Goal: Task Accomplishment & Management: Manage account settings

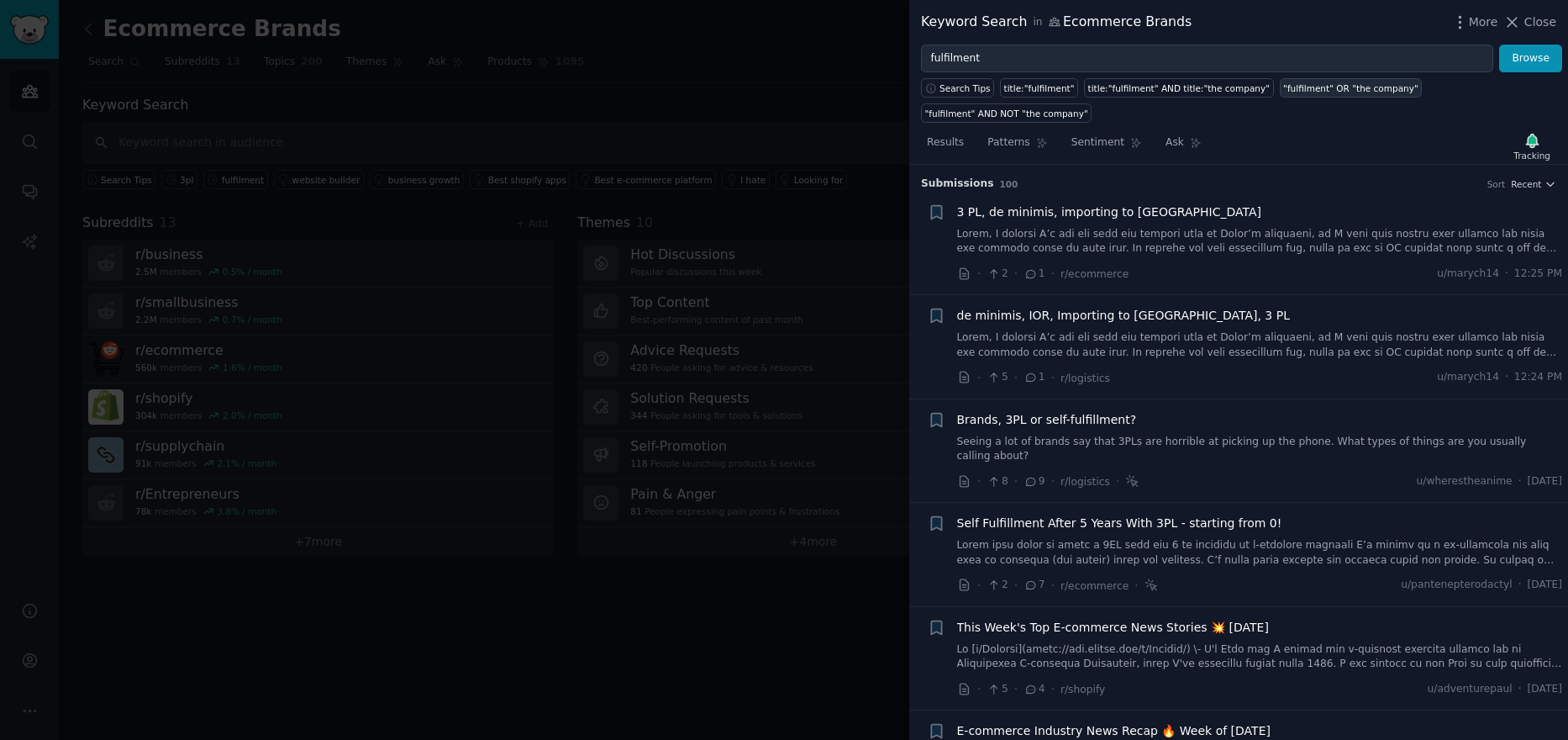
scroll to position [843, 0]
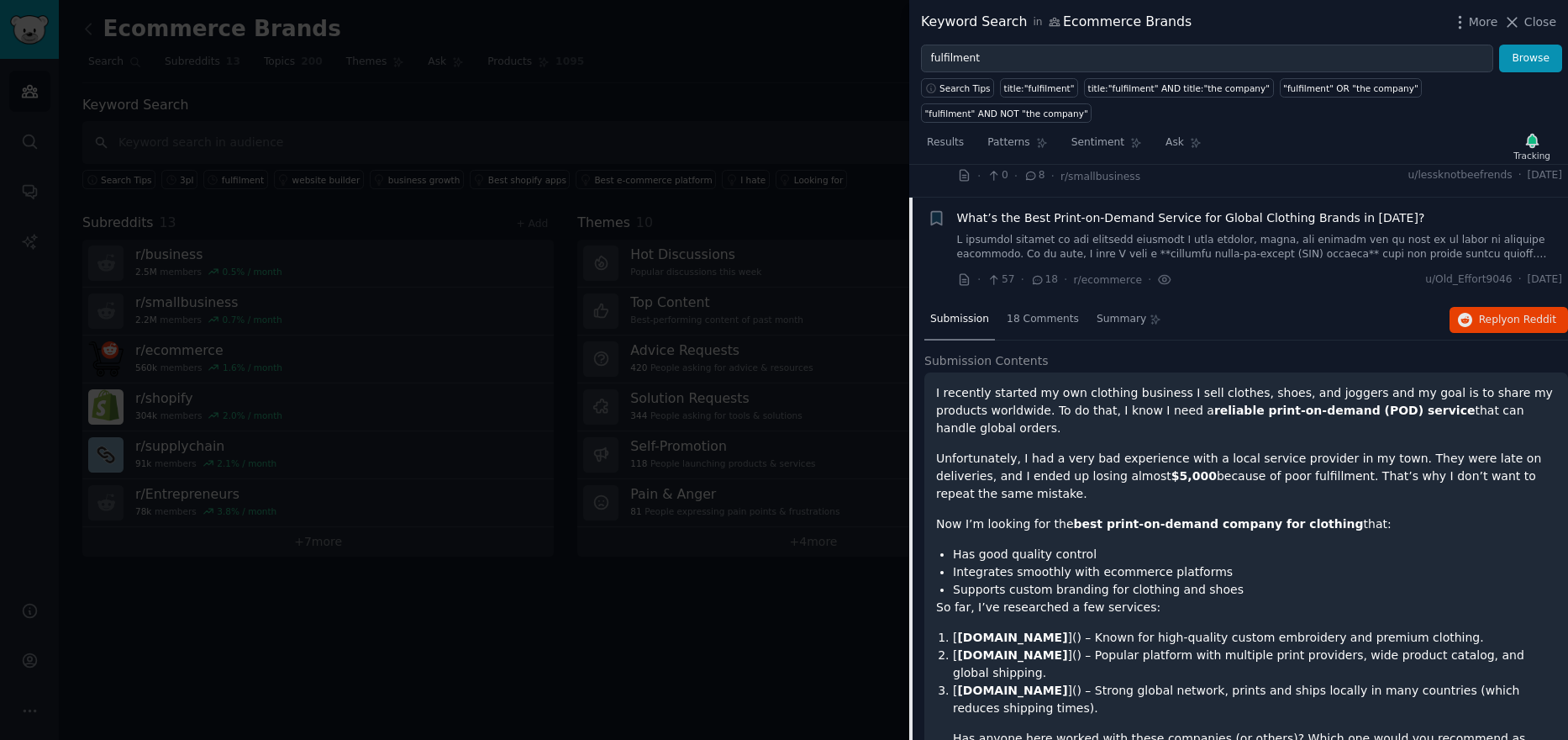
click at [1528, 25] on span "Close" at bounding box center [1540, 23] width 32 height 18
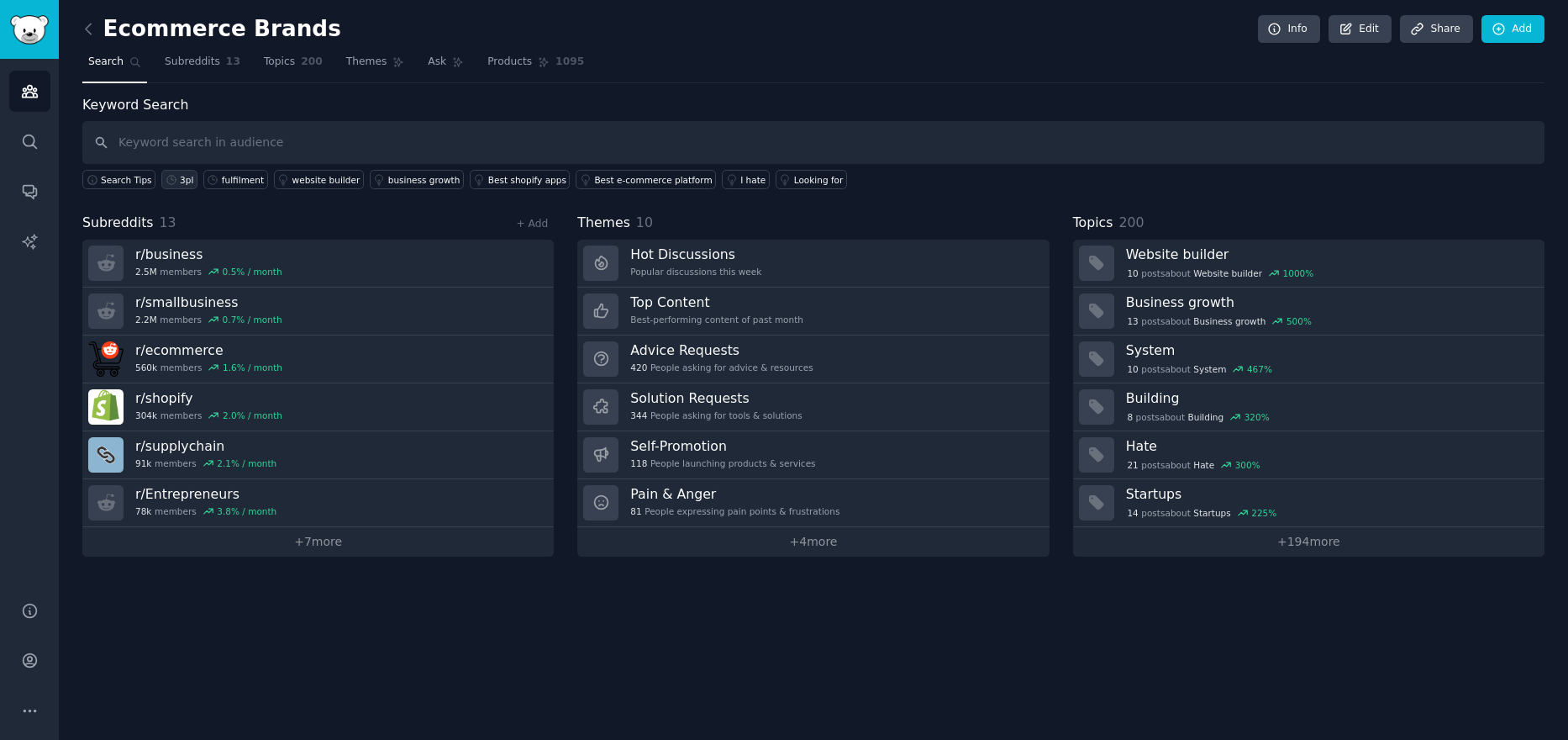
click at [180, 174] on div "3pl" at bounding box center [187, 180] width 14 height 12
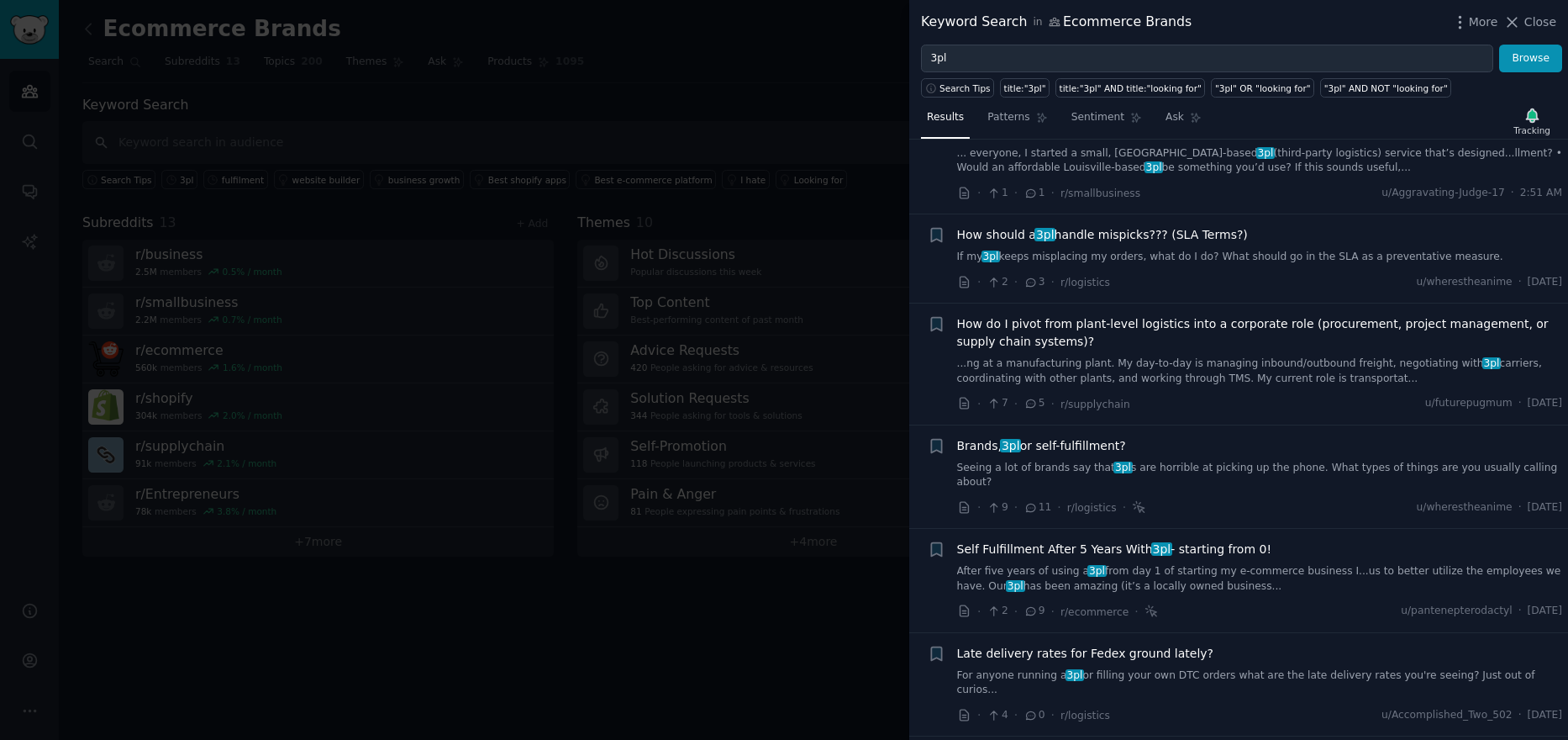
scroll to position [84, 0]
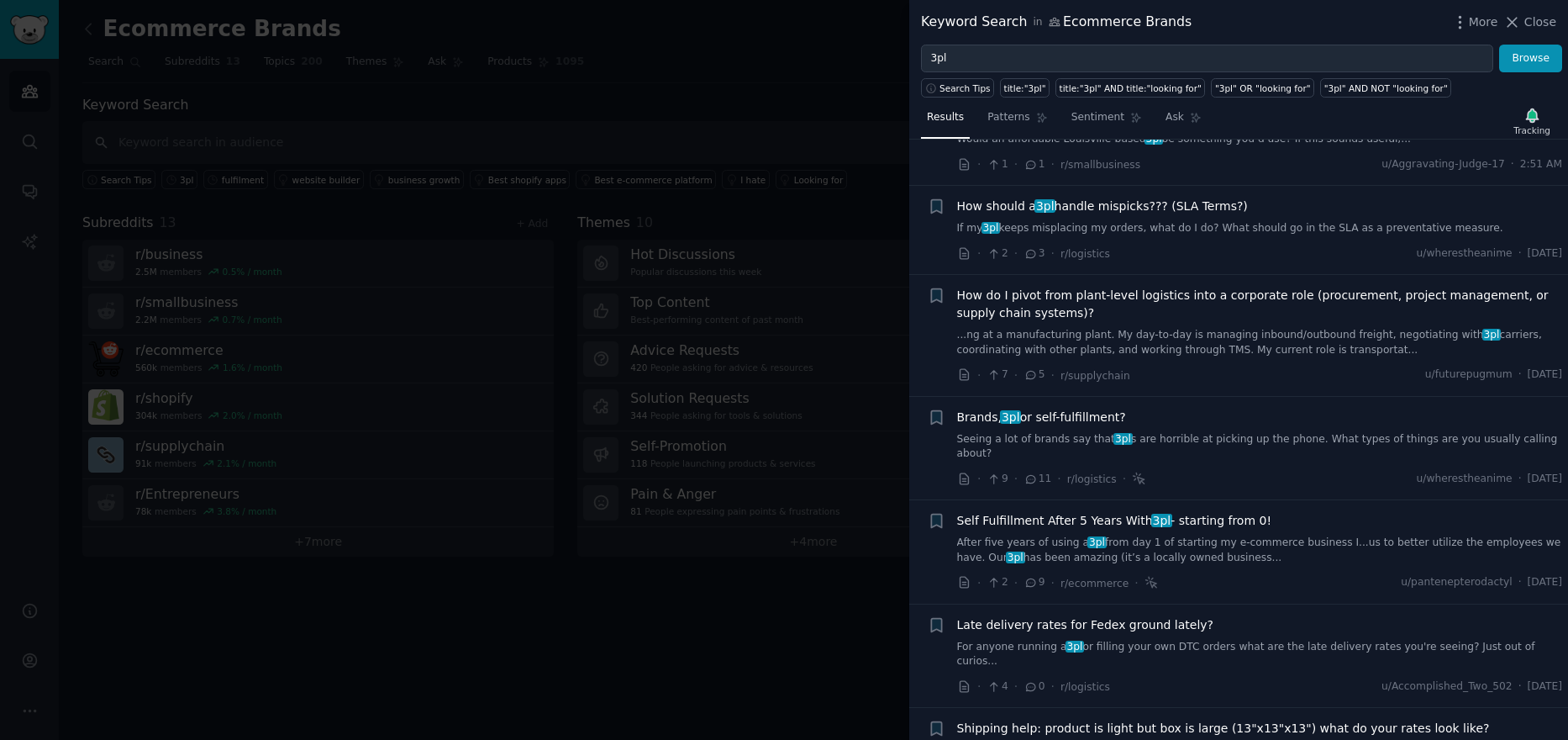
click at [1202, 436] on link "Seeing a lot of brands say that 3pl s are horrible at picking up the phone. Wha…" at bounding box center [1259, 447] width 606 height 30
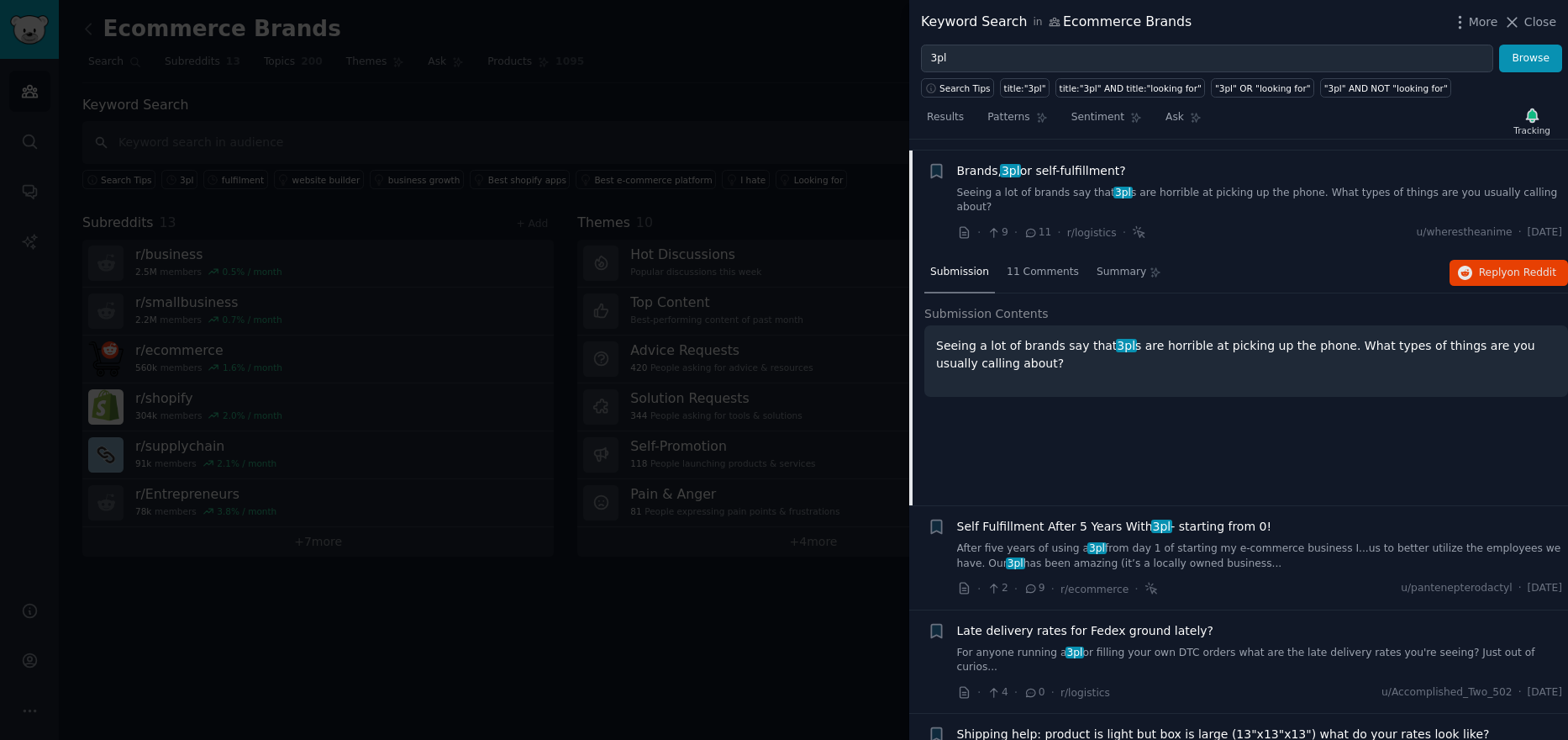
scroll to position [342, 0]
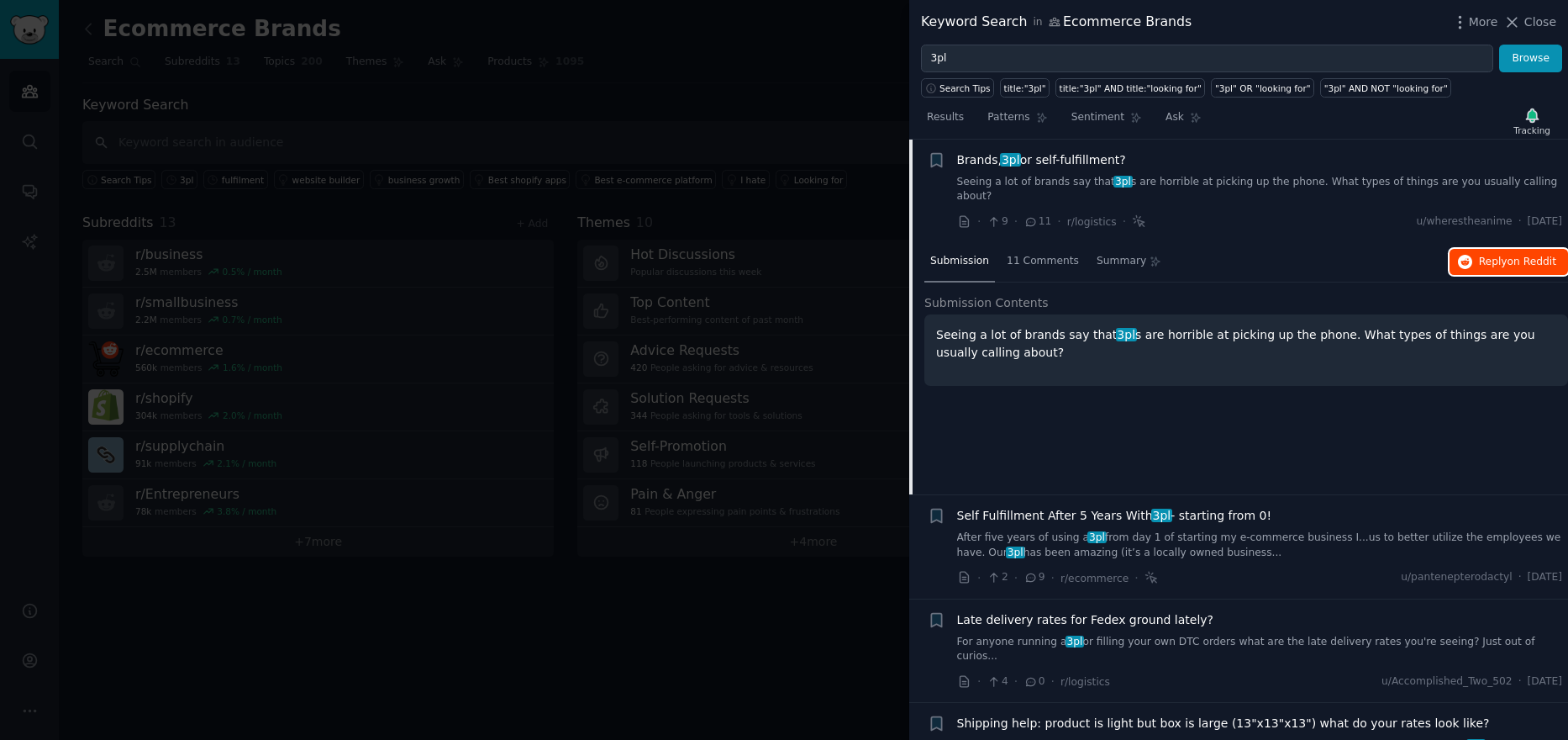
click at [1521, 256] on span "on Reddit" at bounding box center [1531, 262] width 49 height 12
click at [1540, 19] on span "Close" at bounding box center [1540, 23] width 32 height 18
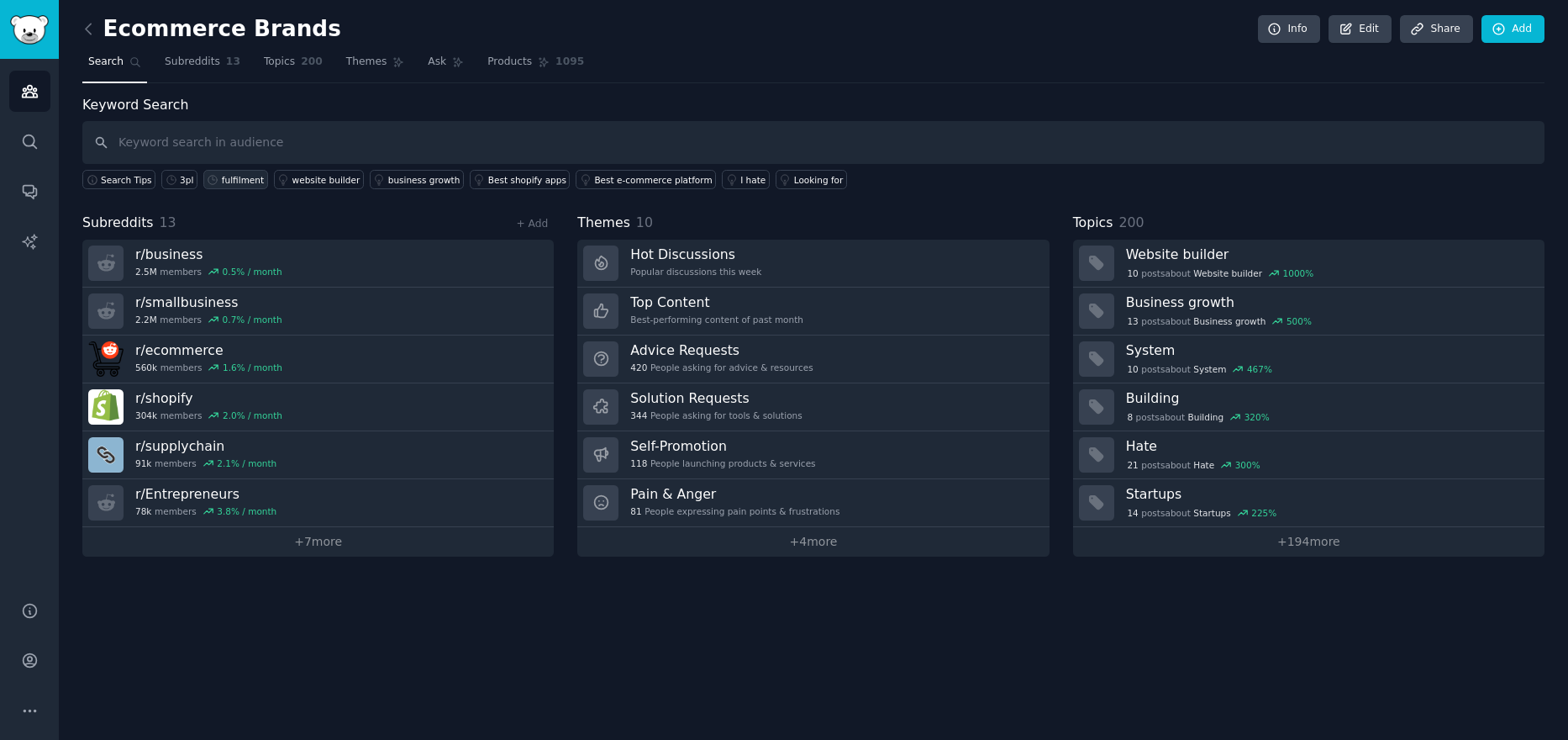
click at [222, 181] on div "fulfilment" at bounding box center [243, 180] width 42 height 12
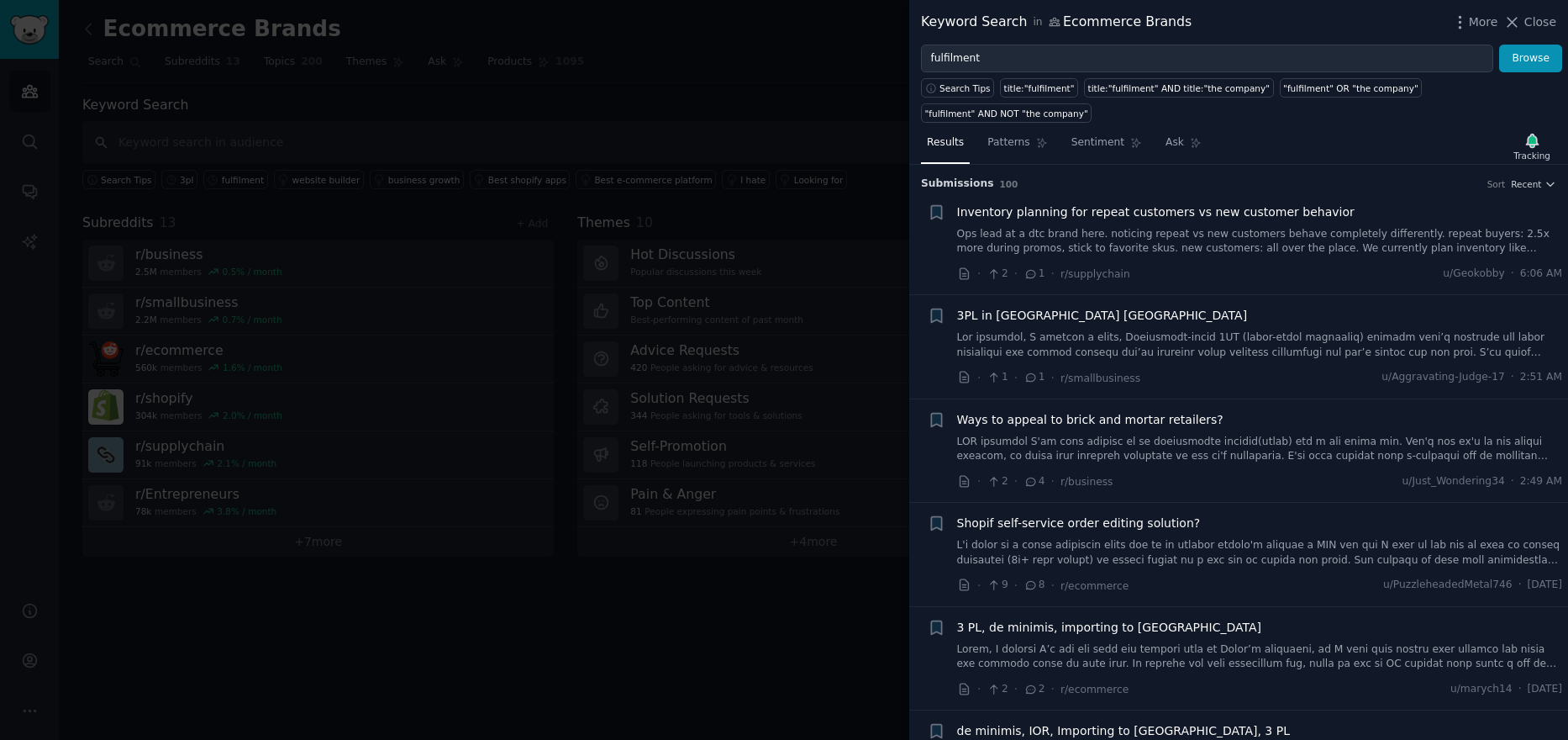
click at [1214, 227] on link "Ops lead at a dtc brand here. noticing repeat vs new customers behave completel…" at bounding box center [1259, 242] width 606 height 30
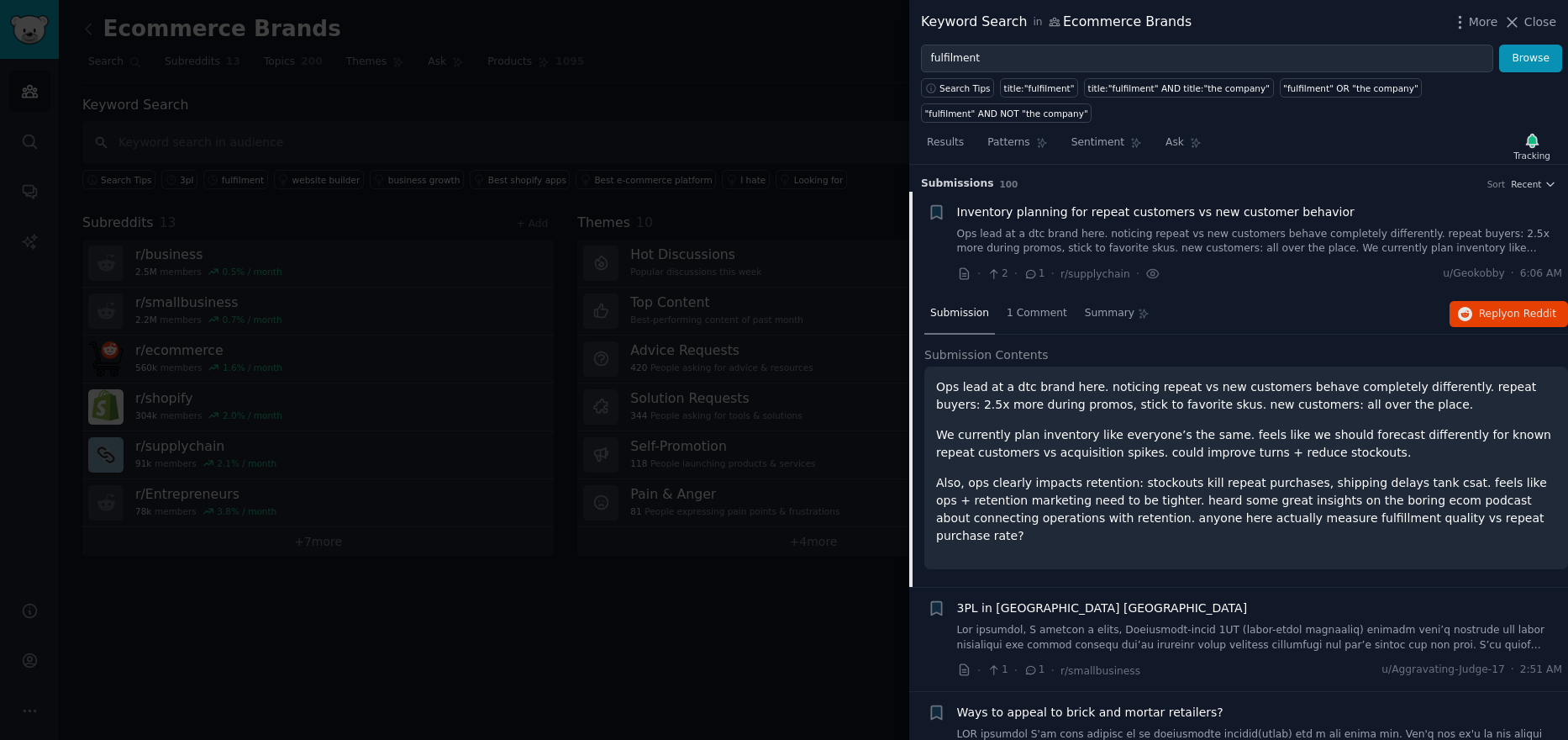
scroll to position [27, 0]
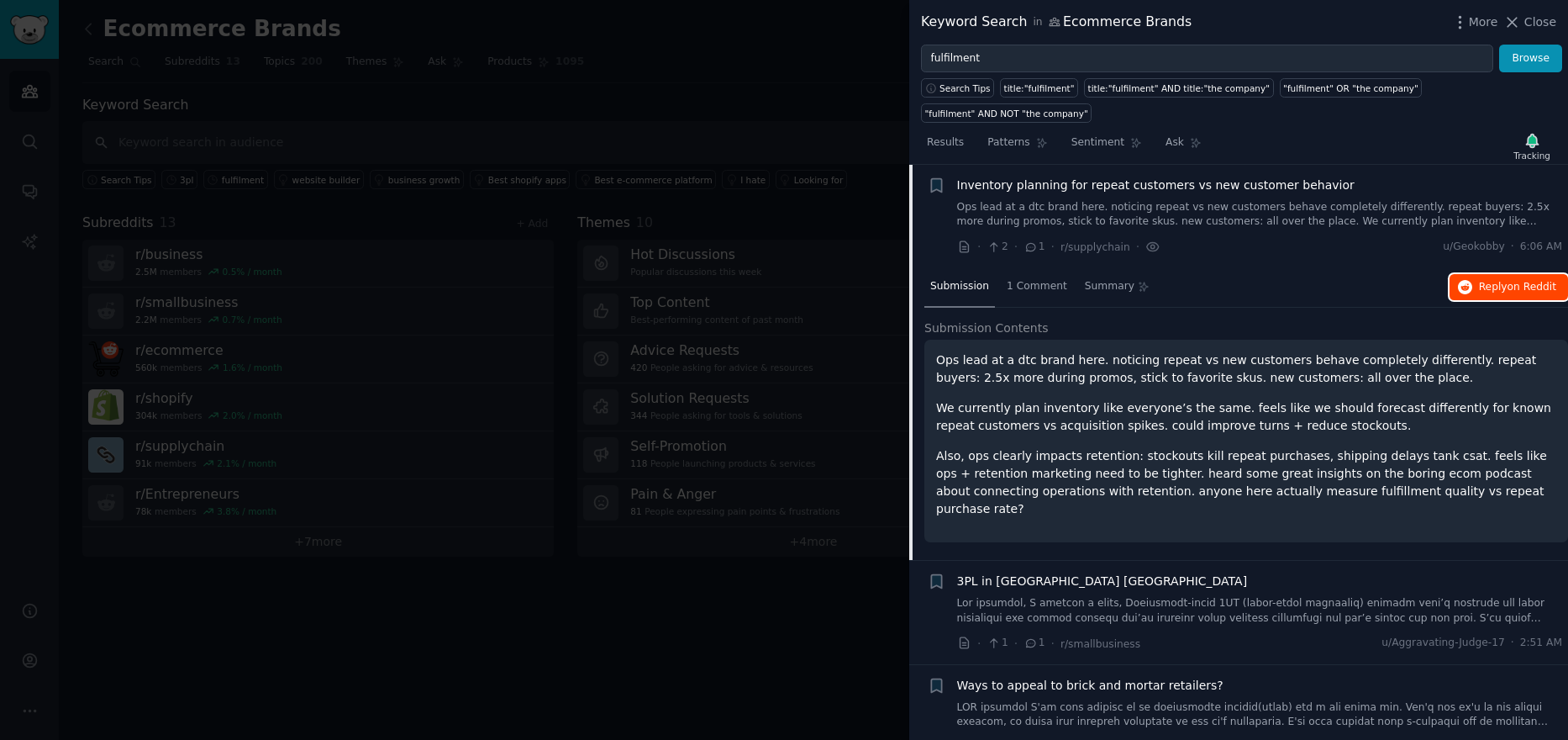
click at [1478, 280] on span "Reply on Reddit" at bounding box center [1517, 287] width 78 height 15
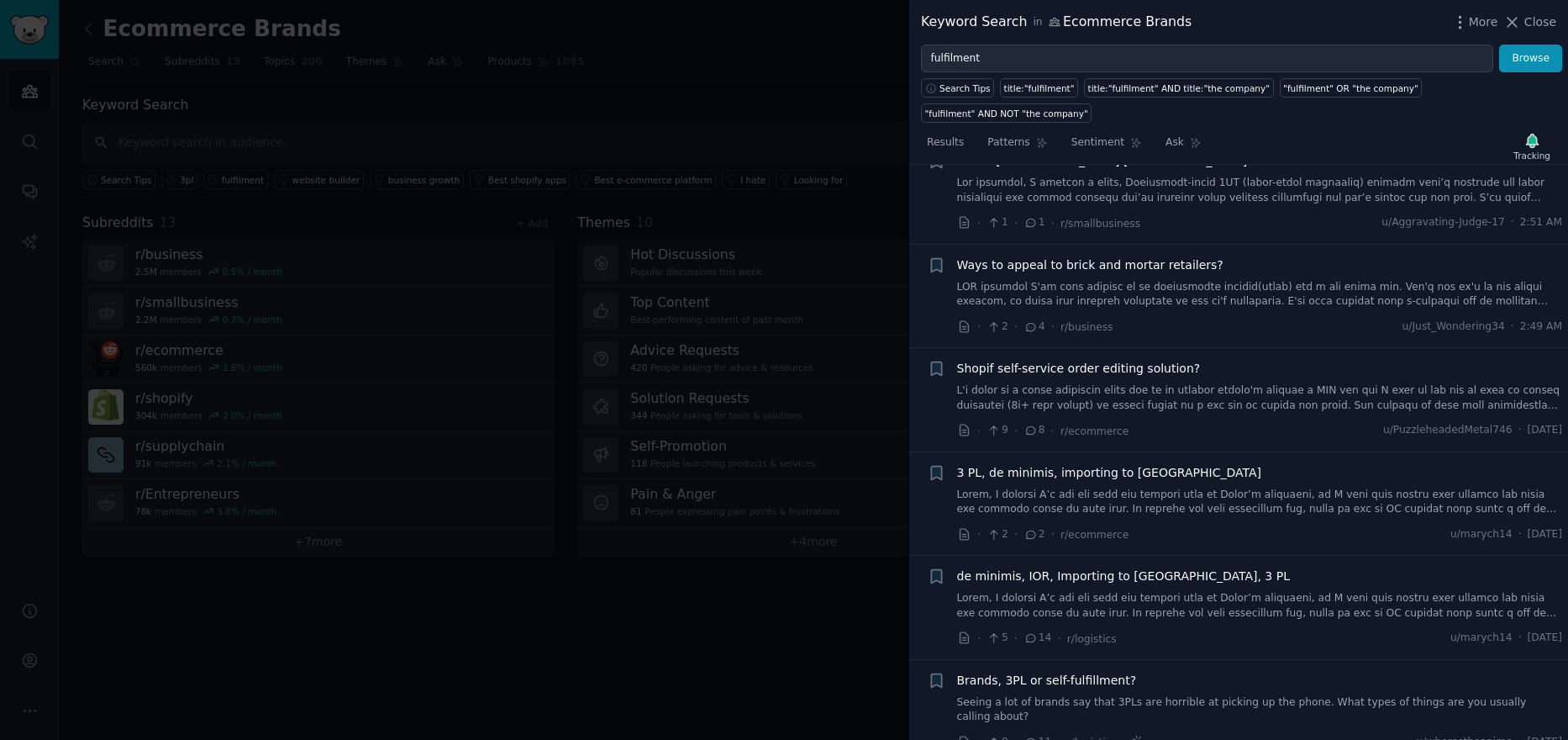
scroll to position [531, 0]
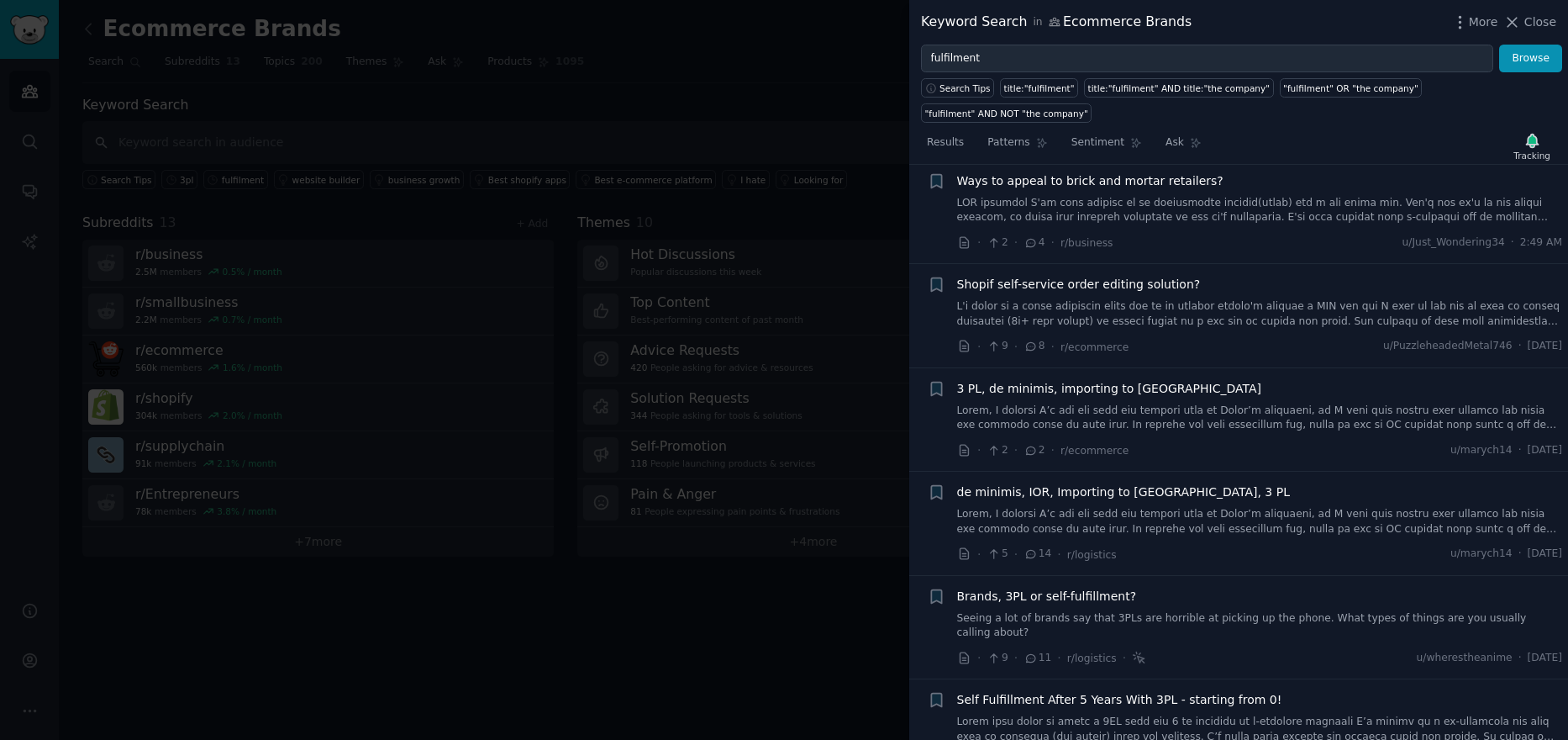
click at [1530, 18] on span "Close" at bounding box center [1540, 23] width 32 height 18
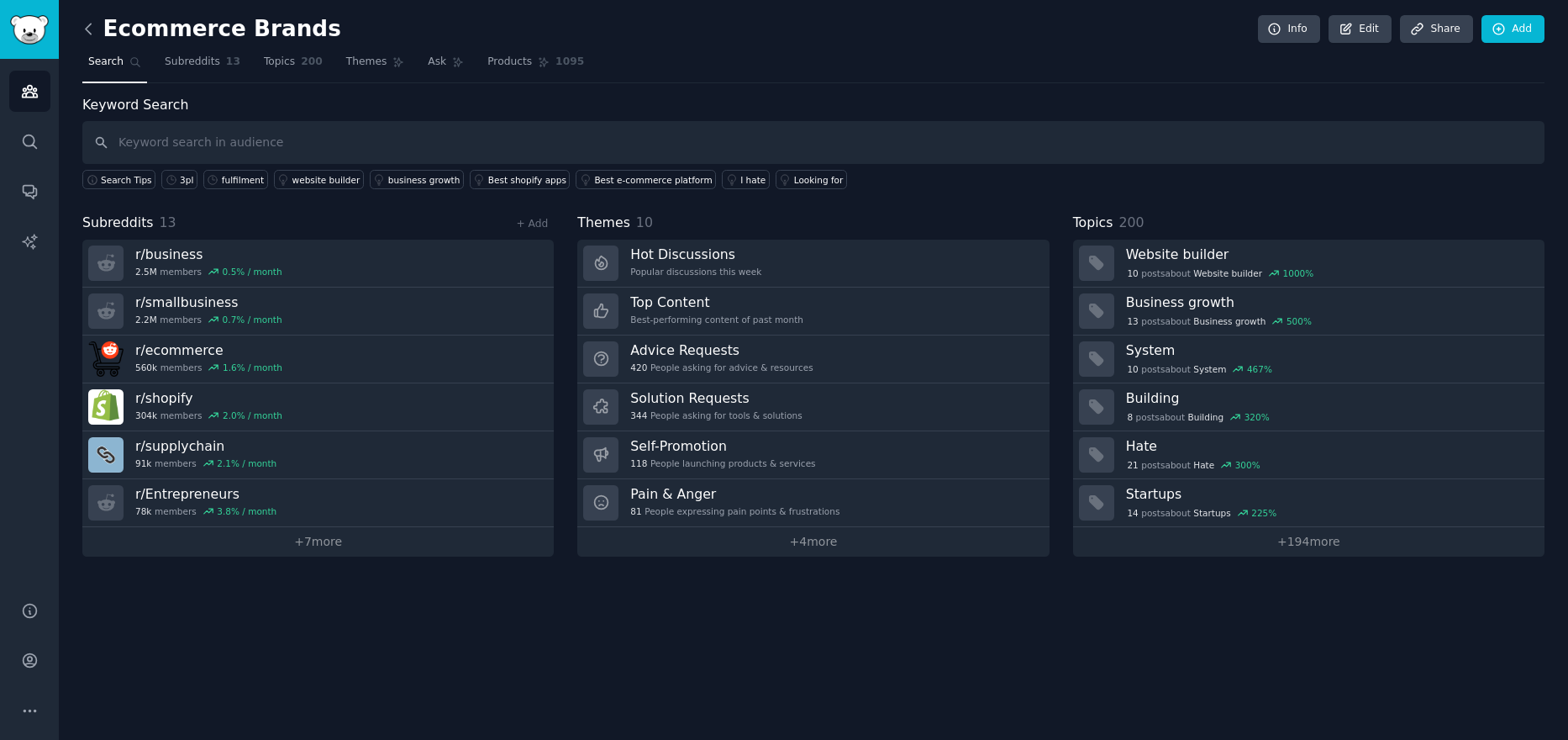
click at [83, 24] on icon at bounding box center [89, 29] width 18 height 18
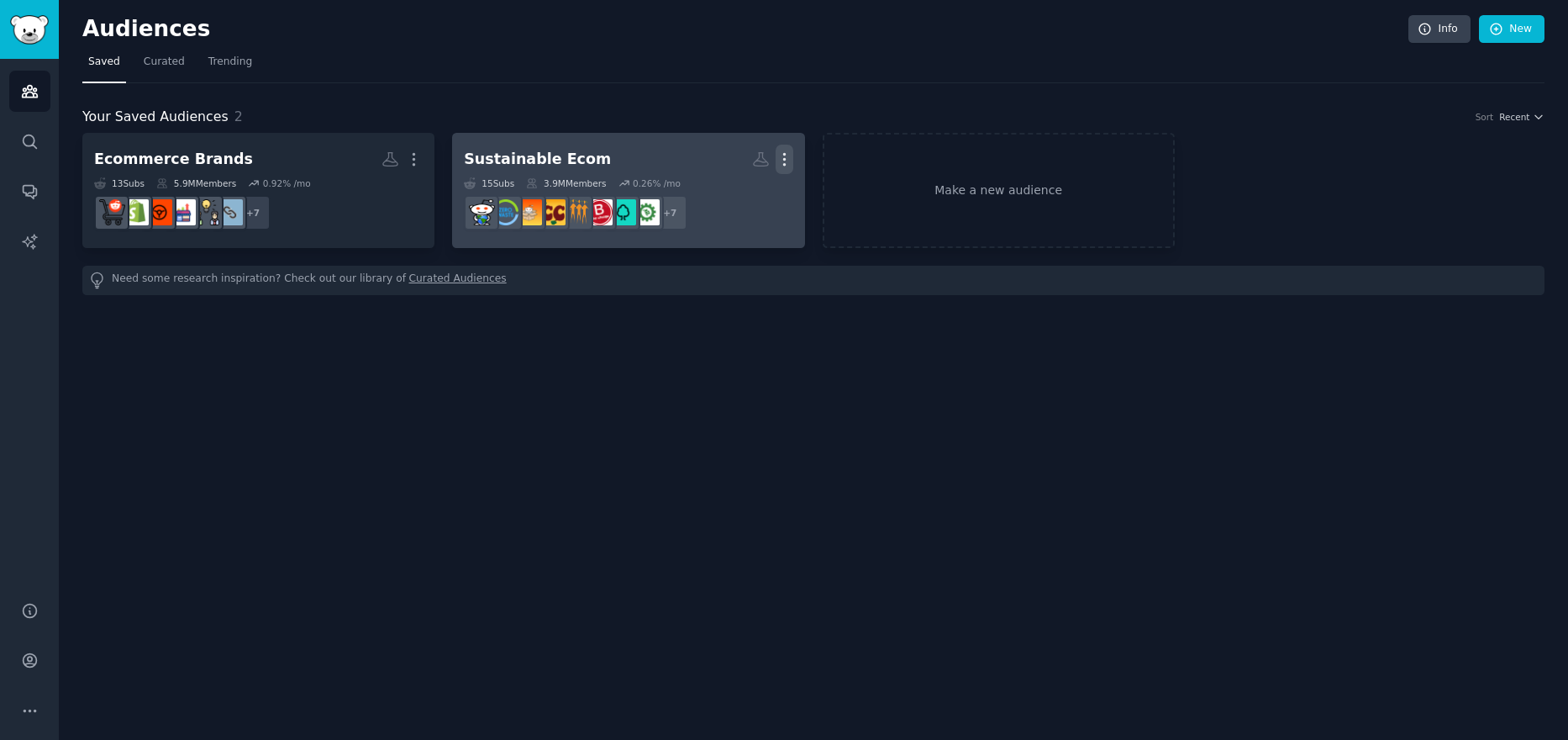
click at [784, 153] on icon "button" at bounding box center [784, 159] width 2 height 12
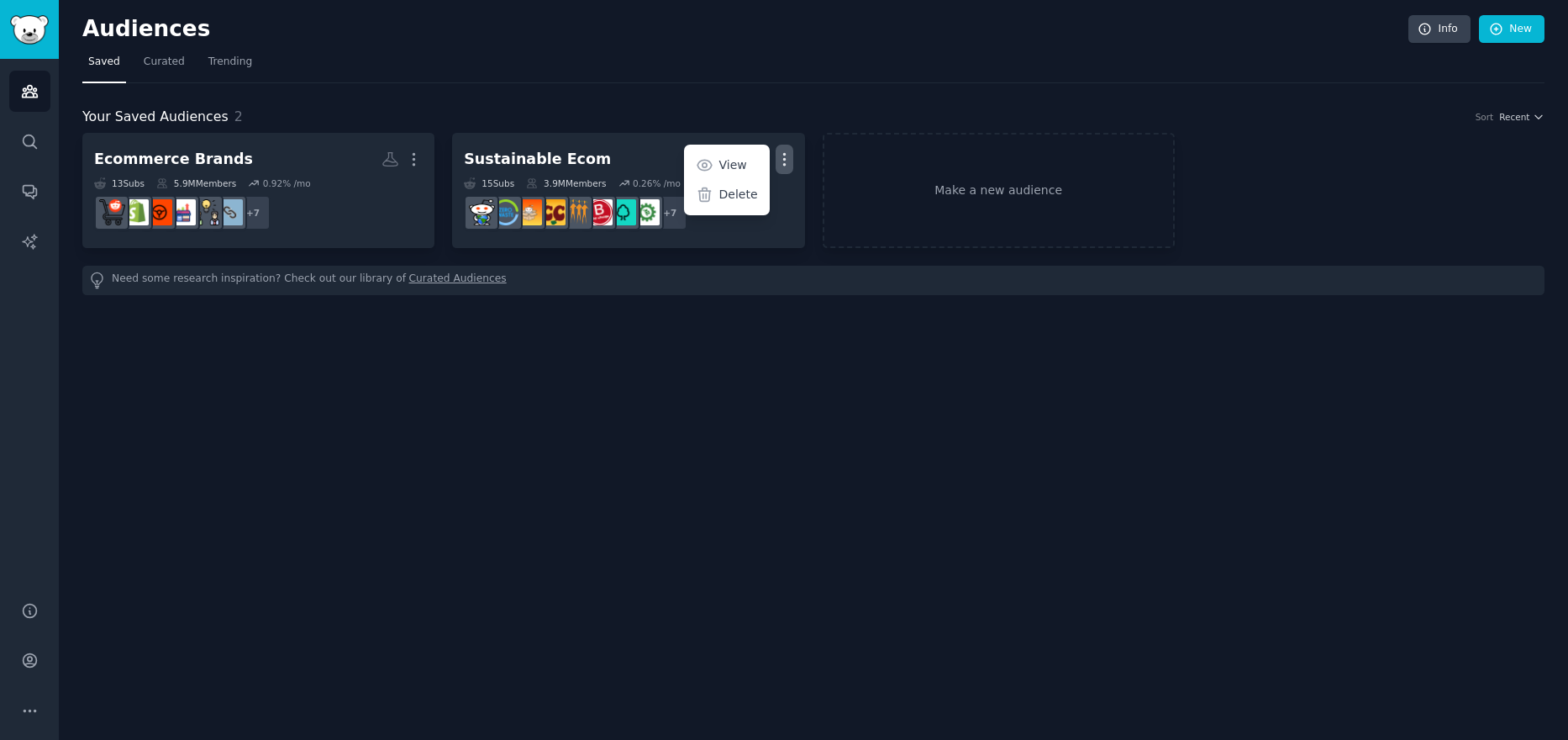
click at [646, 105] on div "Your Saved Audiences 2 Sort Recent Ecommerce Brands More 13 Sub s 5.9M Members …" at bounding box center [813, 189] width 1462 height 212
click at [150, 63] on span "Curated" at bounding box center [163, 62] width 41 height 15
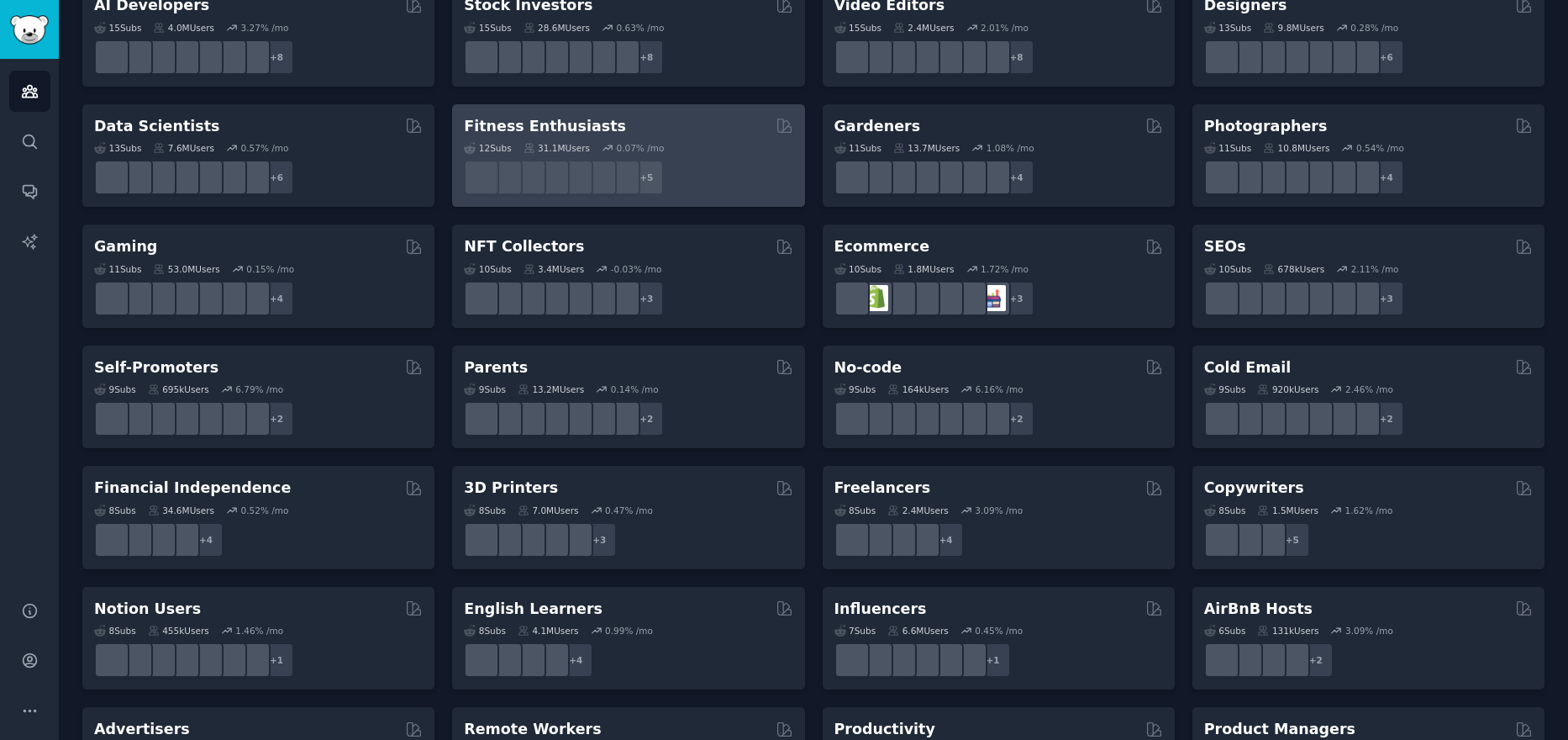
scroll to position [420, 0]
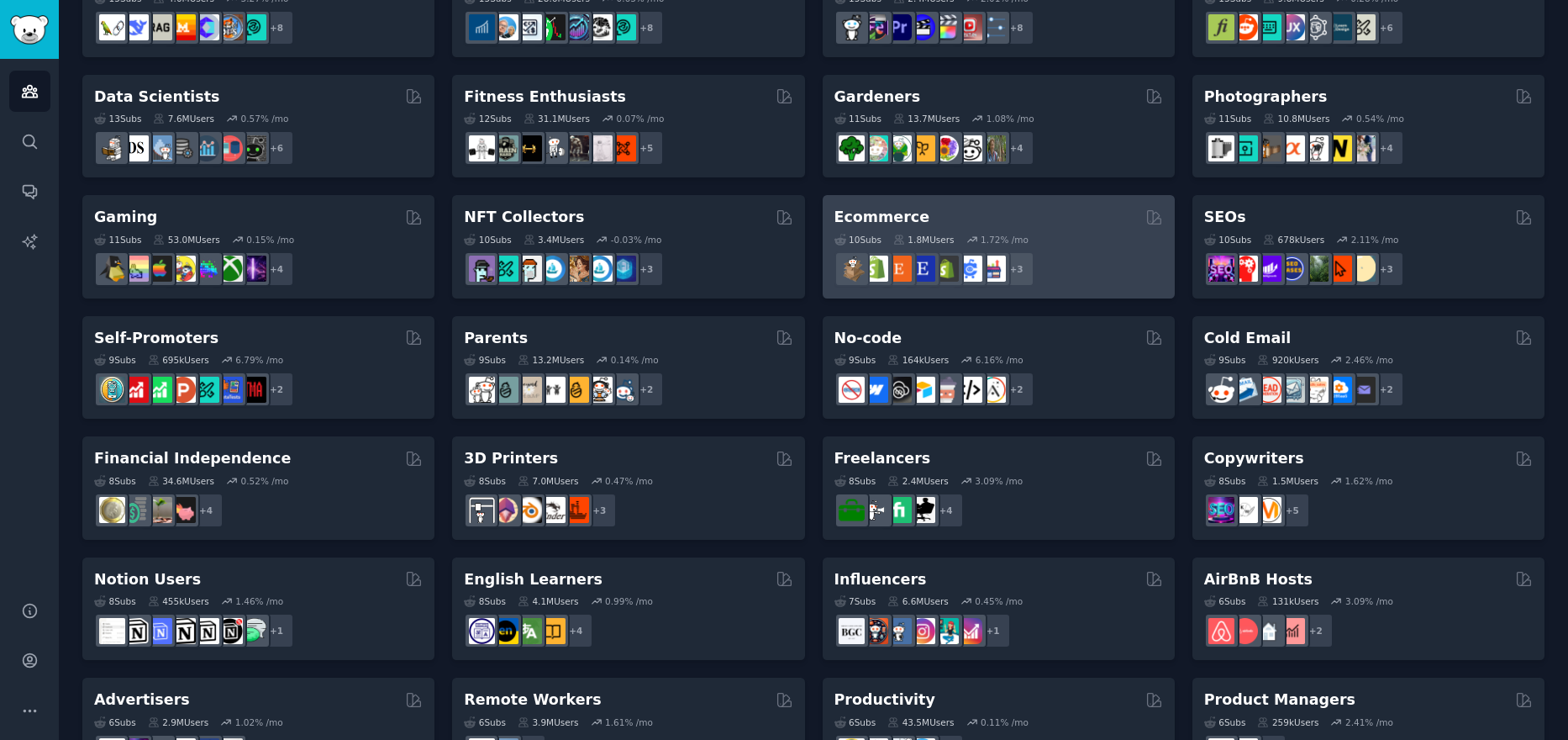
click at [1105, 216] on div "Ecommerce Curated by GummySearch" at bounding box center [999, 217] width 329 height 21
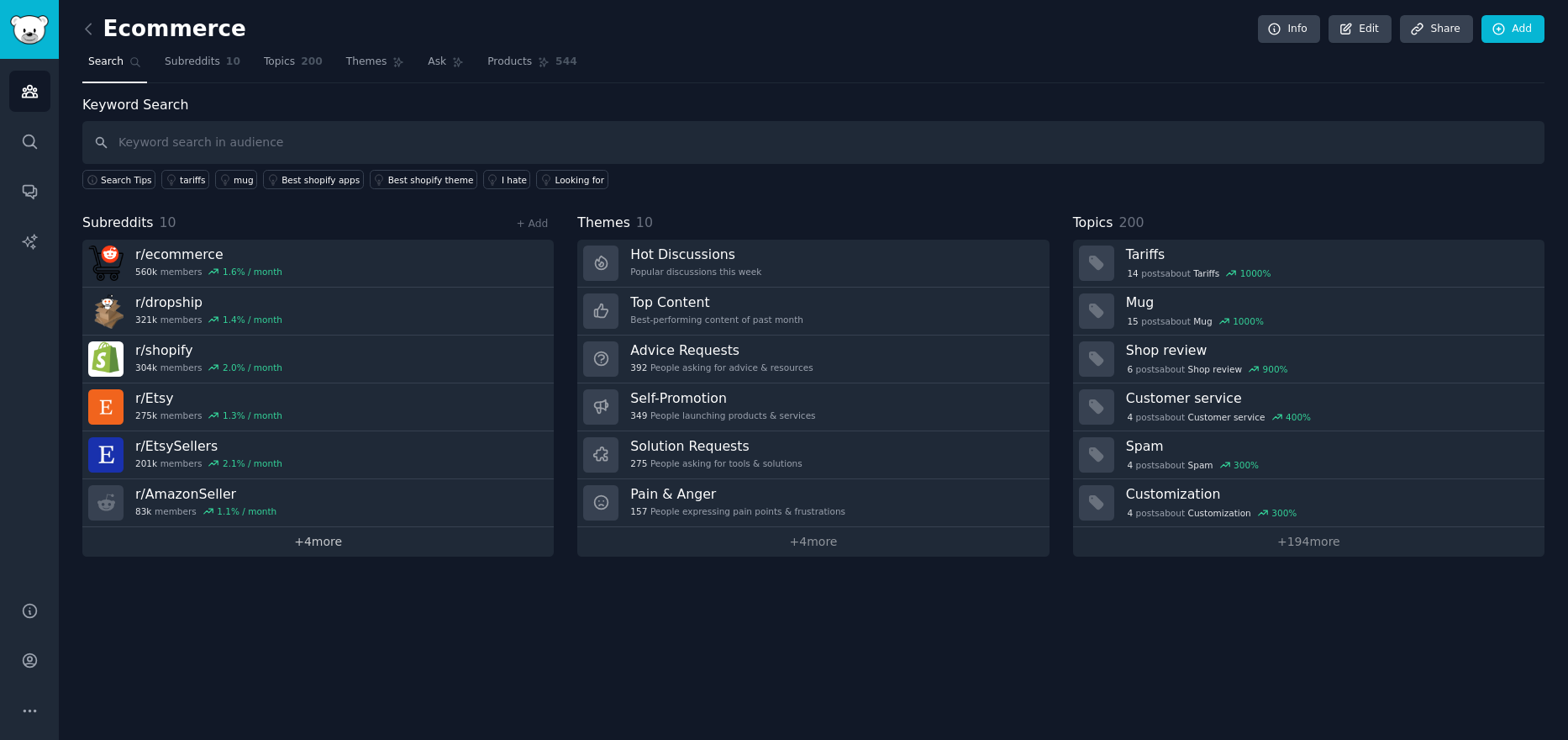
click at [314, 545] on link "+ 4 more" at bounding box center [318, 542] width 471 height 30
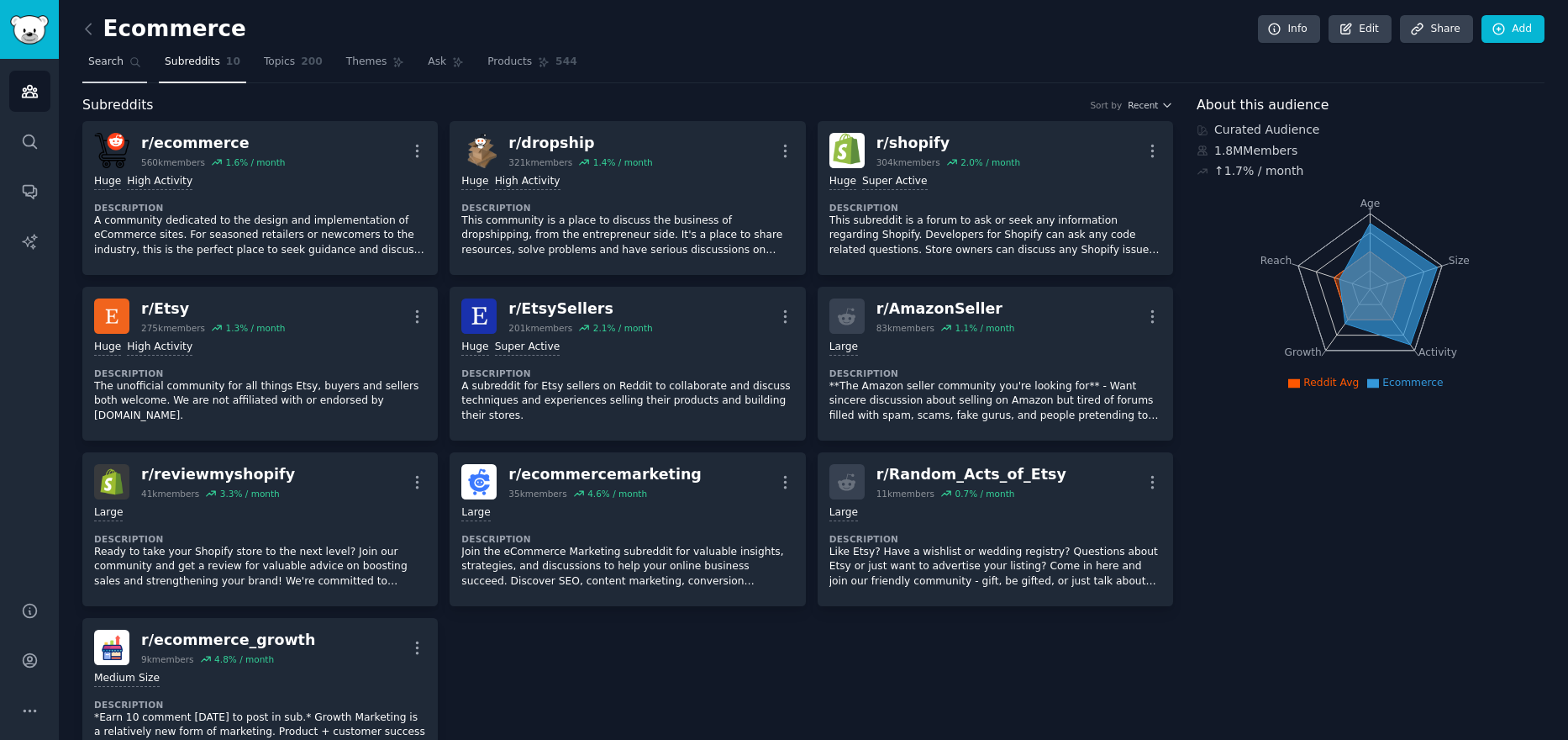
click at [103, 69] on span "Search" at bounding box center [106, 62] width 35 height 15
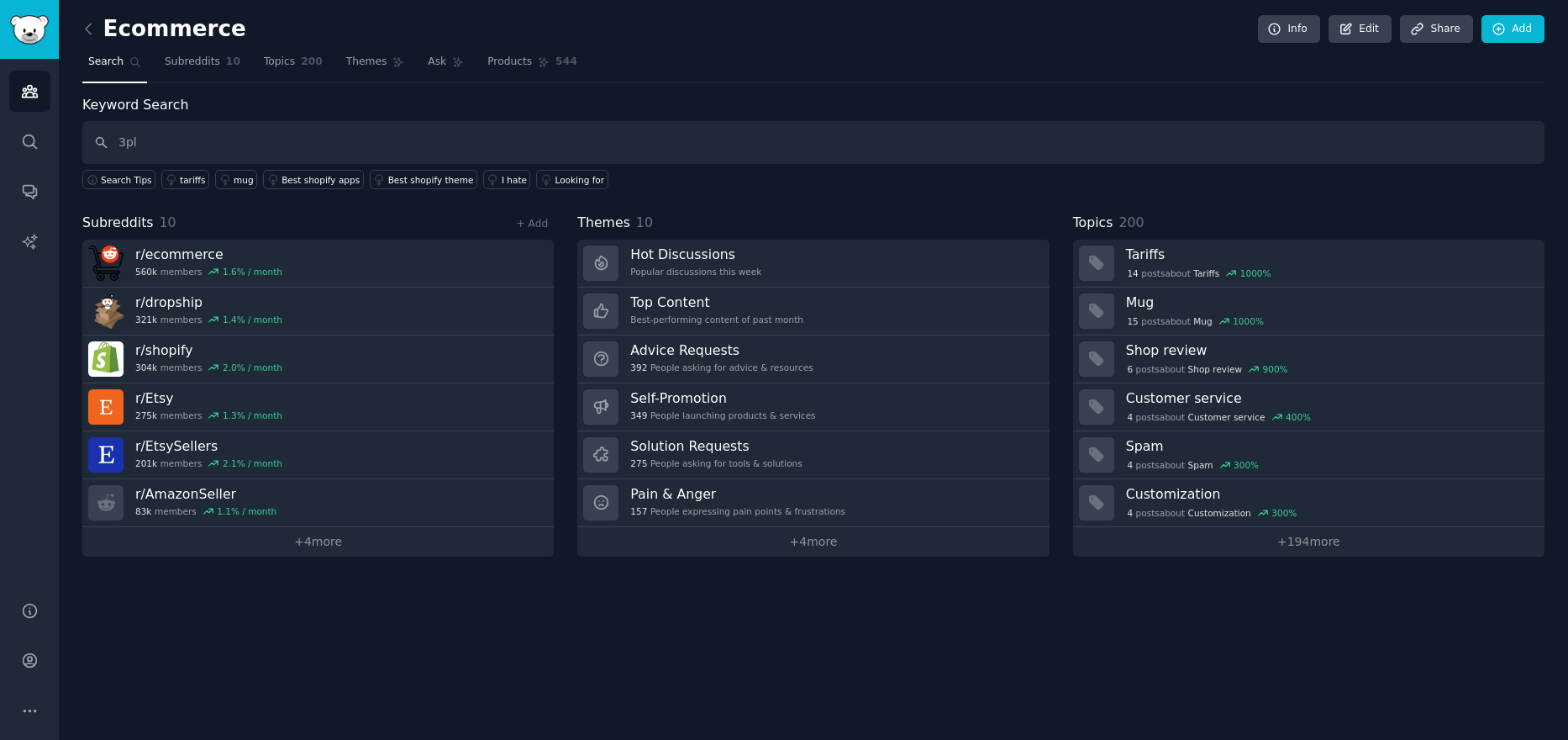
type input "3pl"
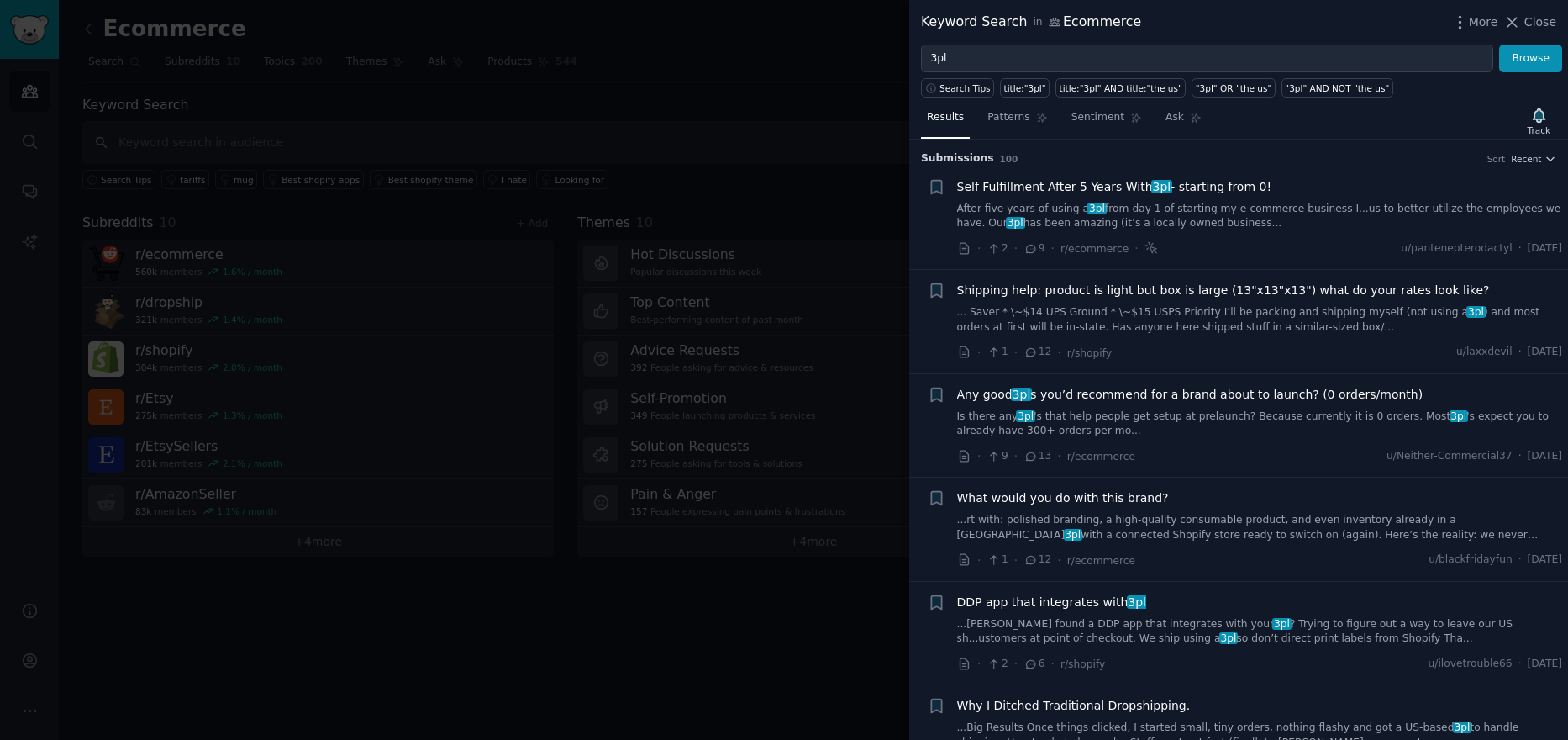
click at [564, 157] on div at bounding box center [784, 370] width 1568 height 740
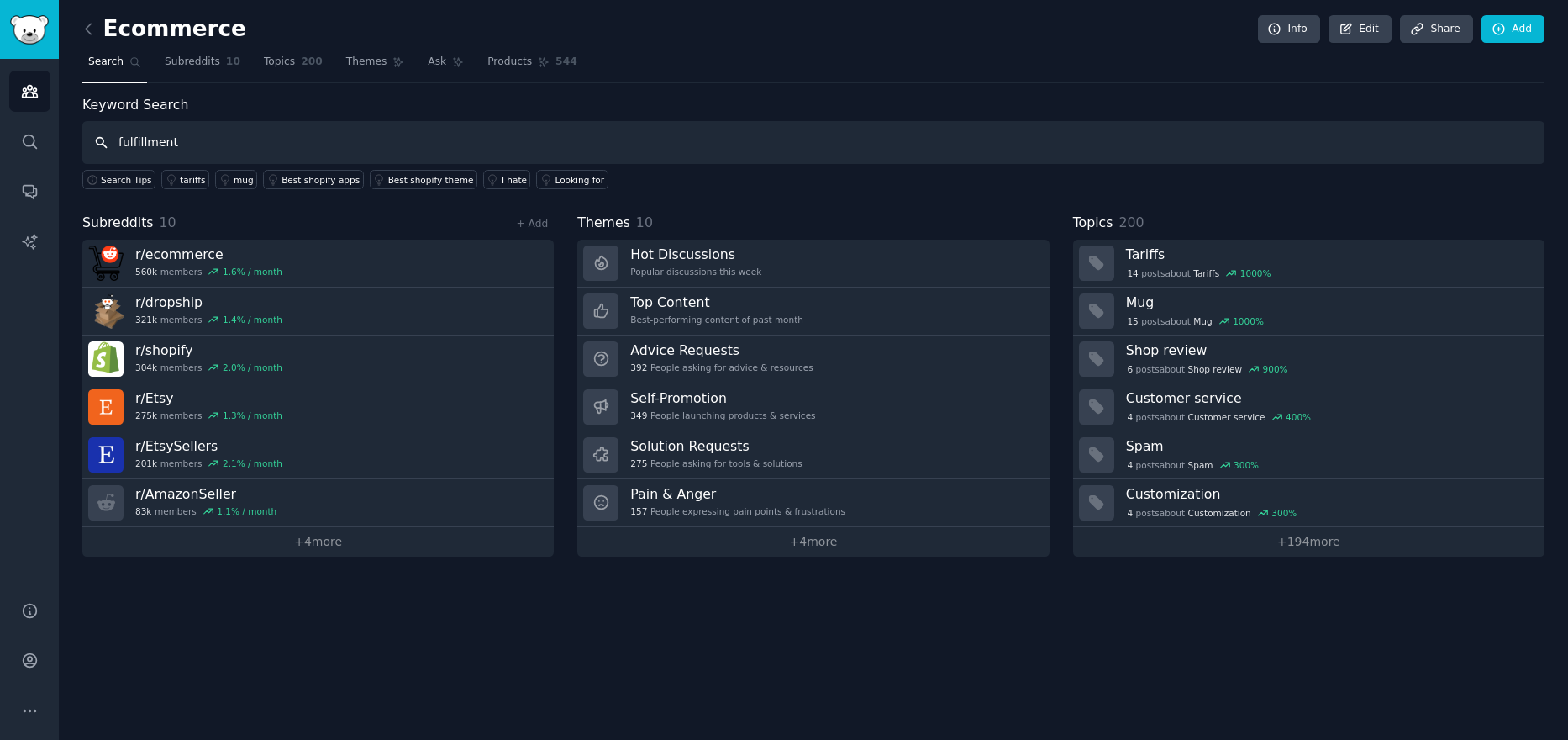
type input "fulfillment"
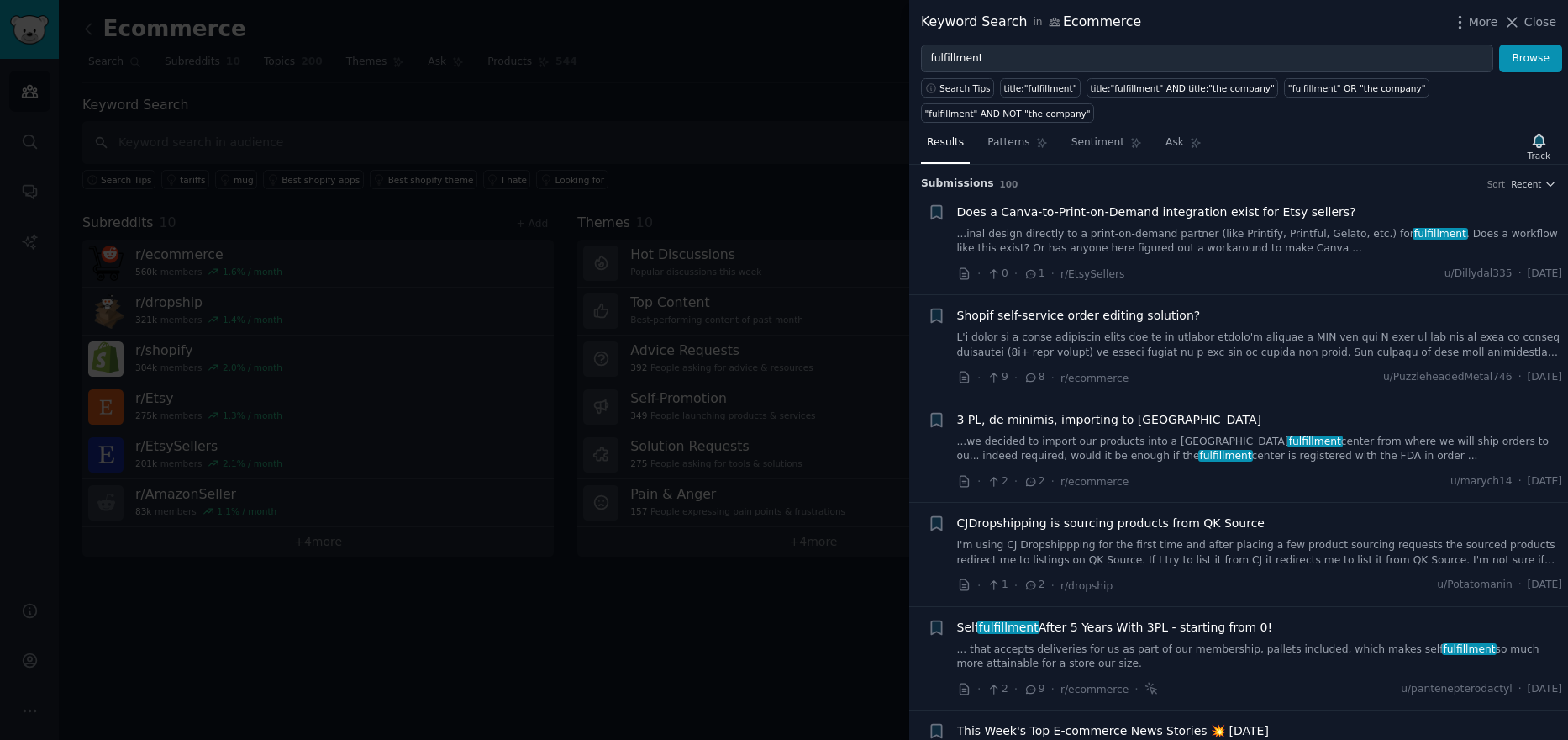
scroll to position [84, 0]
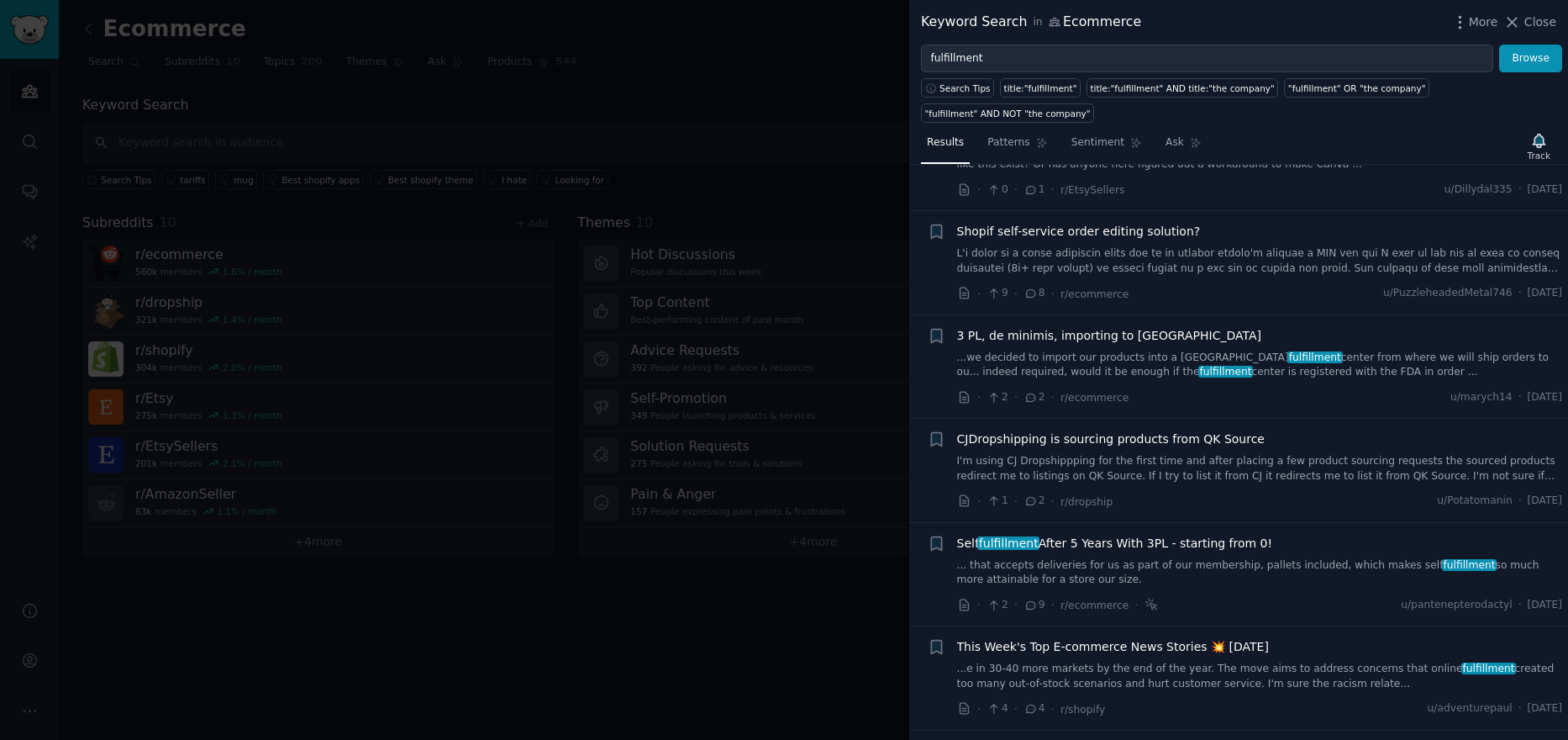
click at [665, 116] on div at bounding box center [784, 370] width 1568 height 740
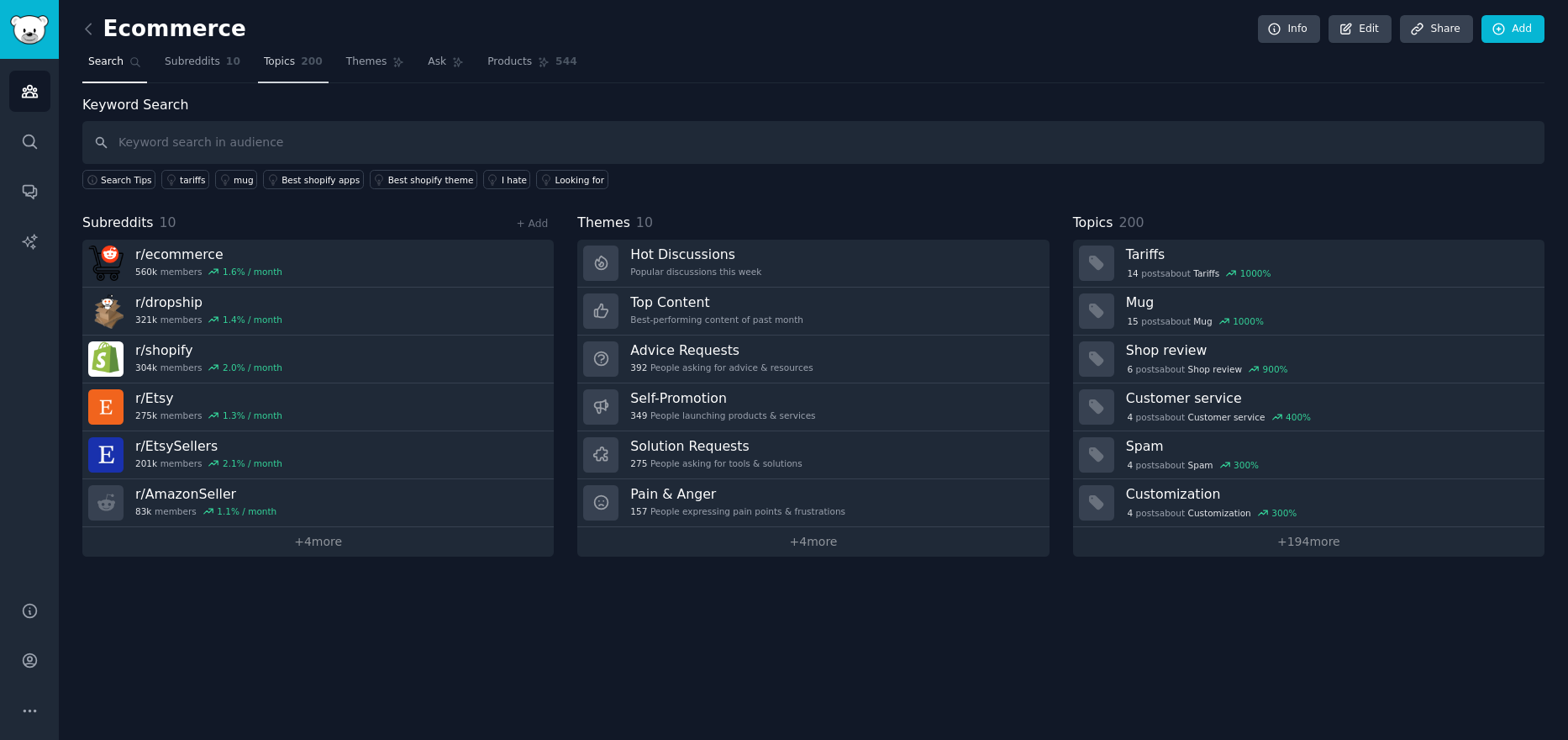
click at [278, 65] on span "Topics" at bounding box center [279, 62] width 31 height 15
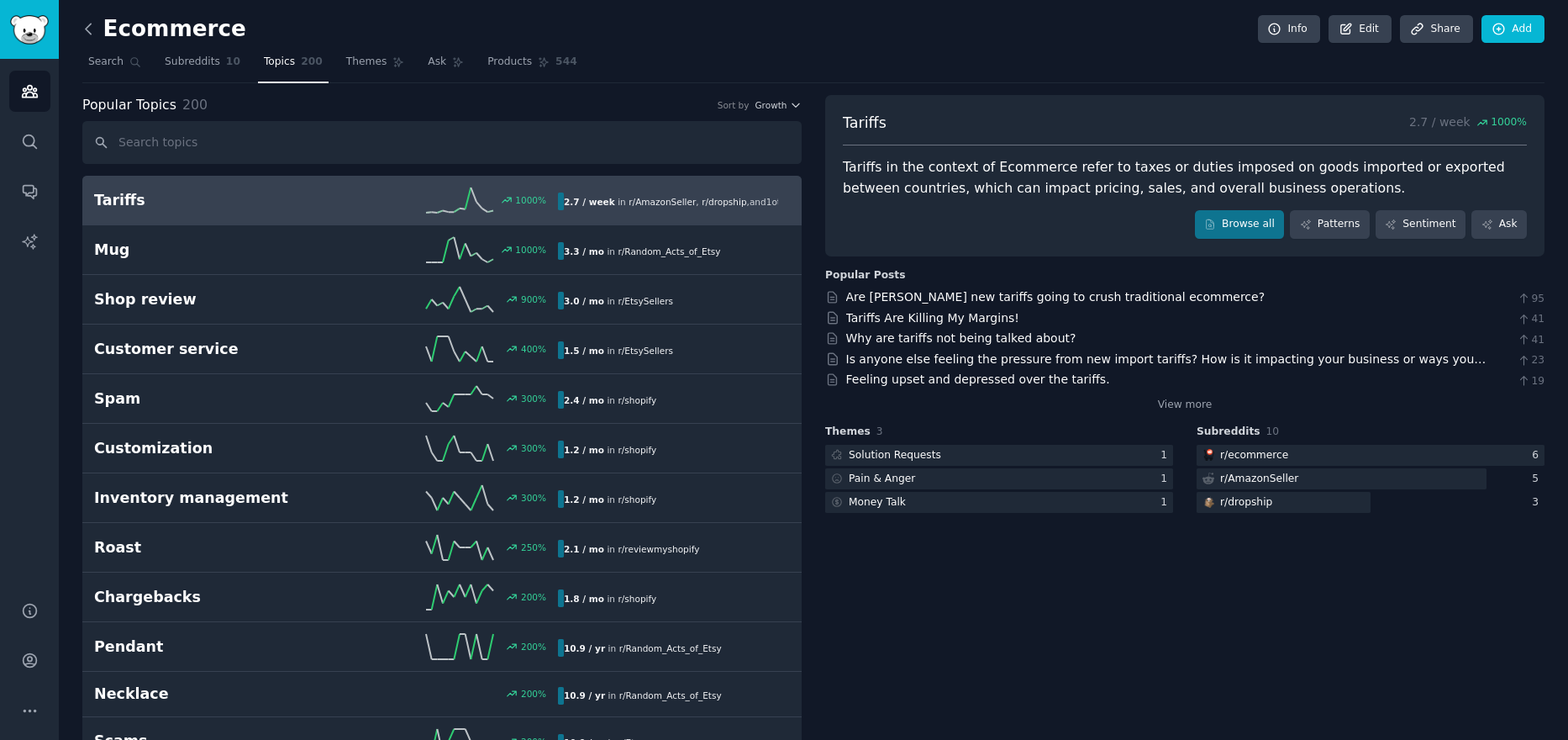
click at [91, 37] on icon at bounding box center [89, 29] width 18 height 18
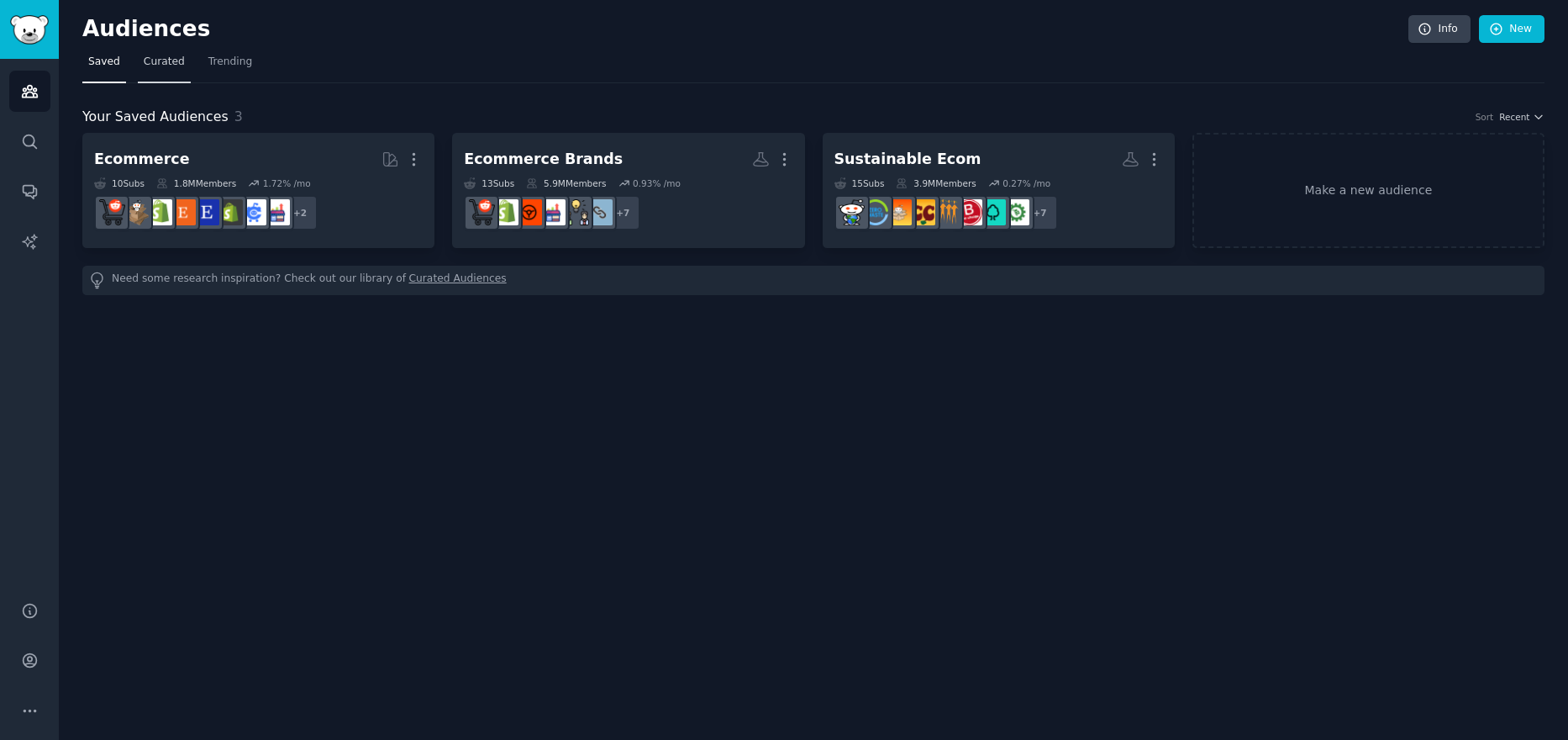
click at [157, 53] on link "Curated" at bounding box center [163, 66] width 53 height 35
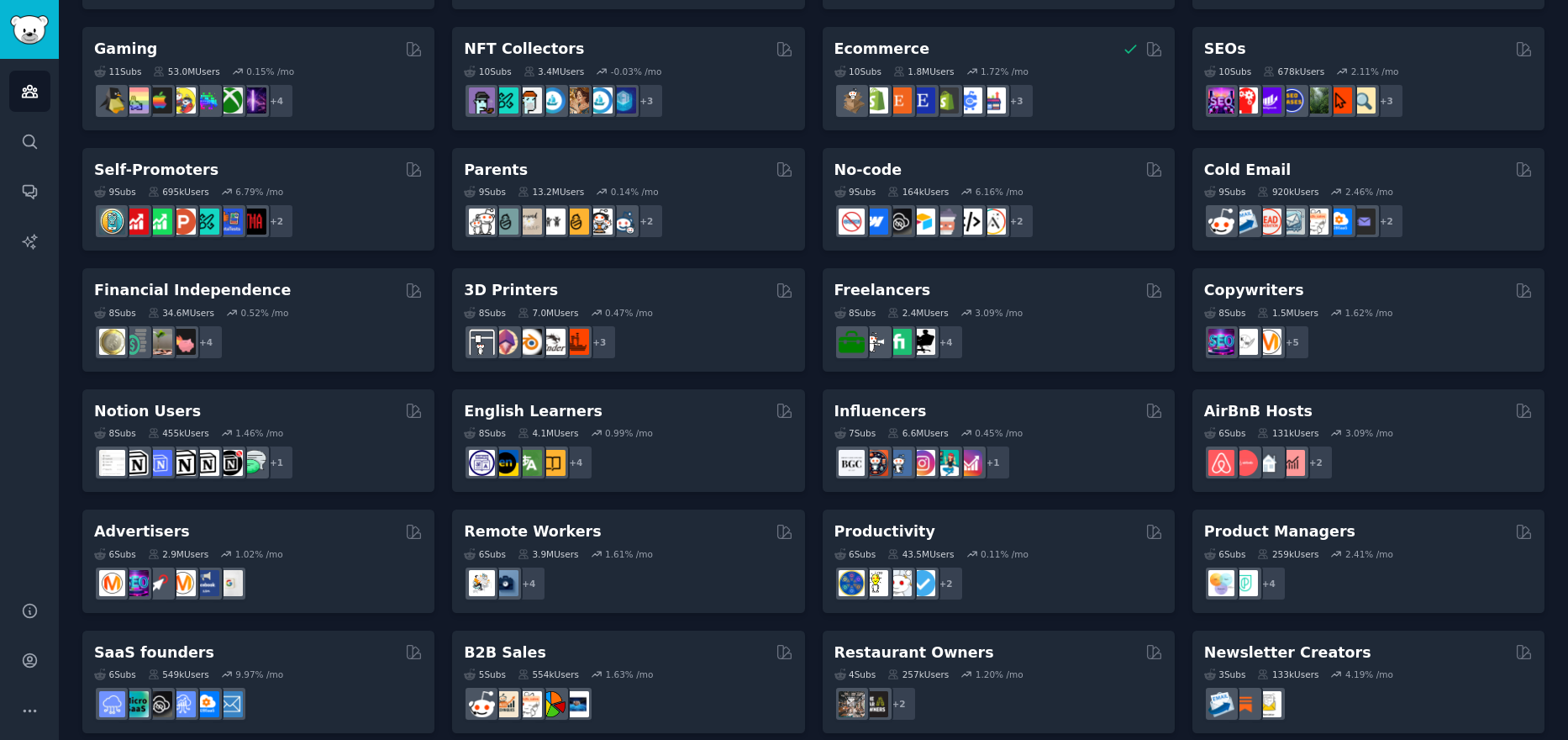
scroll to position [606, 0]
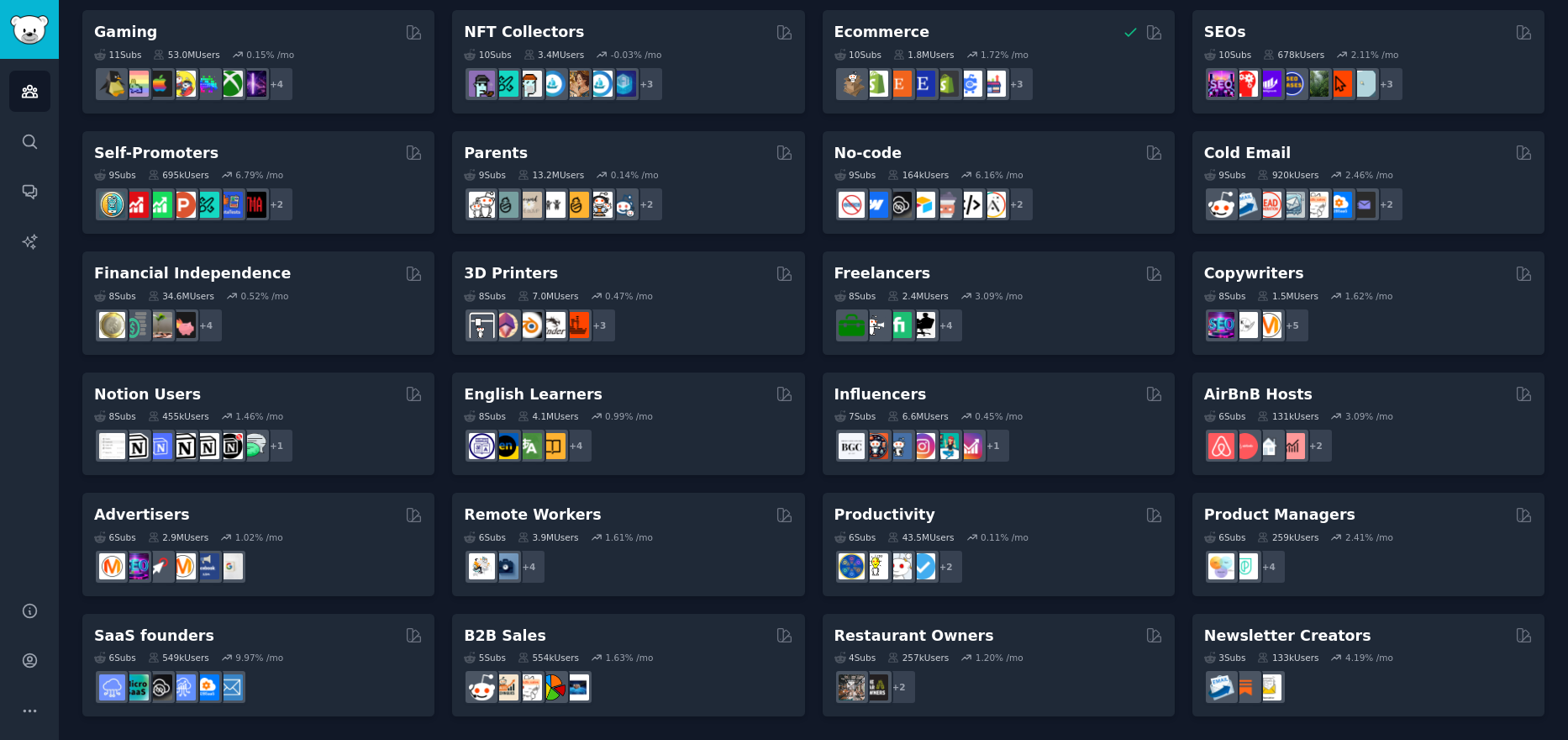
click at [612, 638] on div "B2B Sales" at bounding box center [628, 635] width 329 height 21
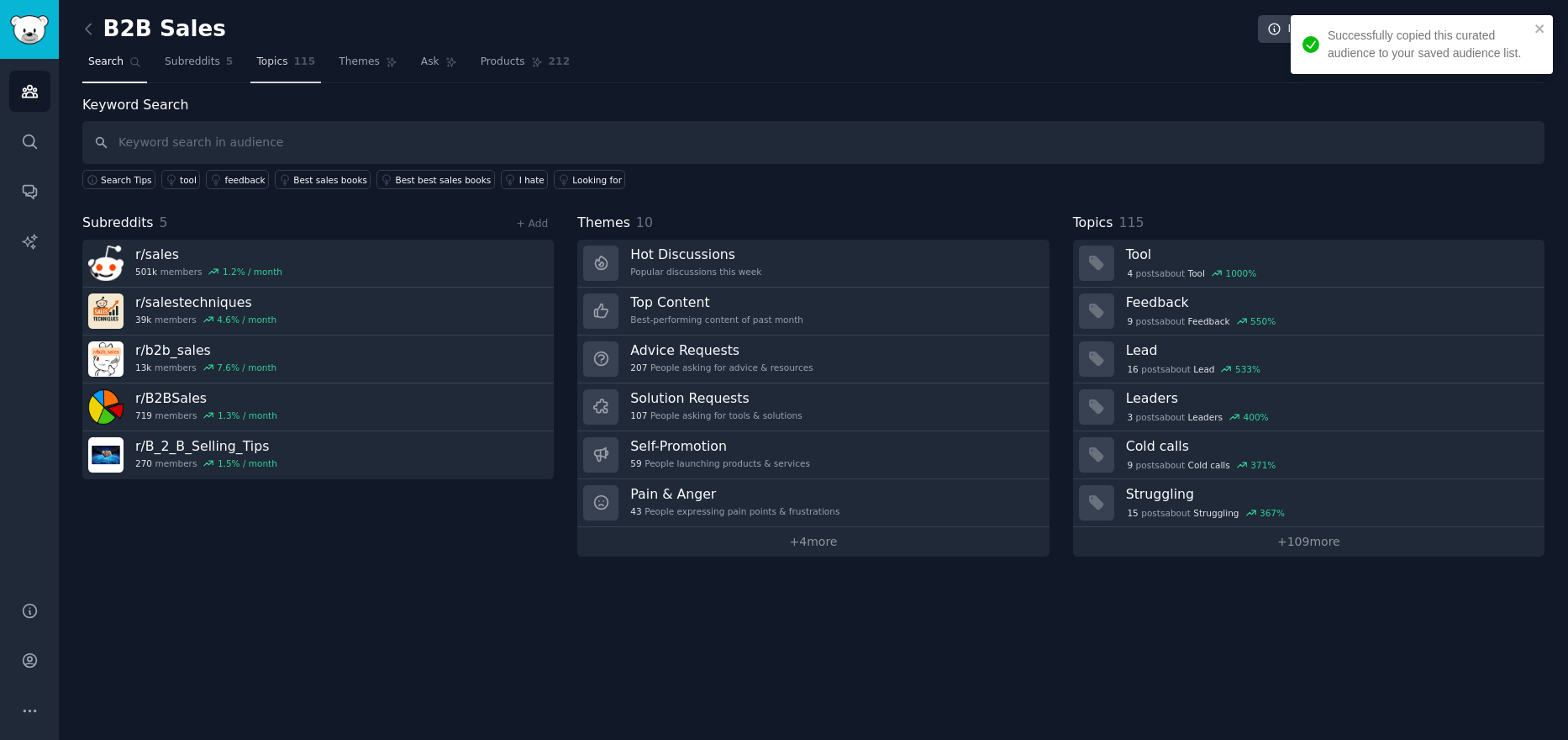
click at [256, 68] on span "Topics" at bounding box center [271, 62] width 31 height 15
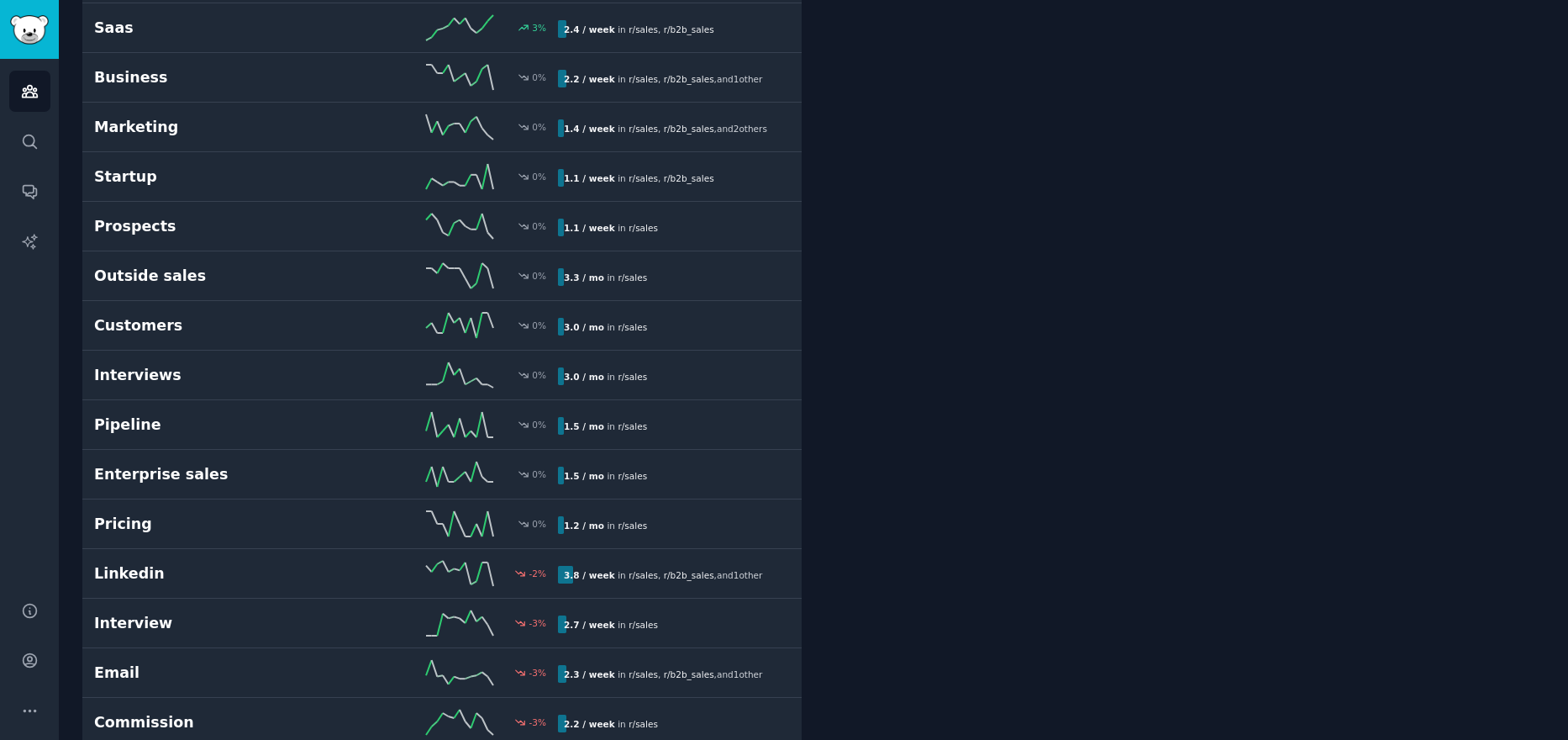
scroll to position [2858, 0]
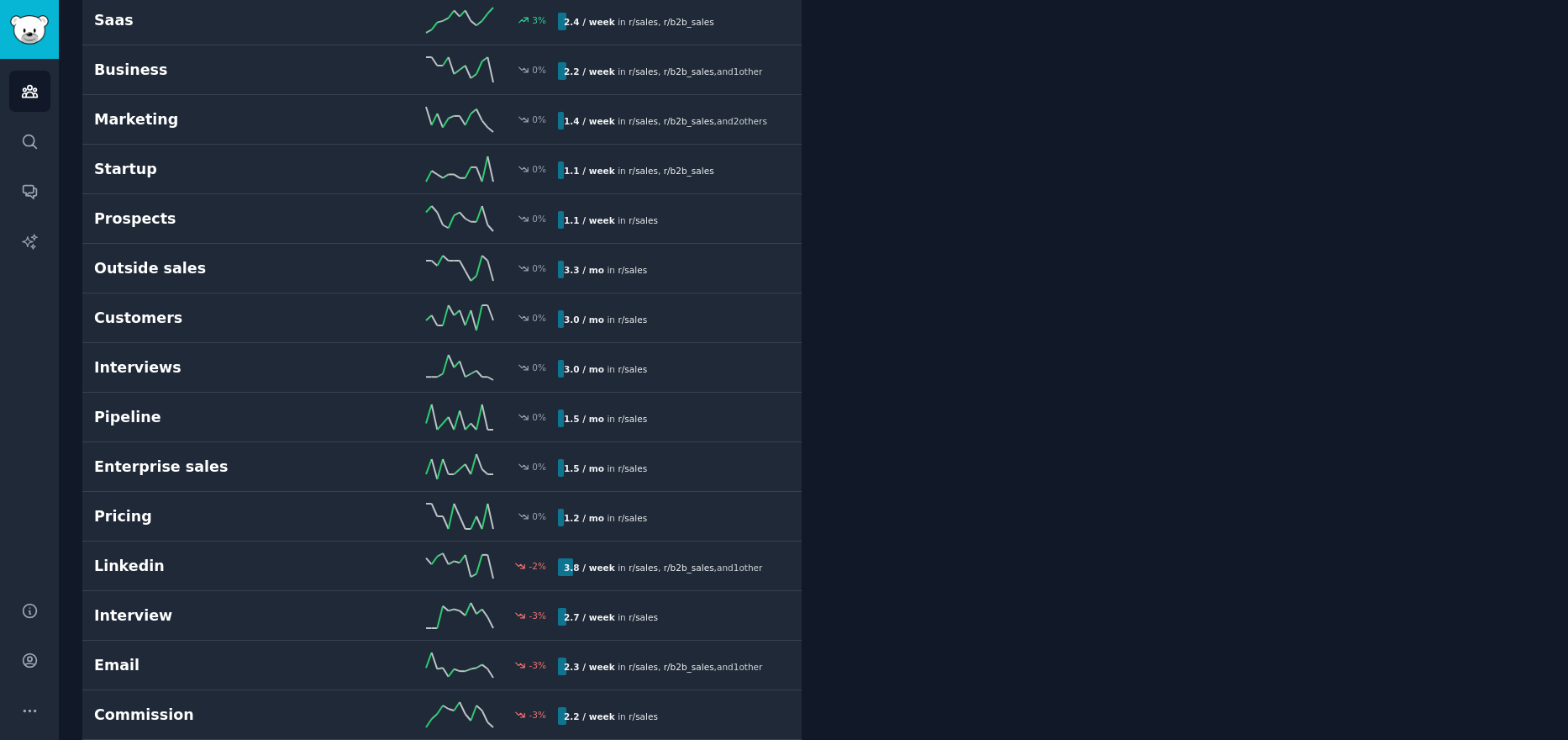
click at [1225, 109] on div "Tool 1.1 / week 1000 % In the context of B2B Sales, a tool refers to a software…" at bounding box center [1185, 123] width 719 height 5771
click at [24, 660] on icon "Sidebar" at bounding box center [30, 661] width 14 height 14
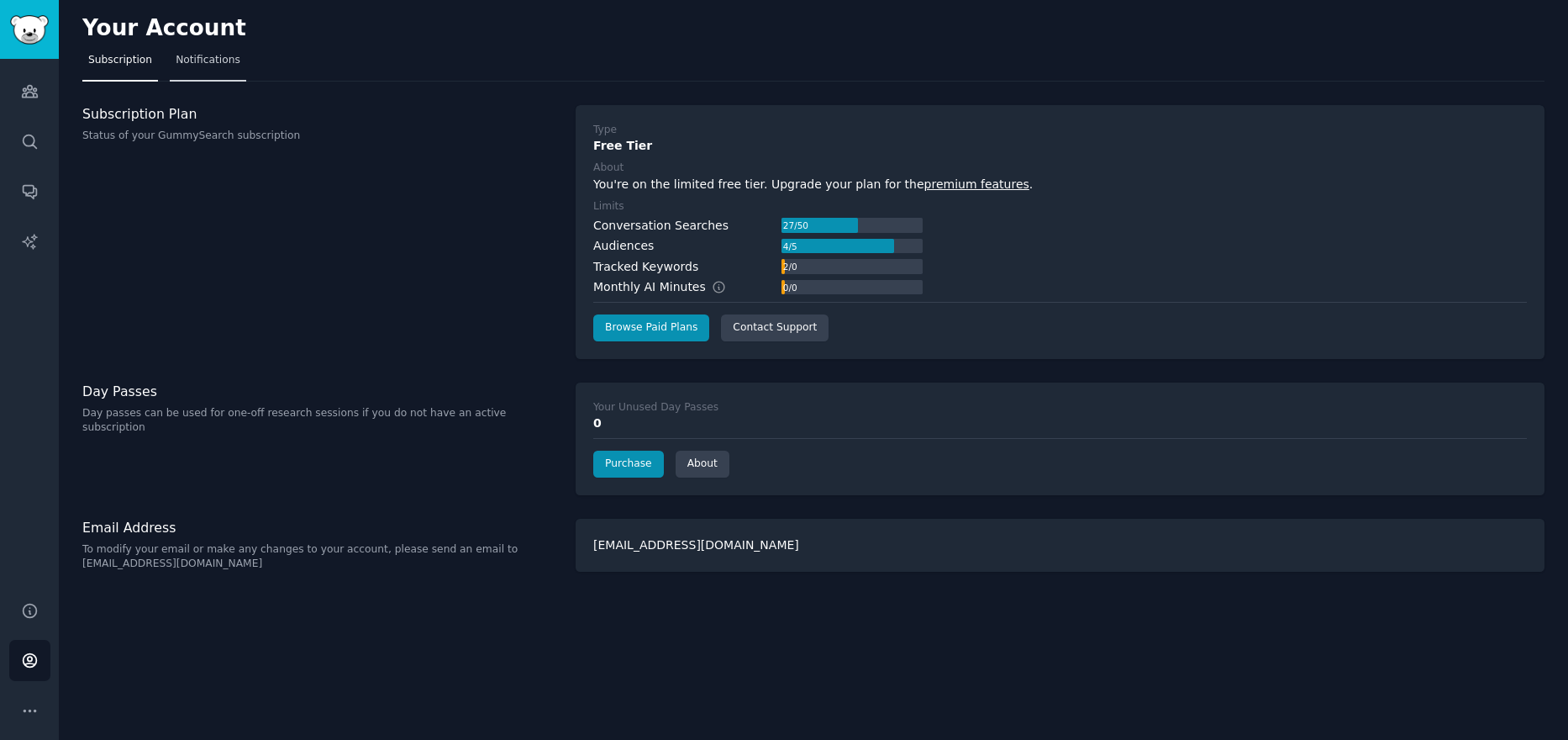
click at [193, 64] on span "Notifications" at bounding box center [207, 60] width 65 height 15
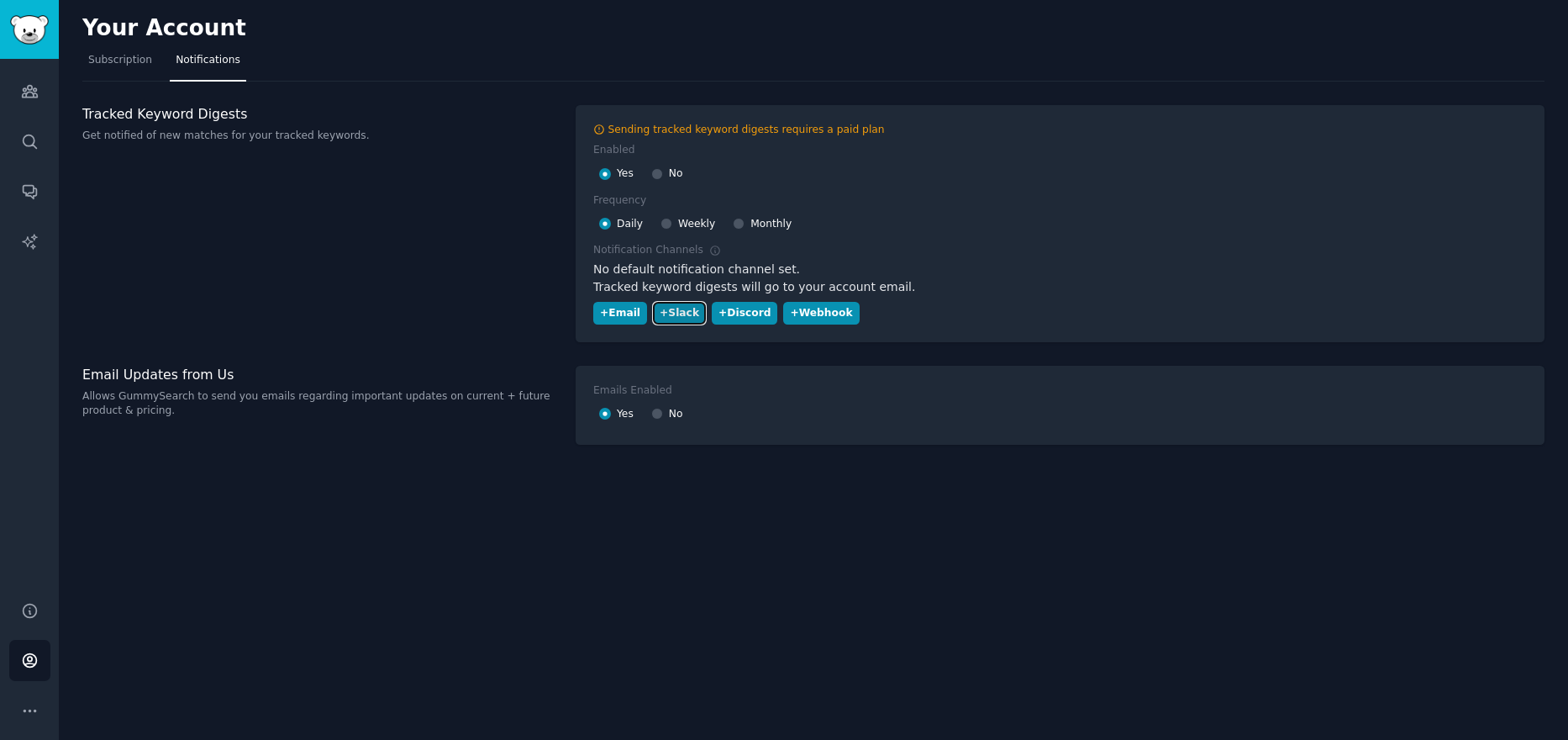
click at [670, 317] on div "+ Slack" at bounding box center [680, 313] width 40 height 15
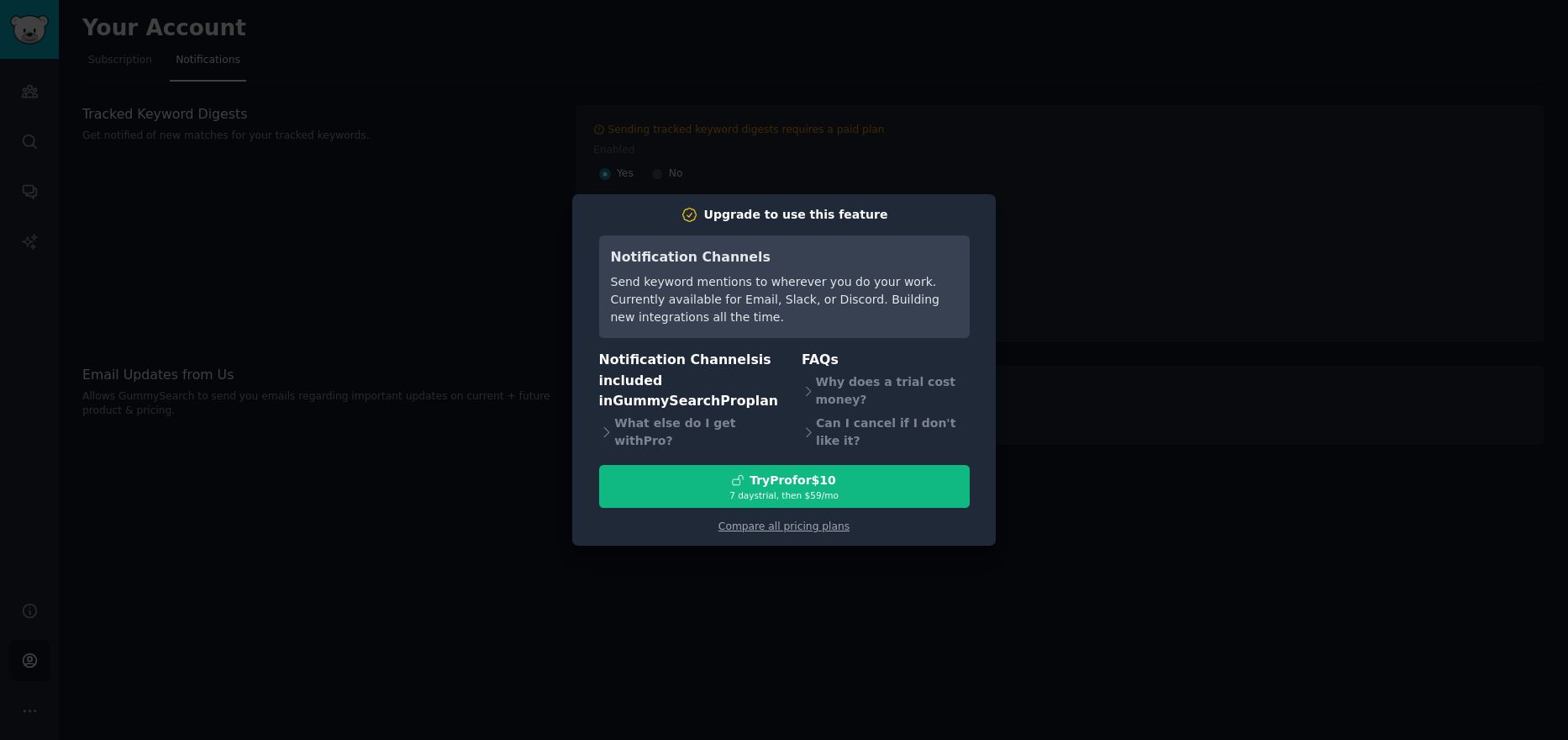
click at [1016, 352] on div at bounding box center [784, 370] width 1568 height 740
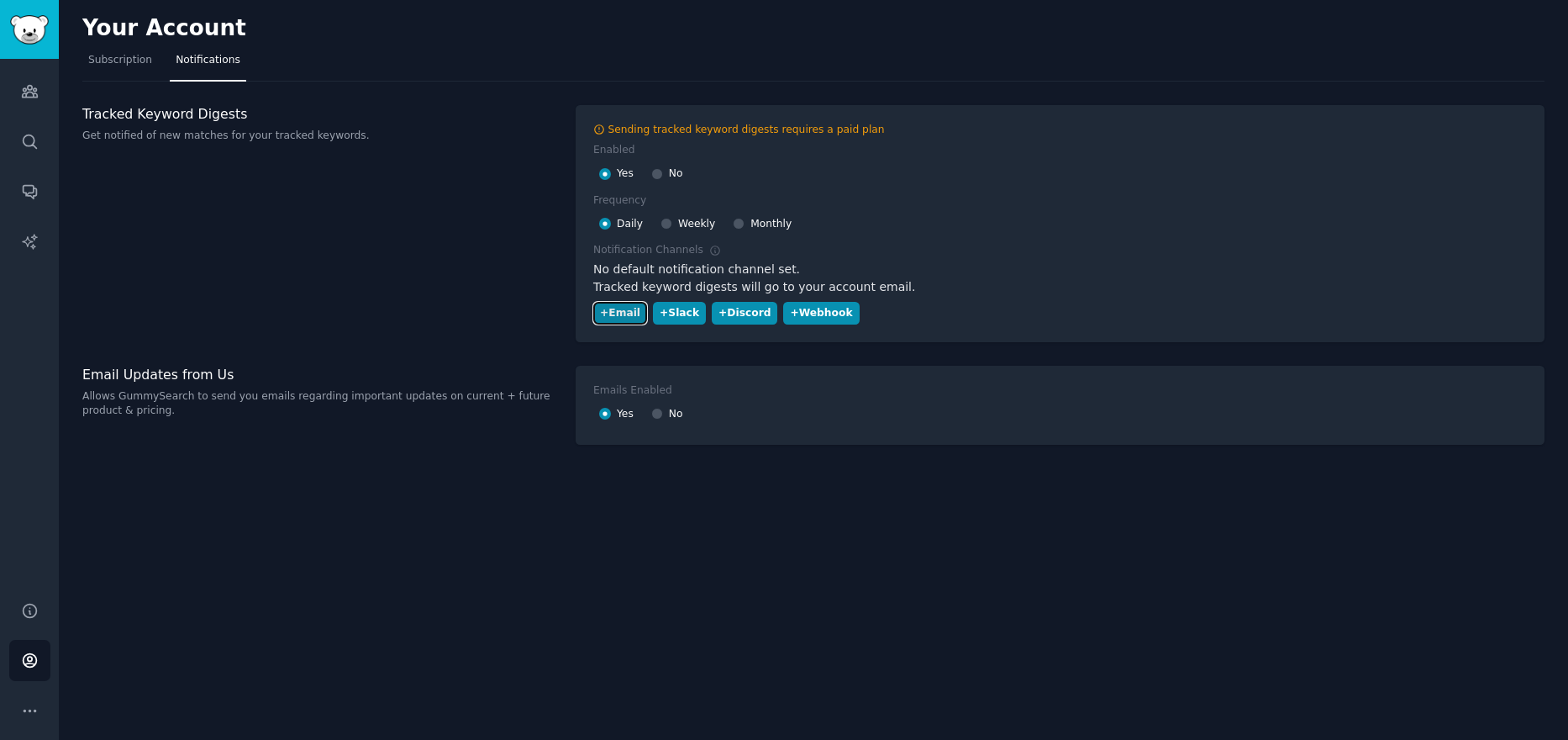
click at [633, 312] on div "+ Email" at bounding box center [620, 313] width 41 height 15
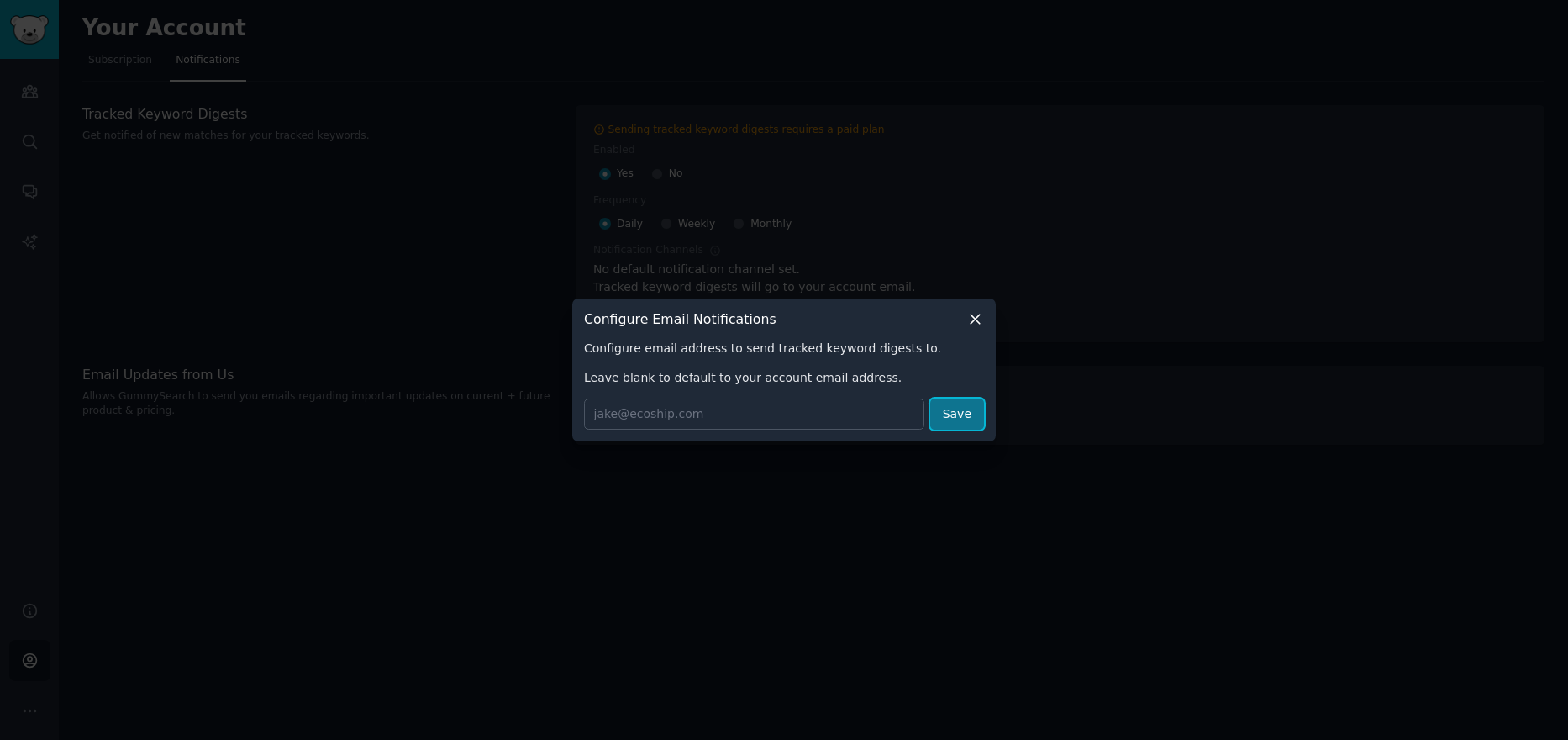
click at [951, 417] on button "Save" at bounding box center [957, 413] width 54 height 31
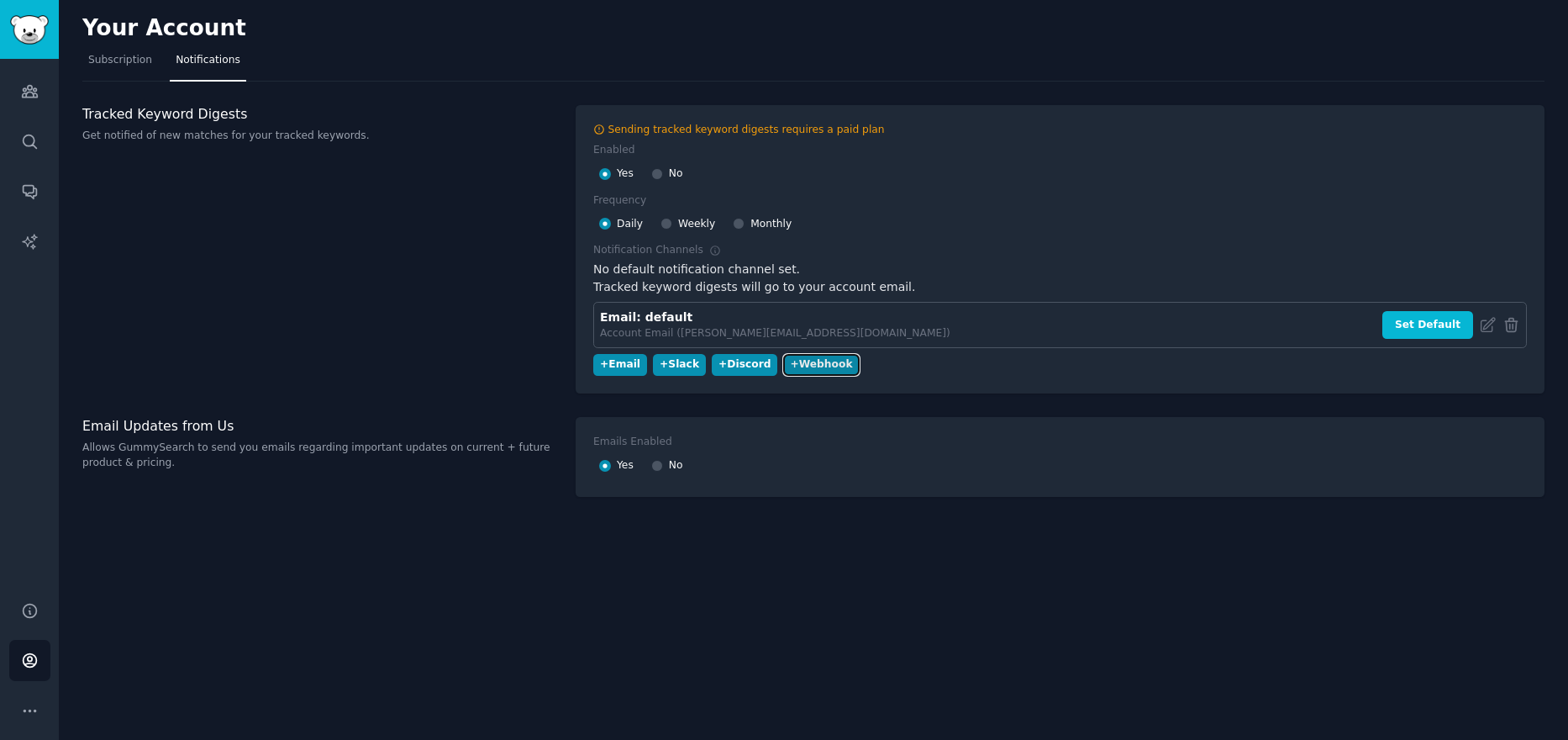
click at [815, 365] on div "+ Webhook" at bounding box center [820, 365] width 62 height 15
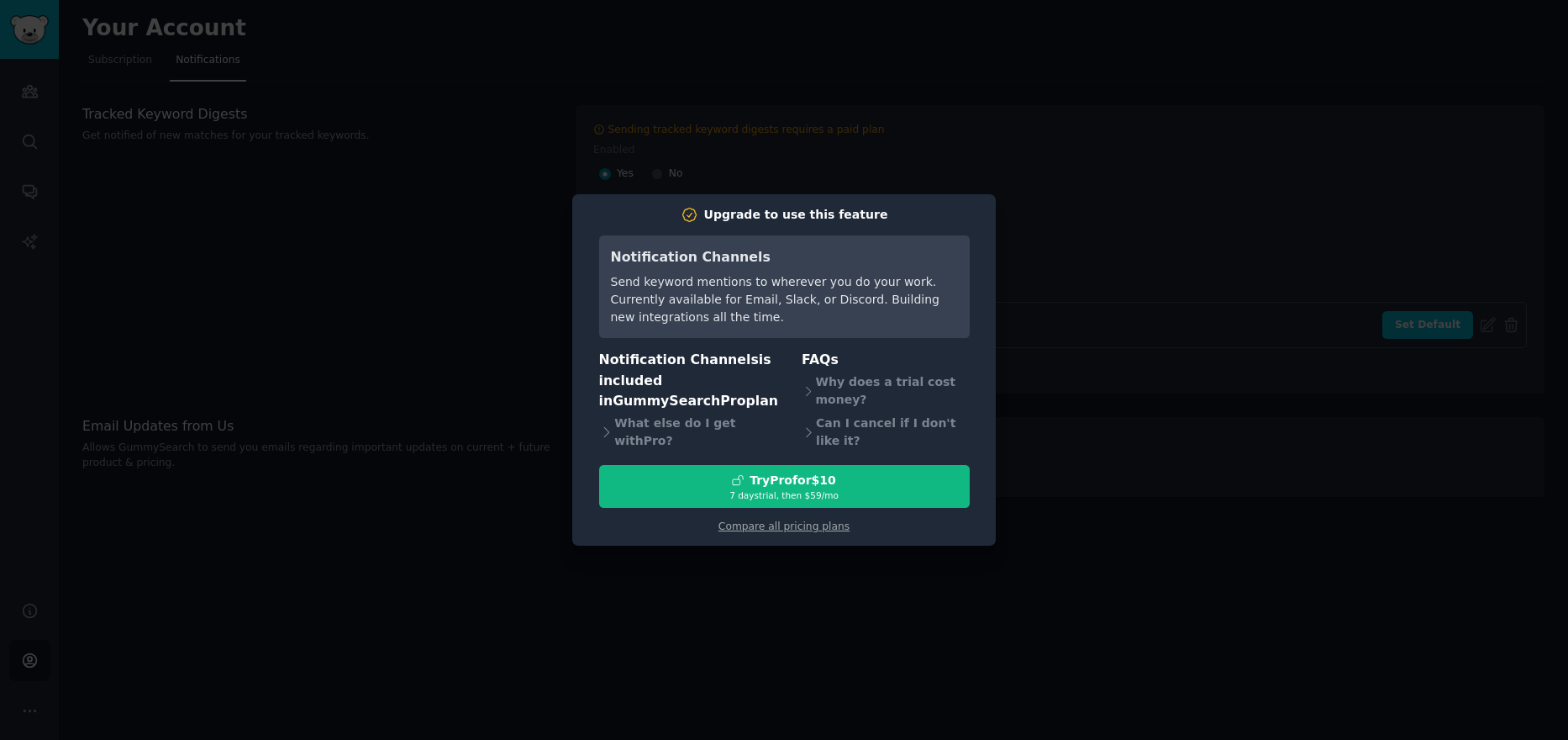
click at [1062, 267] on div at bounding box center [784, 370] width 1568 height 740
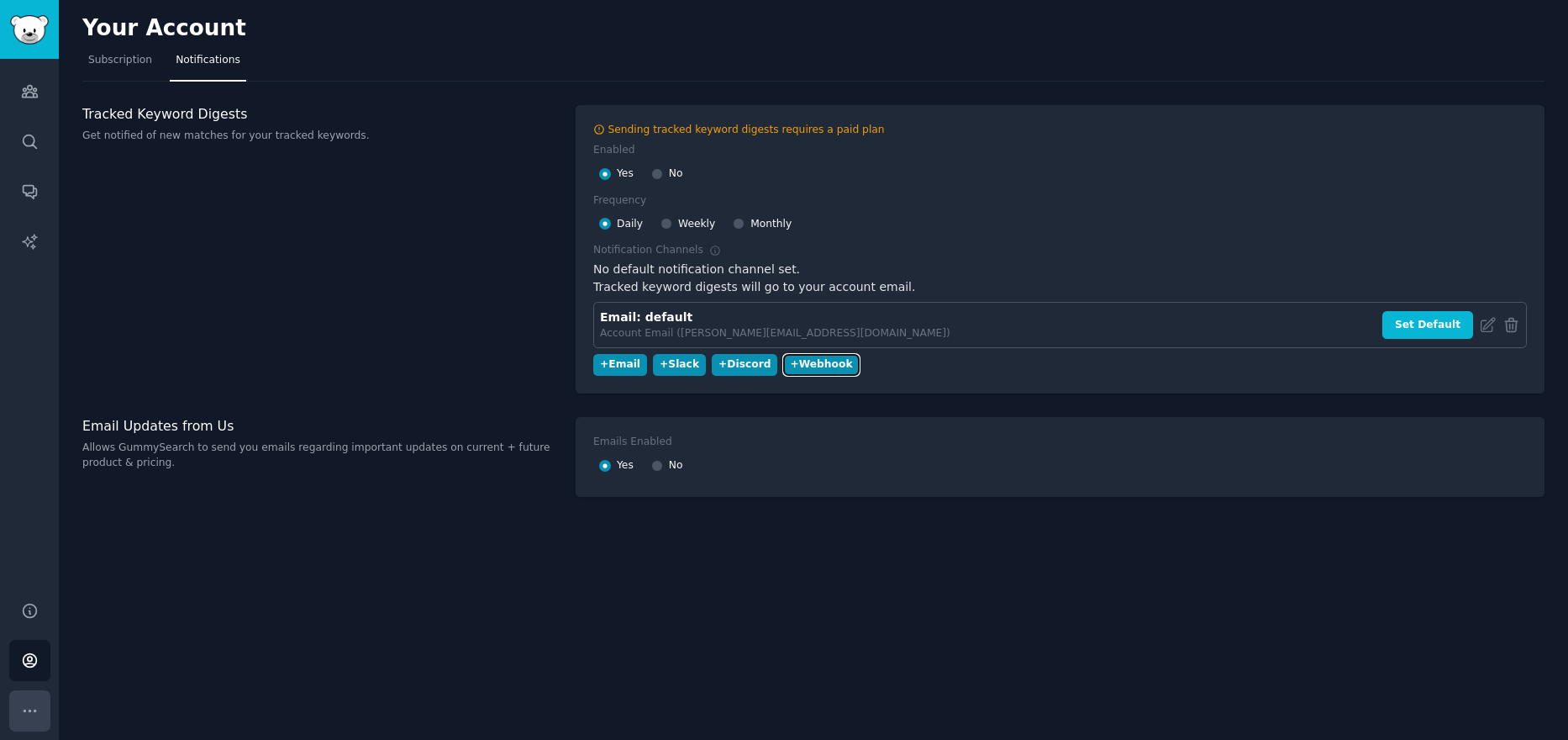
click at [32, 716] on icon "Sidebar" at bounding box center [30, 711] width 18 height 18
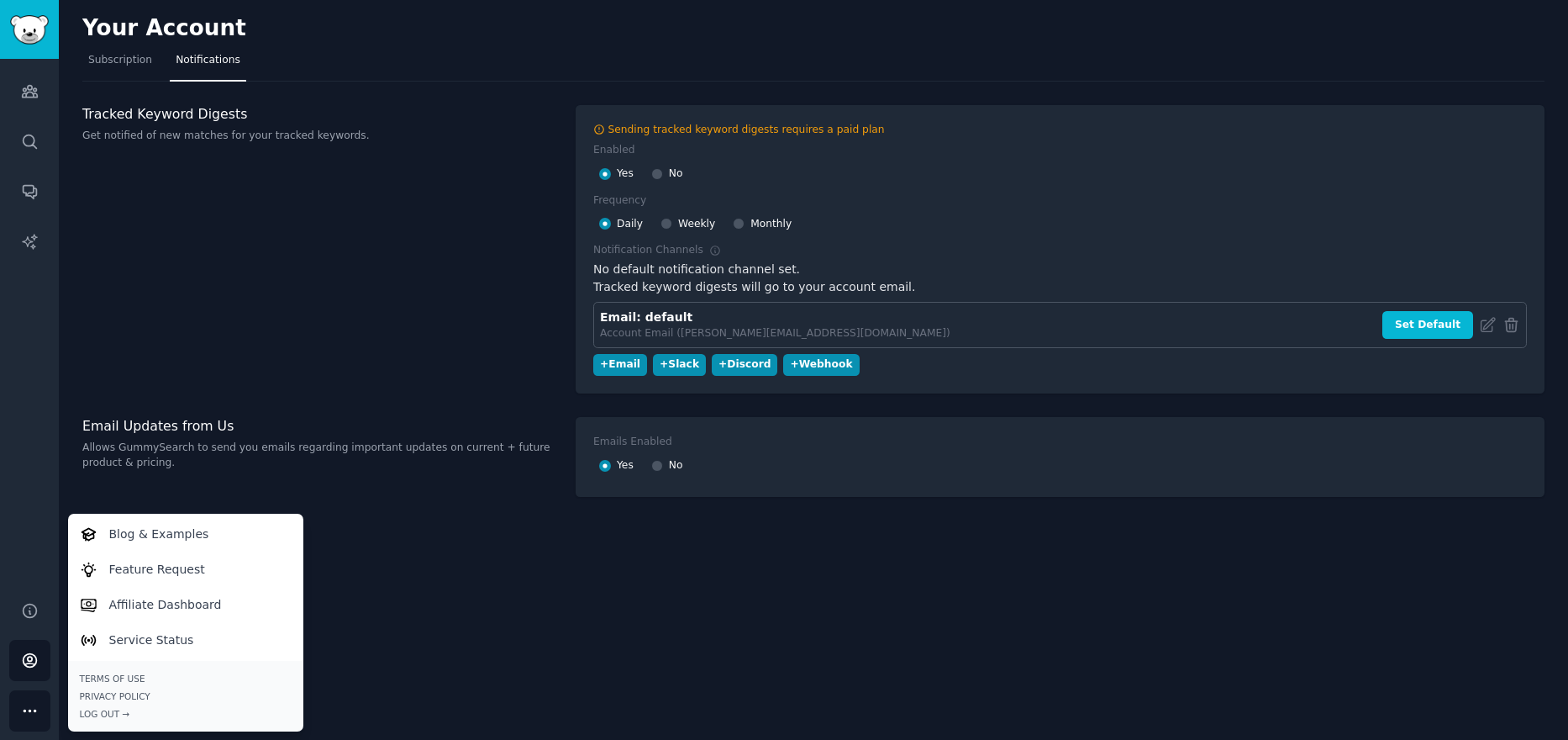
click at [32, 716] on icon "Sidebar" at bounding box center [30, 711] width 18 height 18
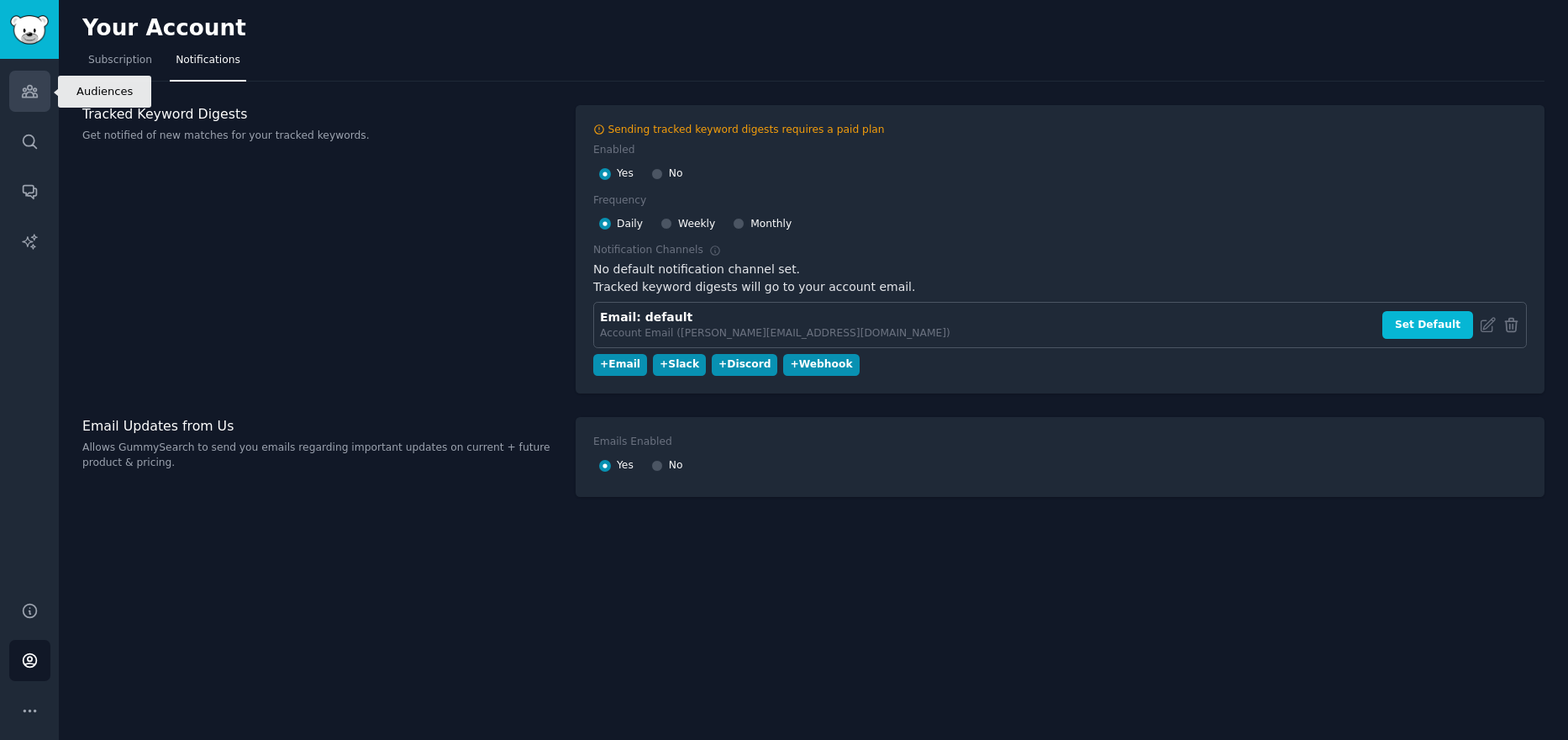
click at [43, 90] on link "Audiences" at bounding box center [29, 91] width 41 height 41
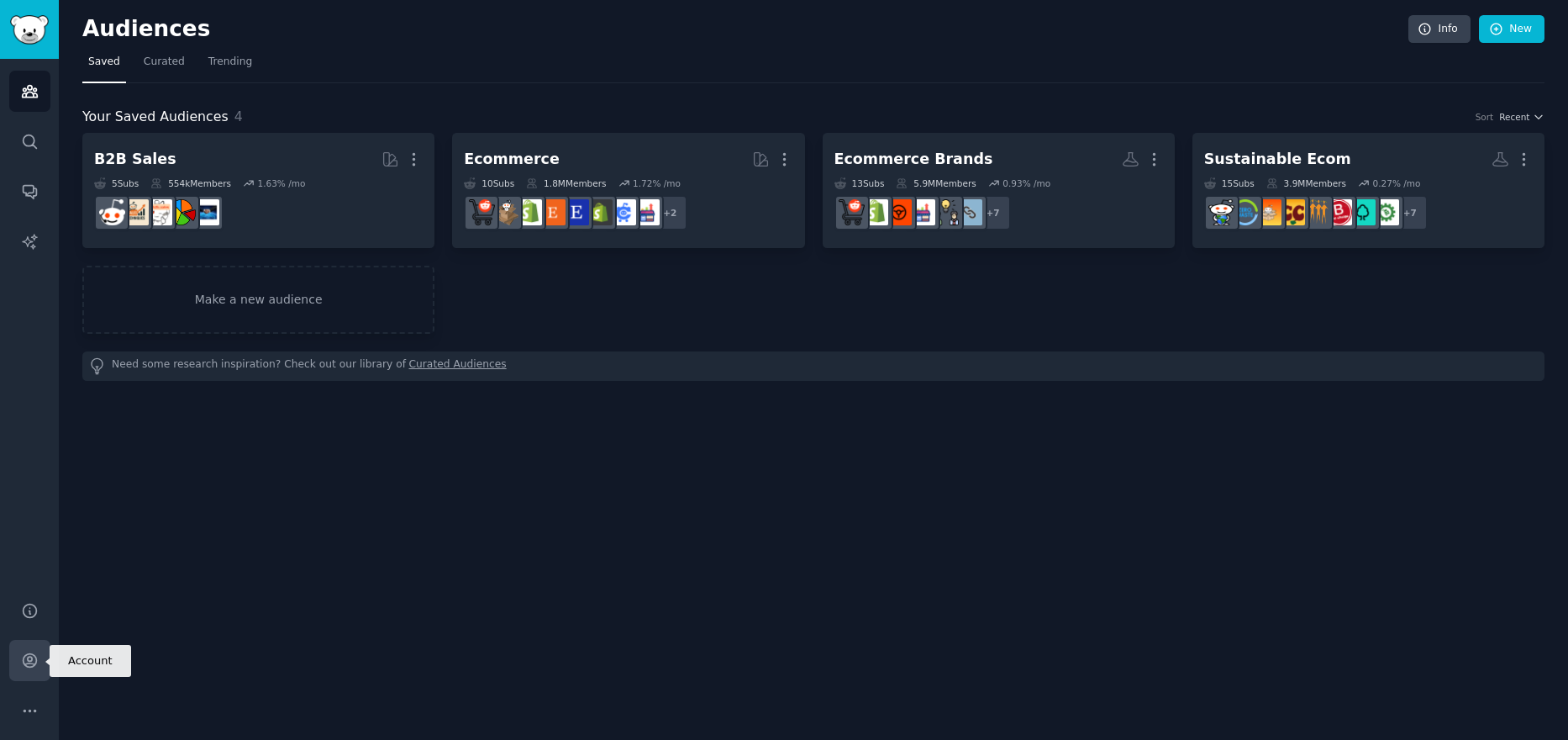
click at [24, 660] on icon "Sidebar" at bounding box center [30, 660] width 18 height 18
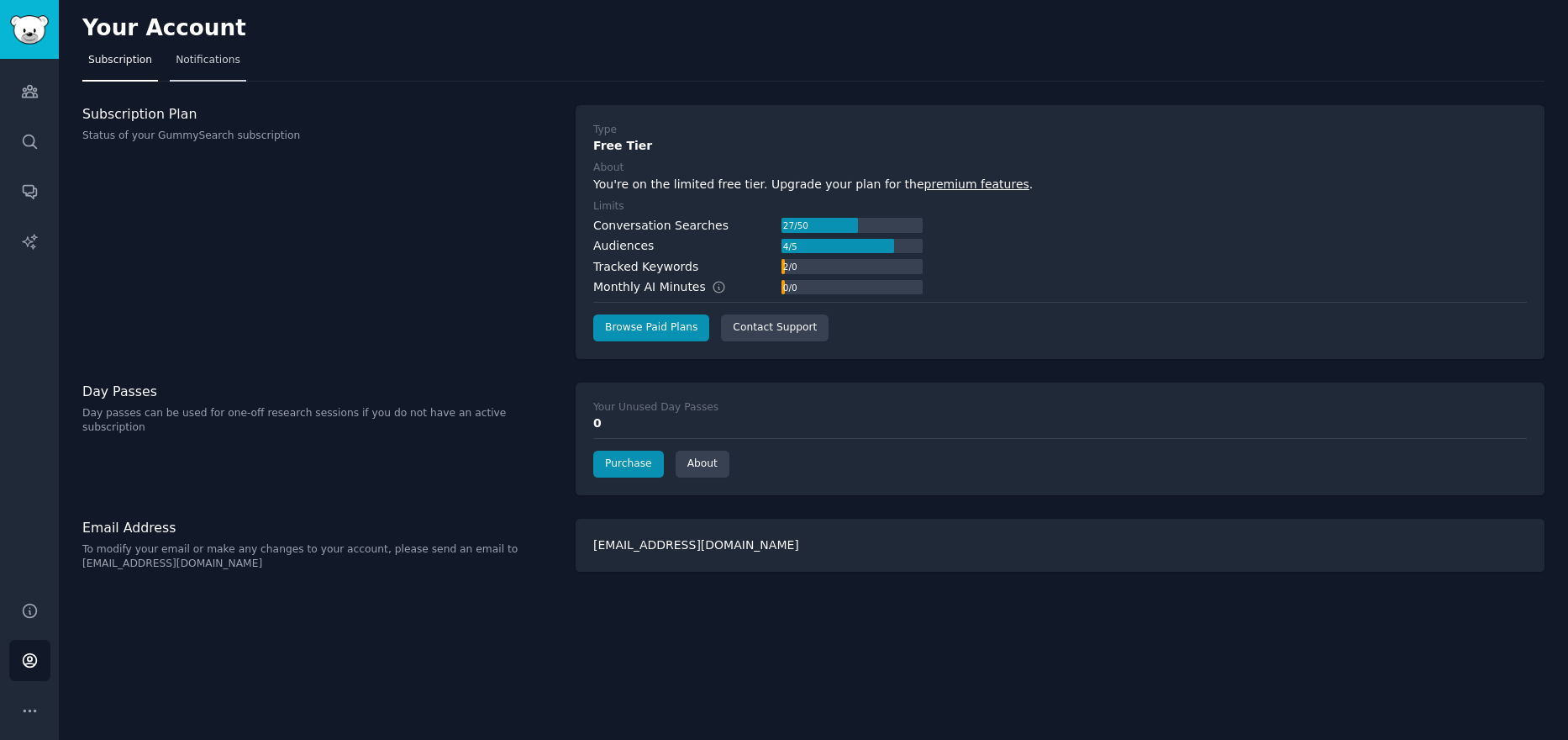
click at [210, 57] on span "Notifications" at bounding box center [207, 60] width 65 height 15
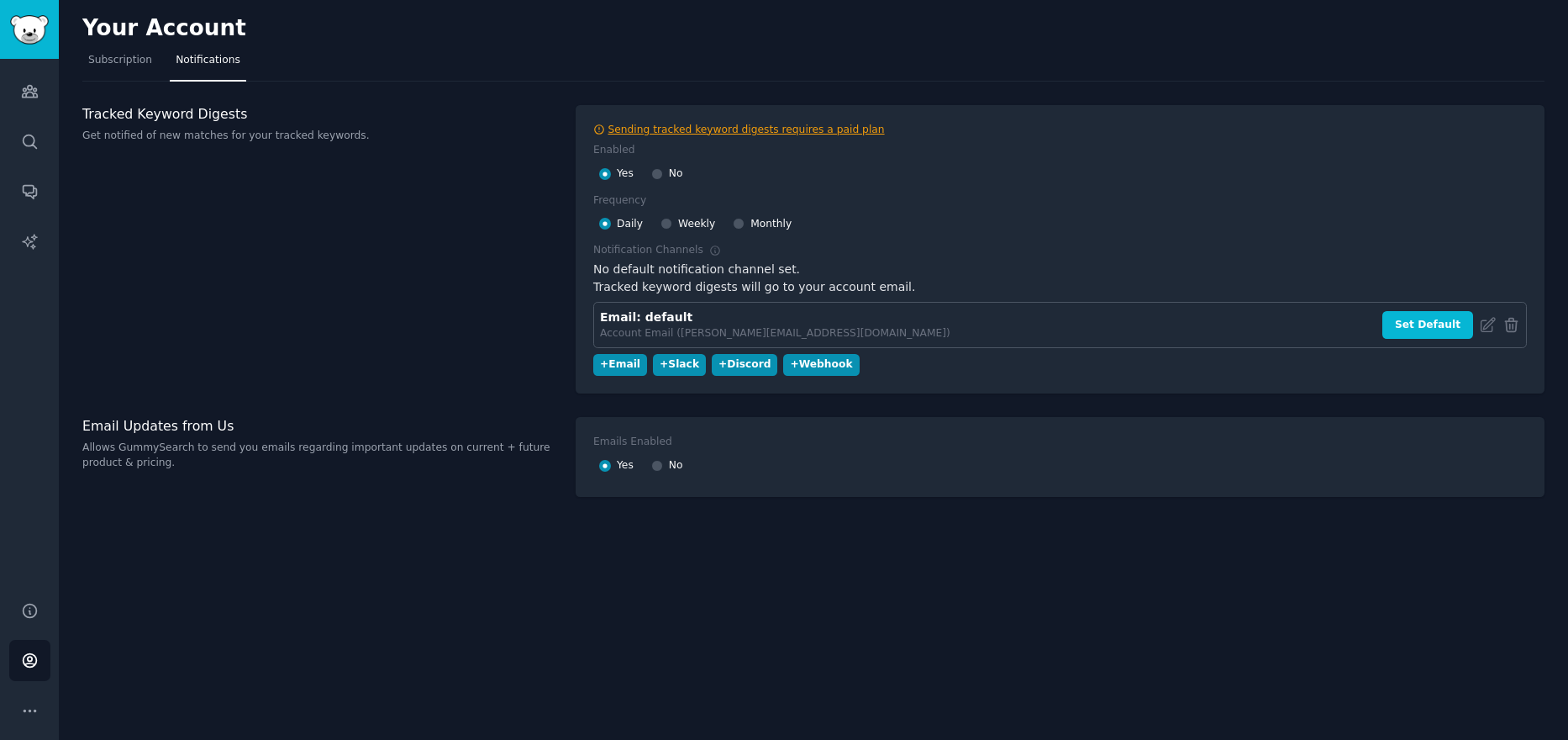
click at [746, 132] on div "Sending tracked keyword digests requires a paid plan" at bounding box center [747, 129] width 277 height 15
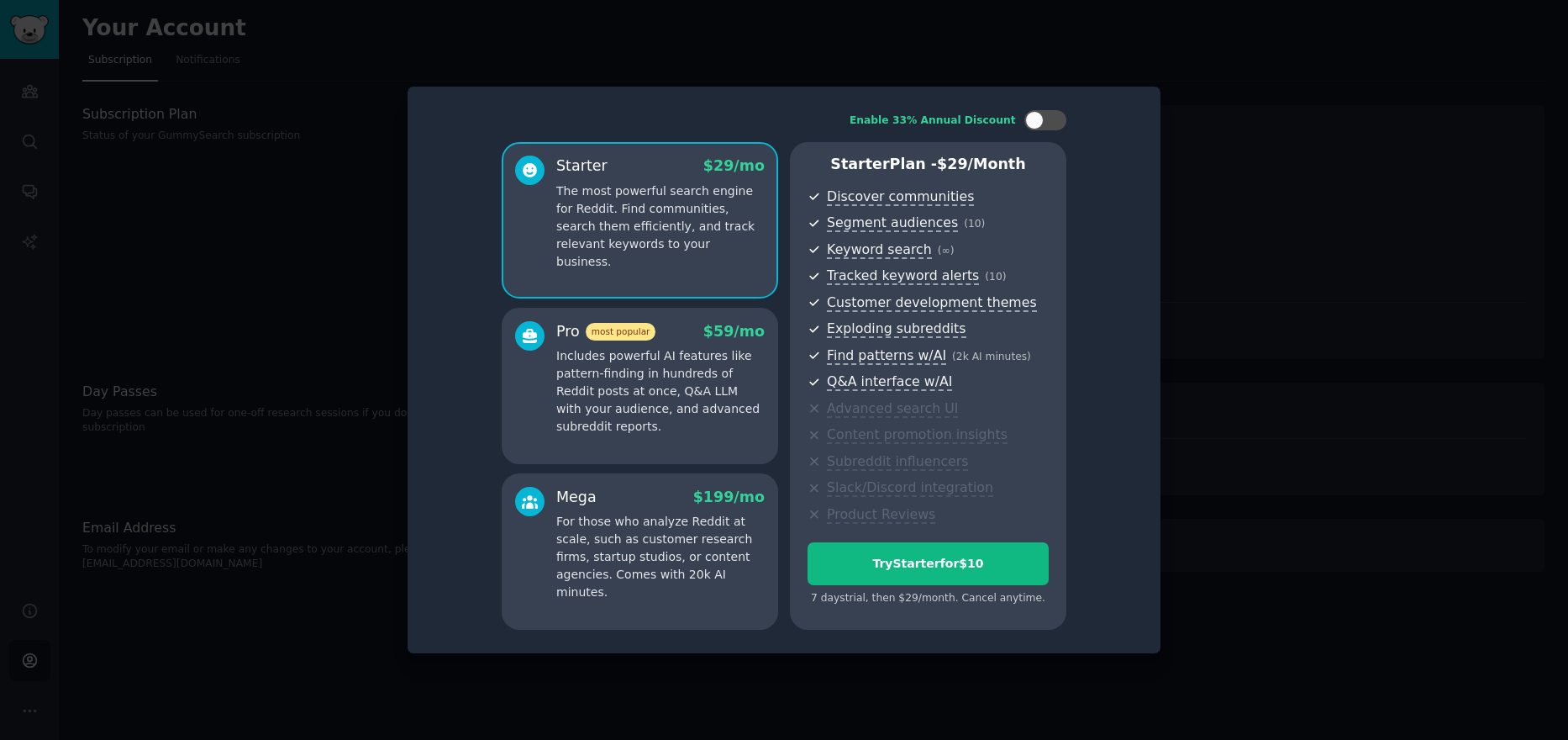
click at [1348, 168] on div at bounding box center [784, 370] width 1568 height 740
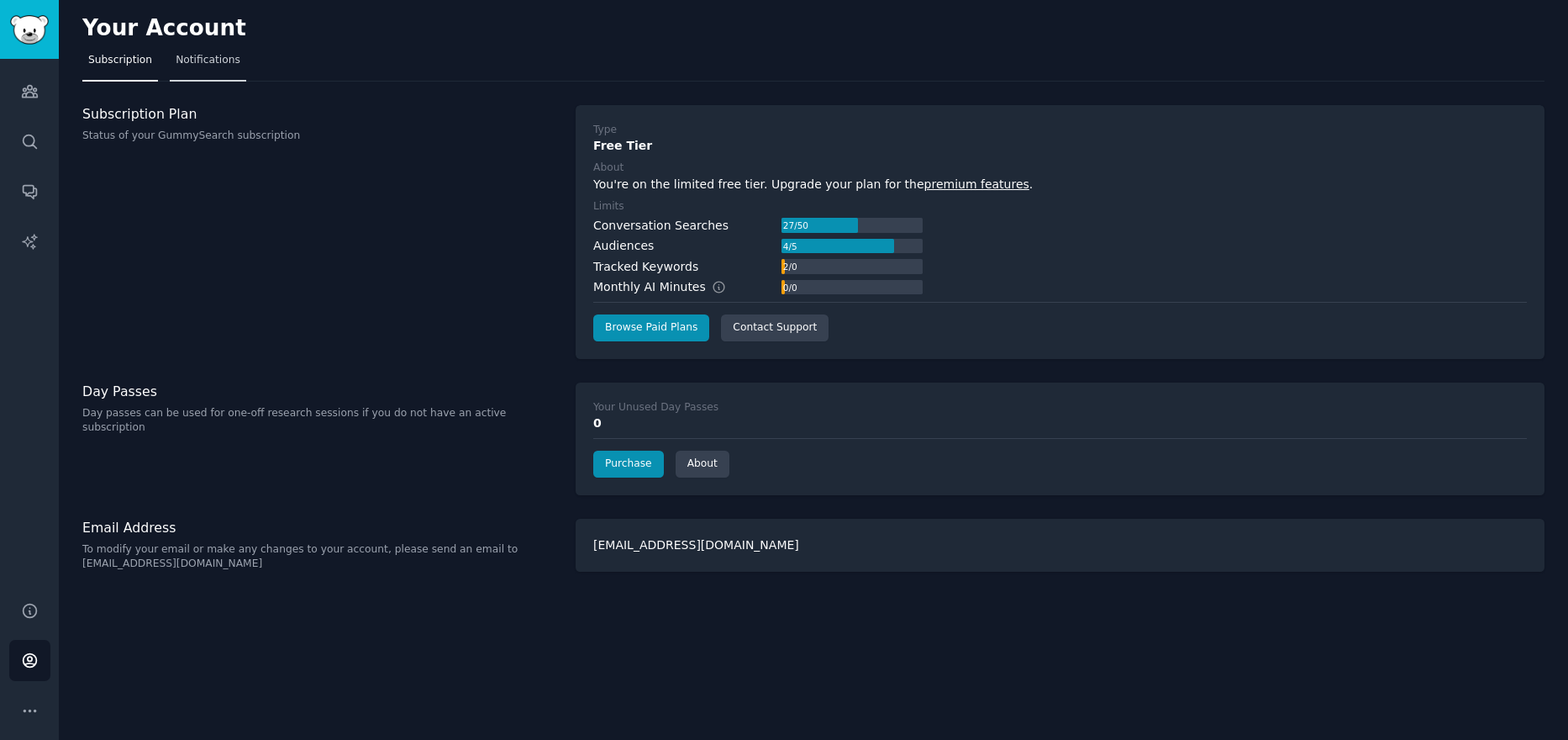
click at [201, 64] on span "Notifications" at bounding box center [207, 60] width 65 height 15
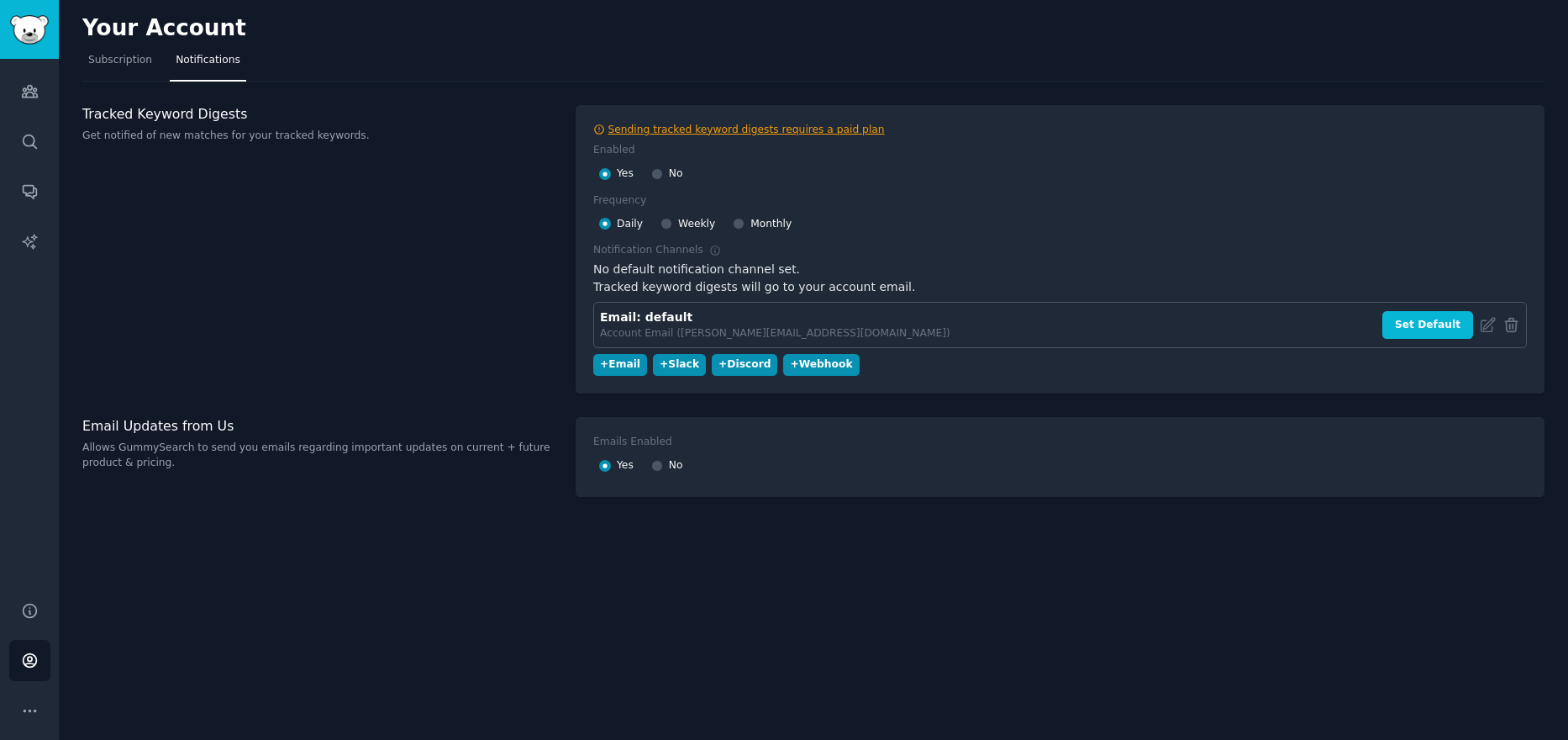
click at [748, 127] on div "Sending tracked keyword digests requires a paid plan" at bounding box center [747, 129] width 277 height 15
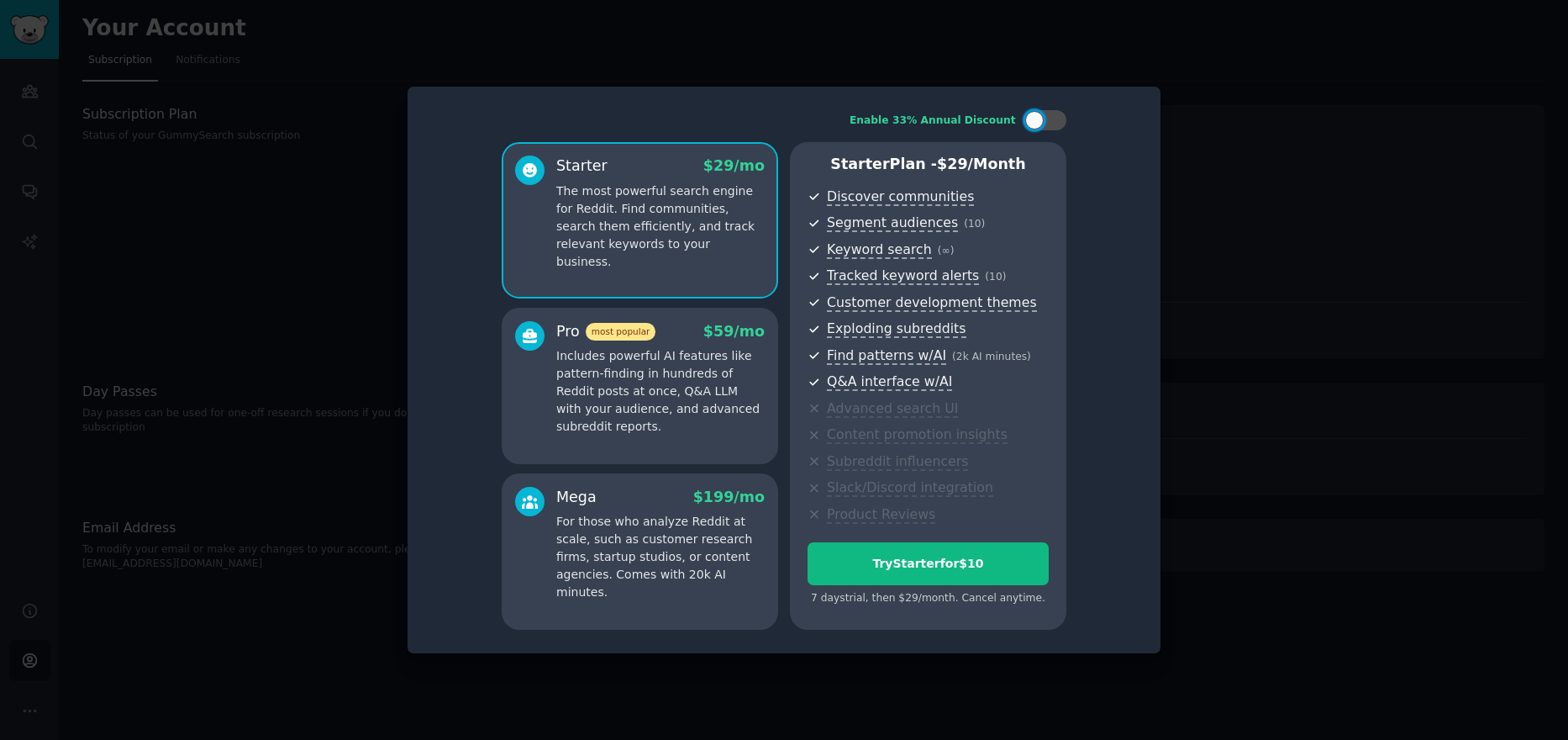
click at [670, 363] on p "Includes powerful AI features like pattern-finding in hundreds of Reddit posts …" at bounding box center [660, 391] width 208 height 89
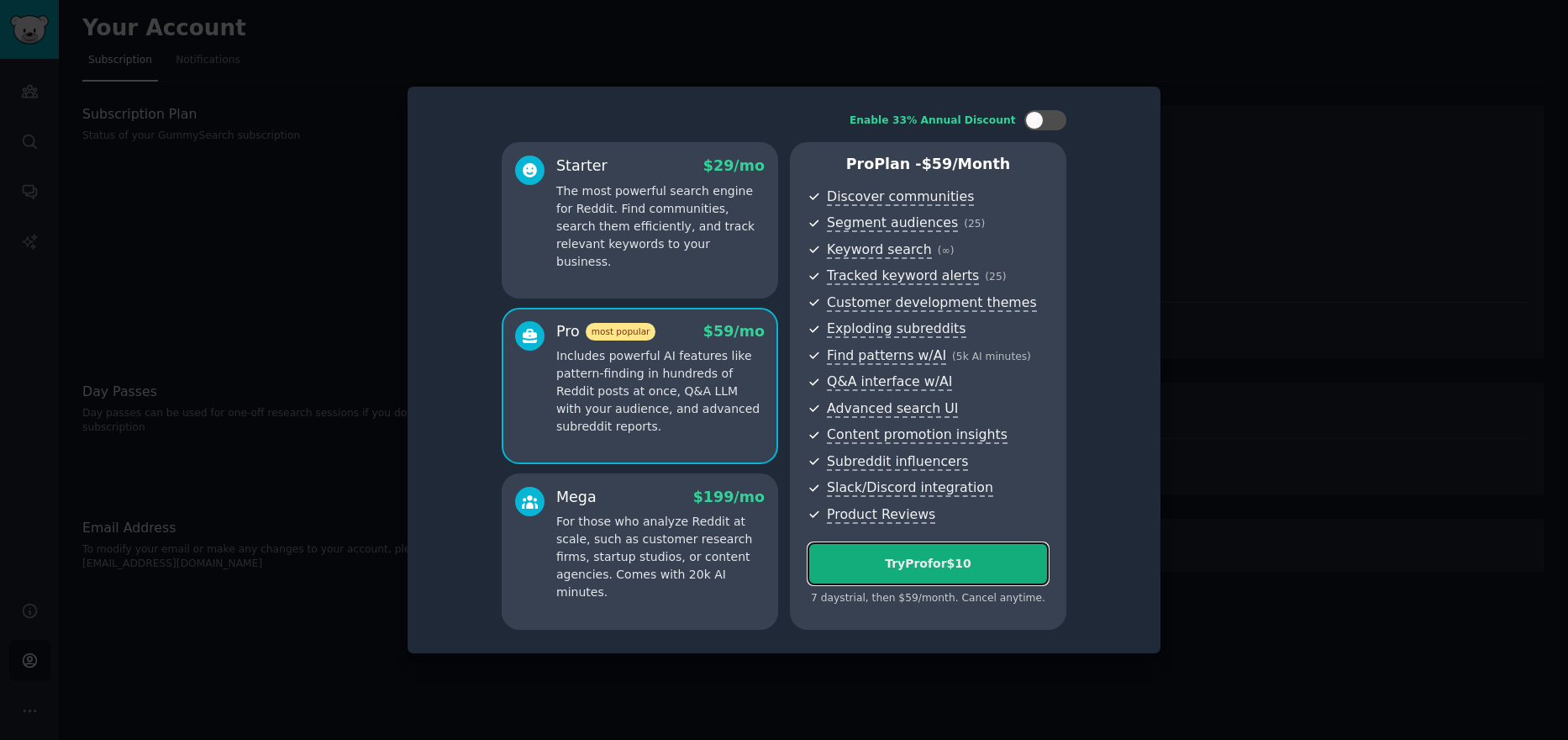
click at [978, 579] on button "Try Pro for $10" at bounding box center [928, 563] width 241 height 43
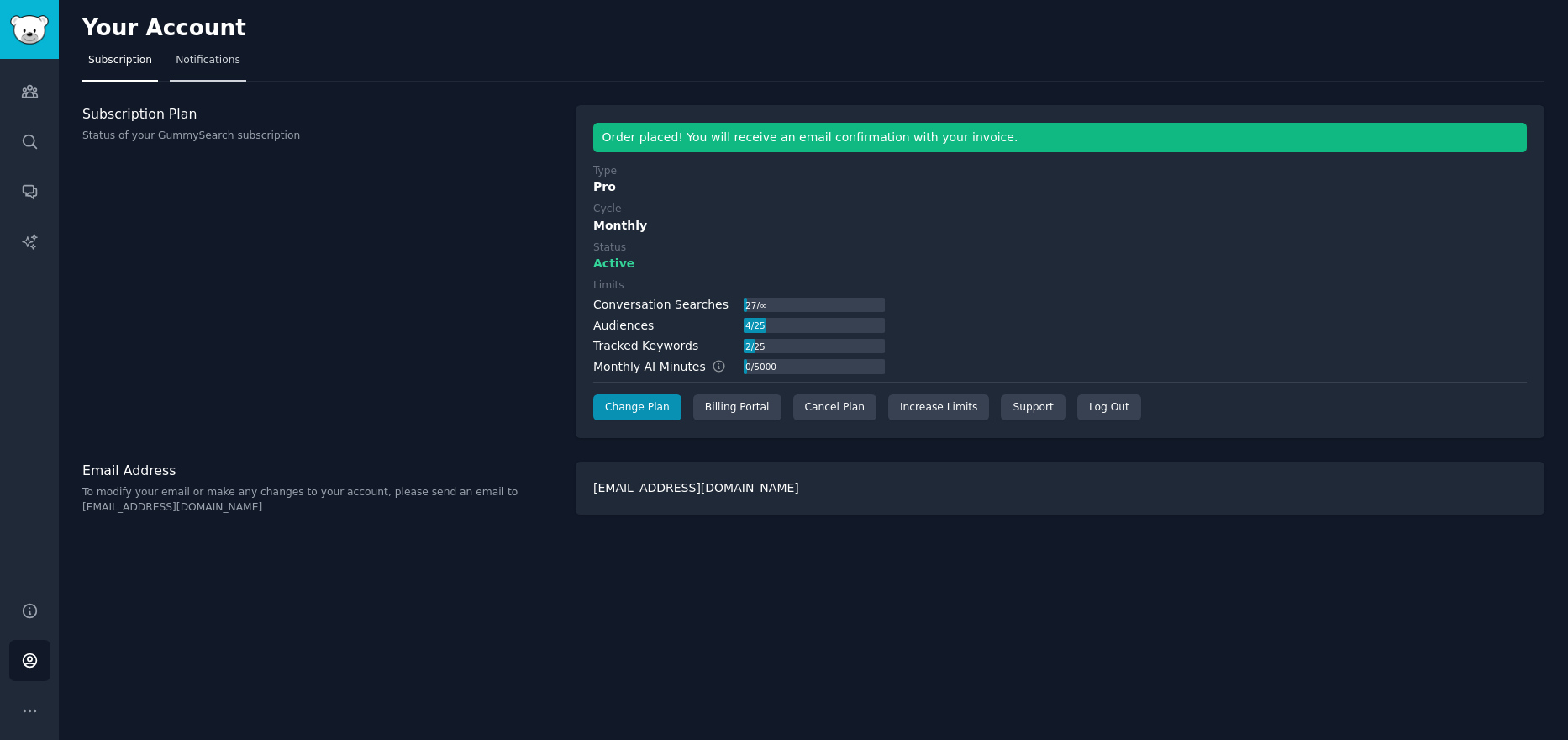
click at [198, 55] on span "Notifications" at bounding box center [207, 60] width 65 height 15
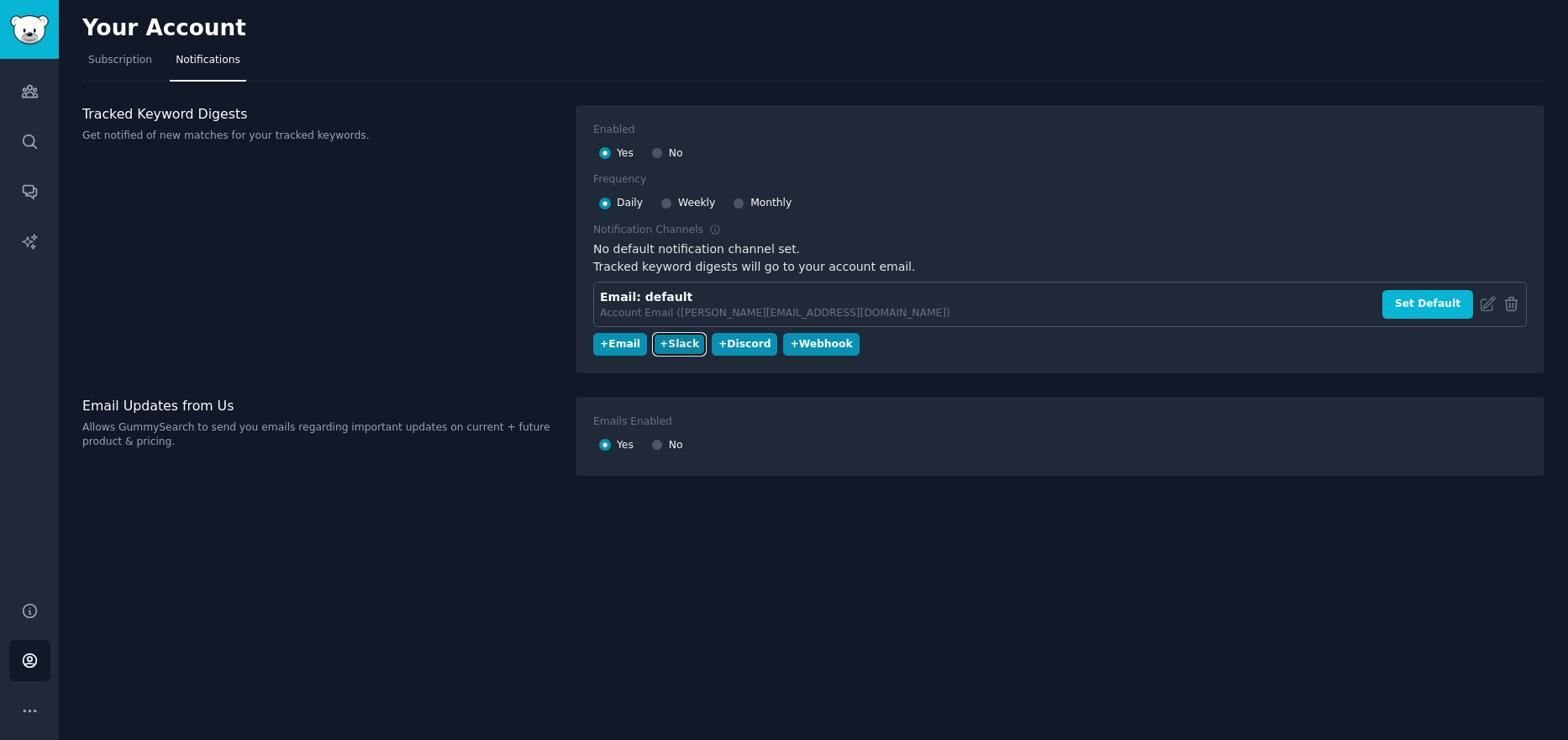
click at [675, 343] on div "+ Slack" at bounding box center [680, 344] width 40 height 15
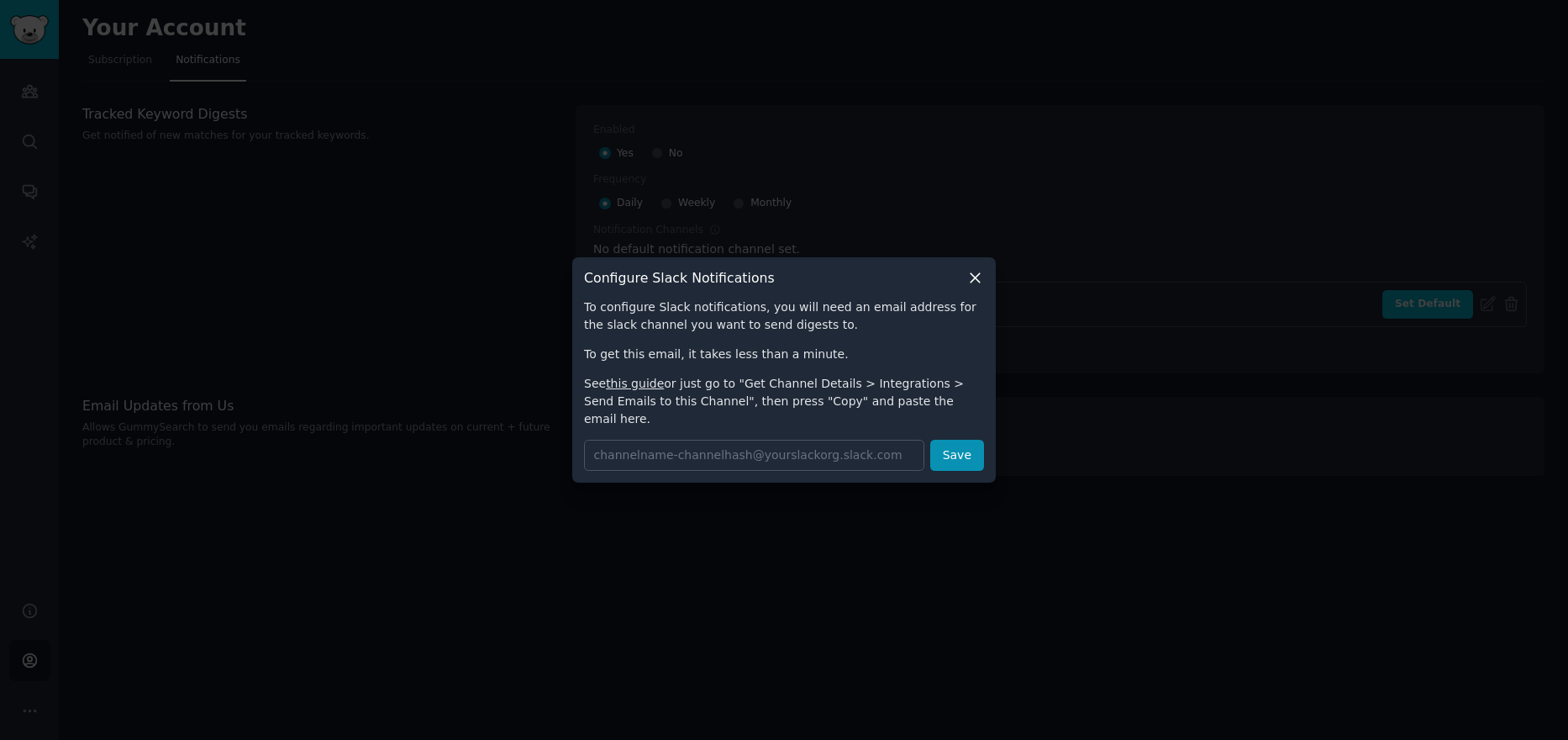
click at [985, 282] on div "Configure Slack Notifications To configure Slack notifications, you will need a…" at bounding box center [784, 370] width 423 height 225
click at [978, 283] on icon at bounding box center [976, 278] width 18 height 18
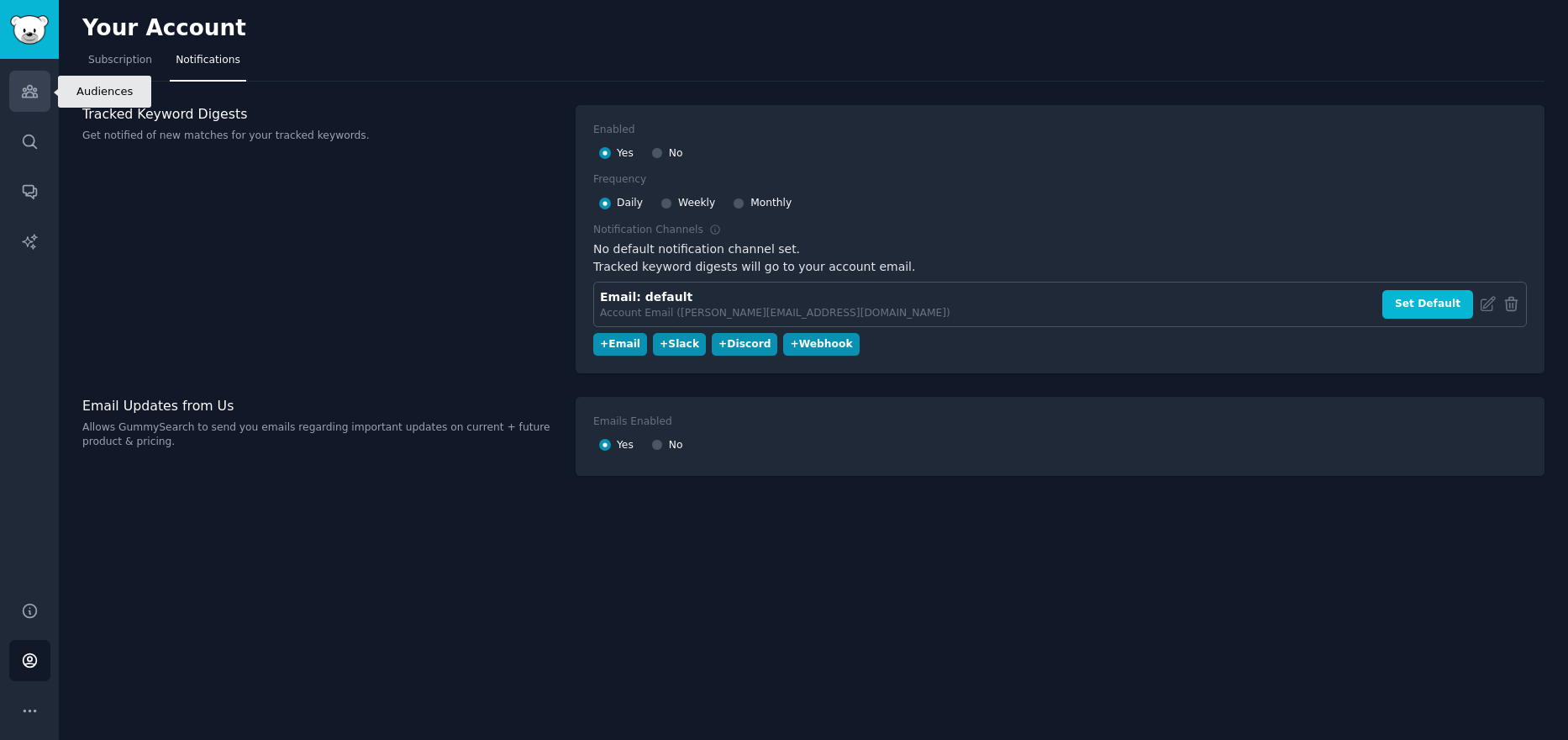
click at [31, 99] on icon "Sidebar" at bounding box center [30, 92] width 18 height 18
click at [681, 341] on div "+ Slack" at bounding box center [680, 344] width 40 height 15
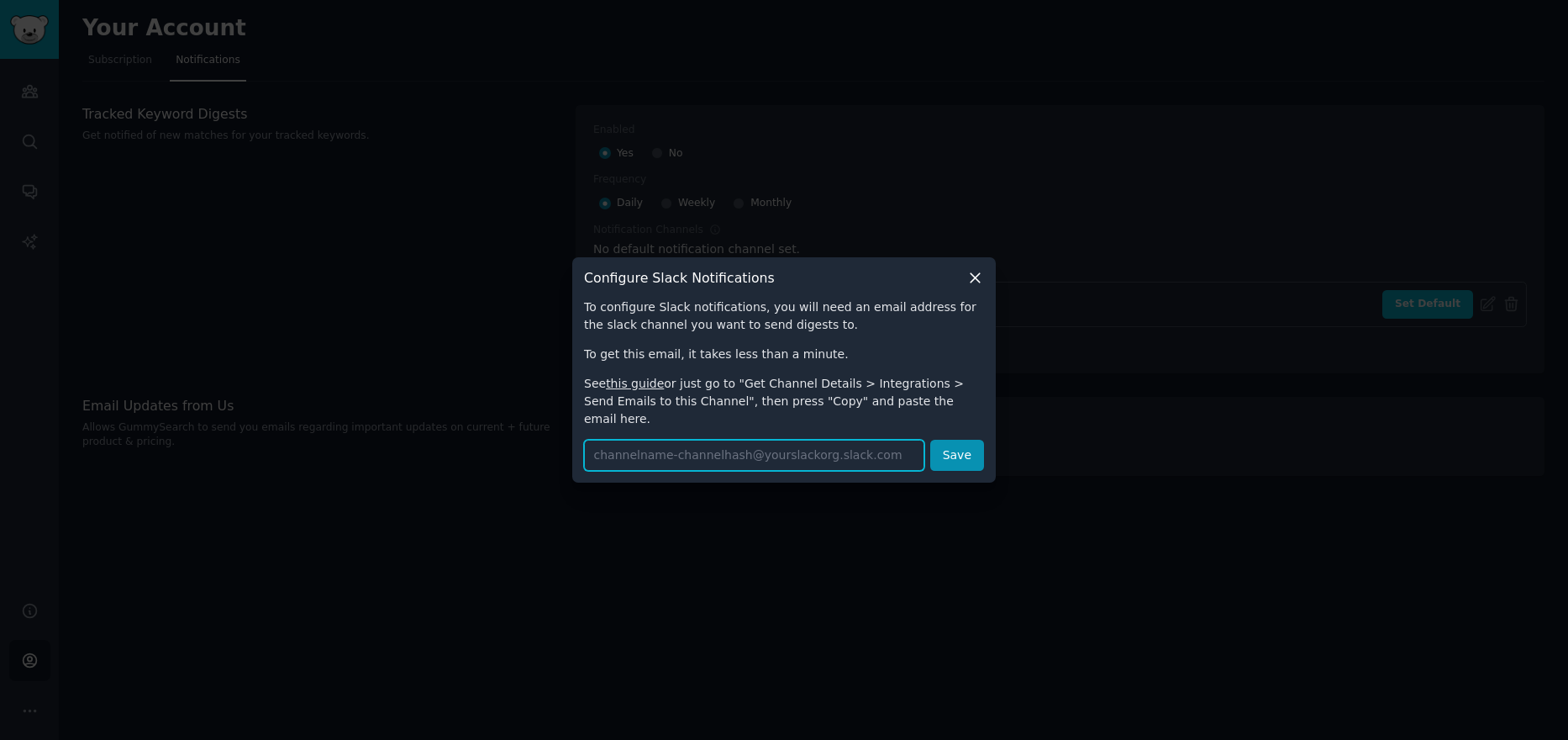
click at [788, 439] on input "text" at bounding box center [755, 454] width 340 height 31
click at [631, 390] on link "this guide" at bounding box center [635, 383] width 58 height 14
click at [969, 285] on icon at bounding box center [976, 278] width 18 height 18
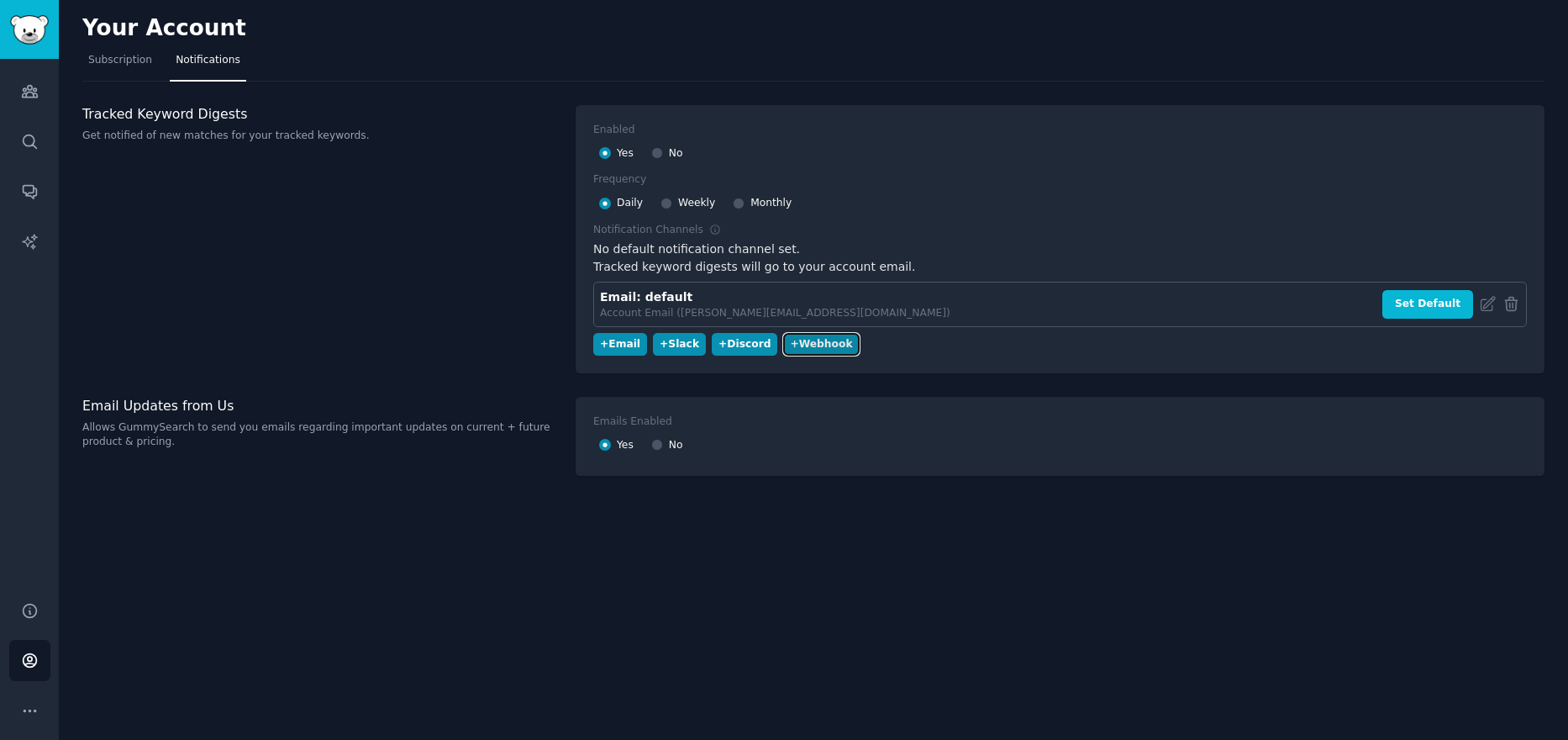
click at [816, 346] on div "+ Webhook" at bounding box center [820, 344] width 62 height 15
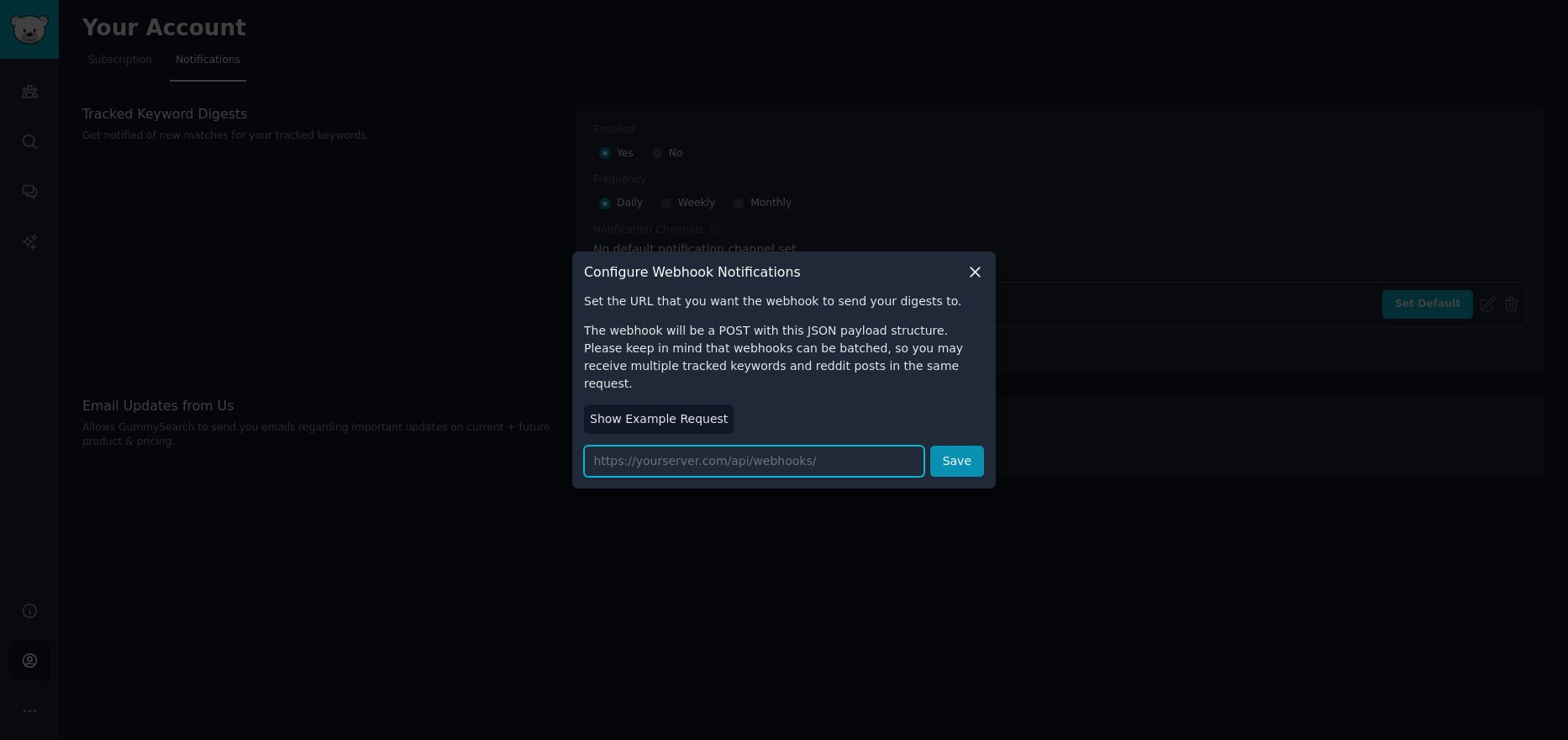
click at [778, 446] on input "url" at bounding box center [755, 460] width 340 height 31
paste input "https://hook.us1.make.com/byib02ypt6iybxby4s74ghyewlq5kp5n"
type input "https://hook.us1.make.com/byib02ypt6iybxby4s74ghyewlq5kp5n"
click at [957, 448] on button "Save" at bounding box center [957, 460] width 54 height 31
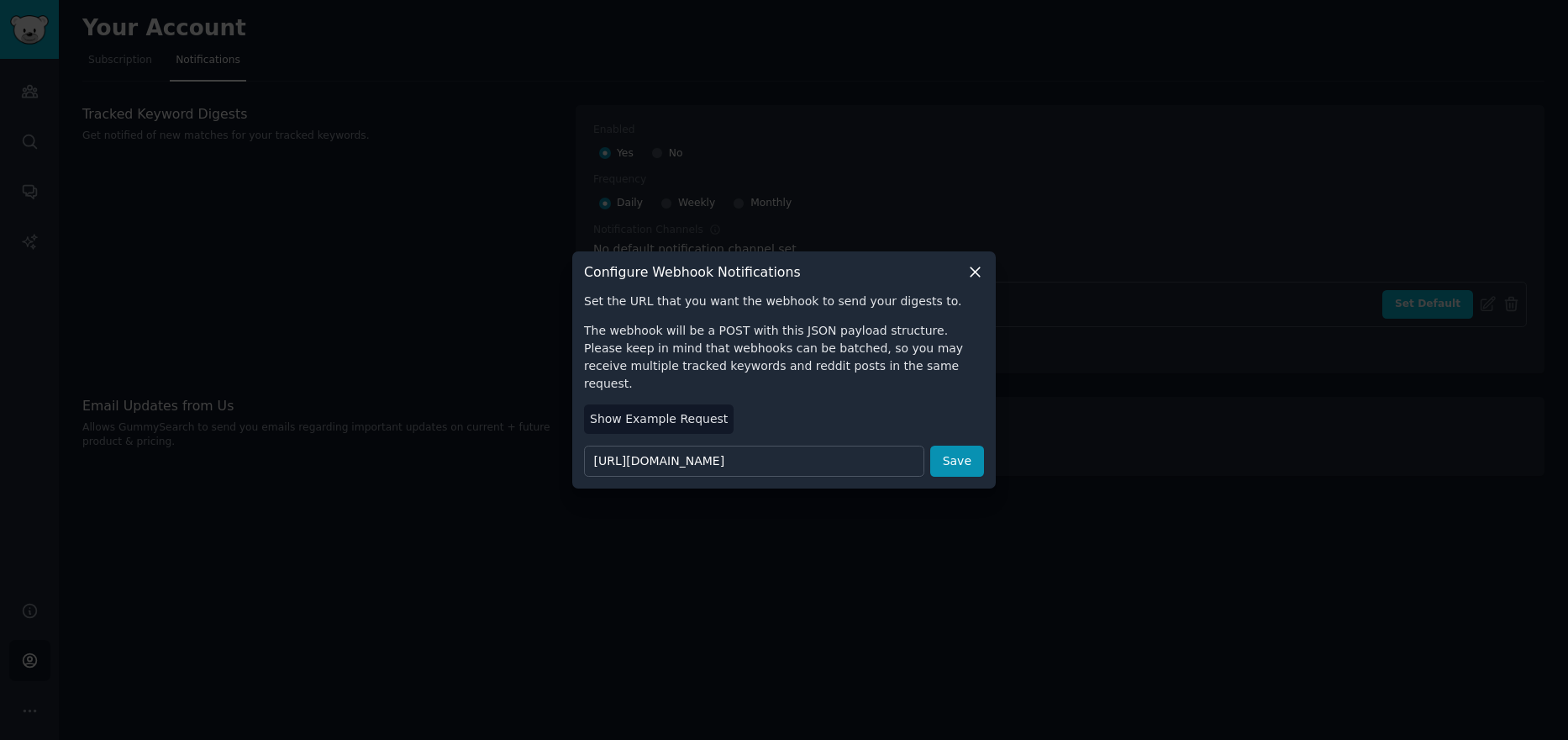
scroll to position [0, 0]
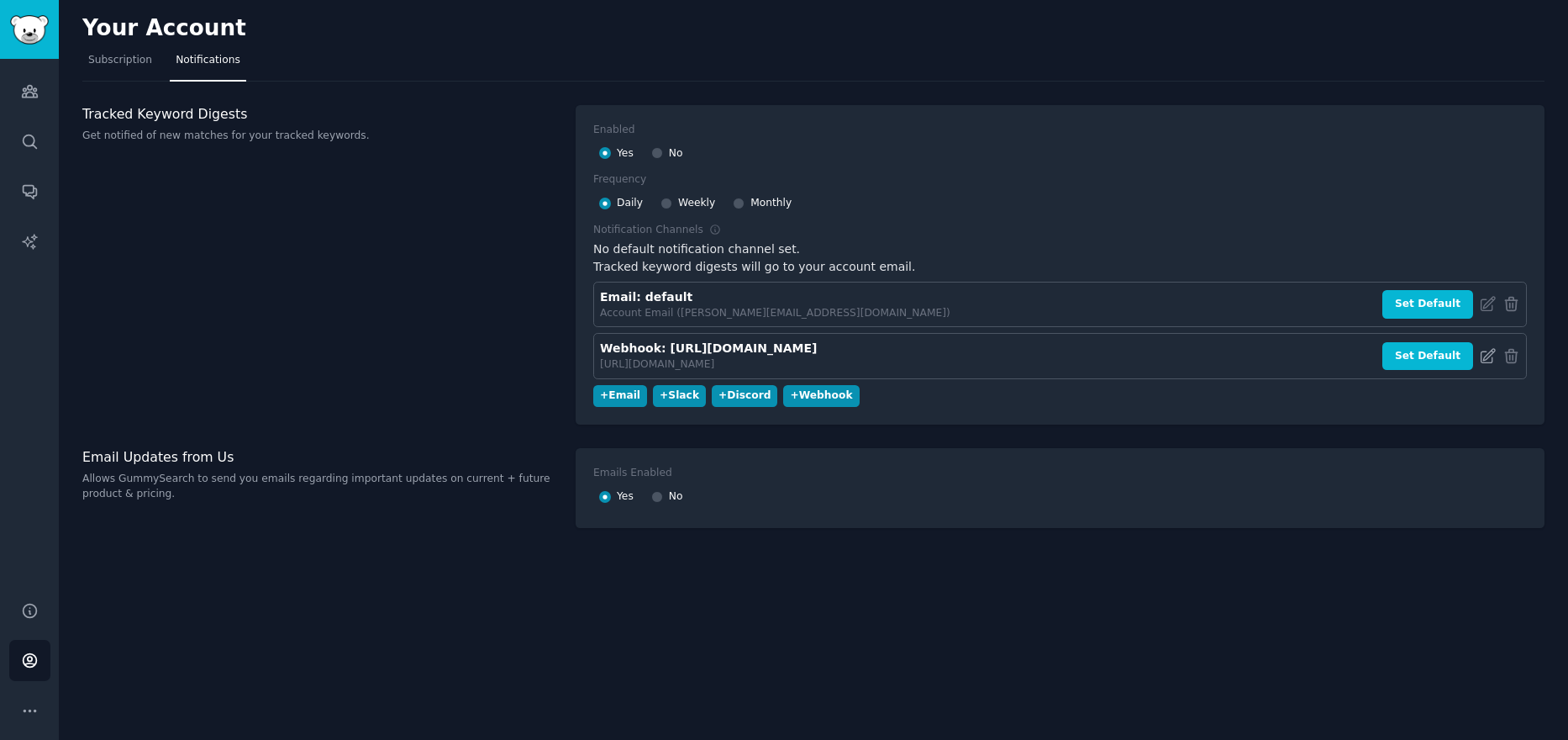
click at [1489, 356] on icon at bounding box center [1487, 357] width 18 height 18
click at [816, 357] on div "Webhook: https://hook.us1.make.com/byib02ypt6iybxby4s74ghyewlq5kp5n" at bounding box center [709, 349] width 217 height 18
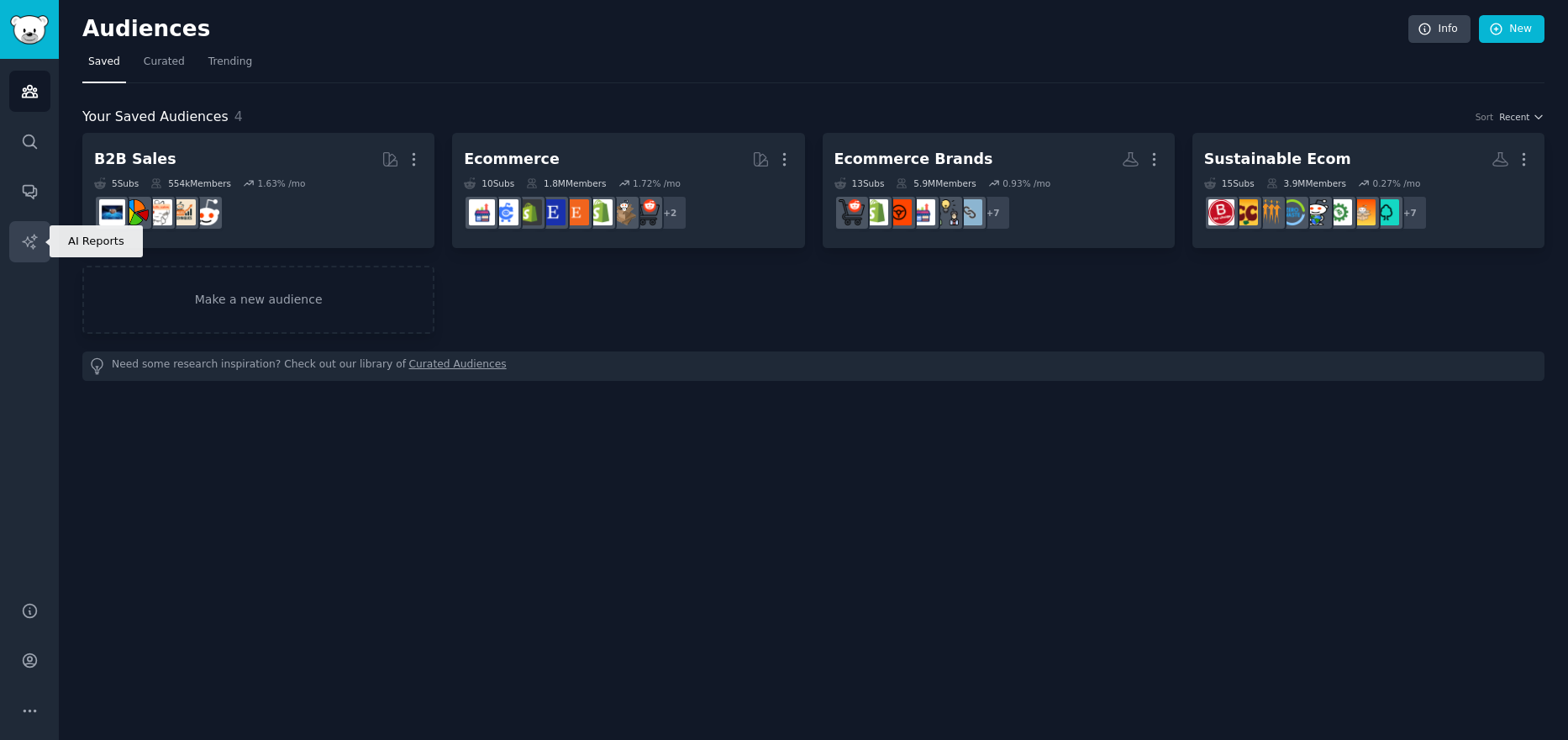
click at [34, 247] on icon "Sidebar" at bounding box center [29, 241] width 14 height 14
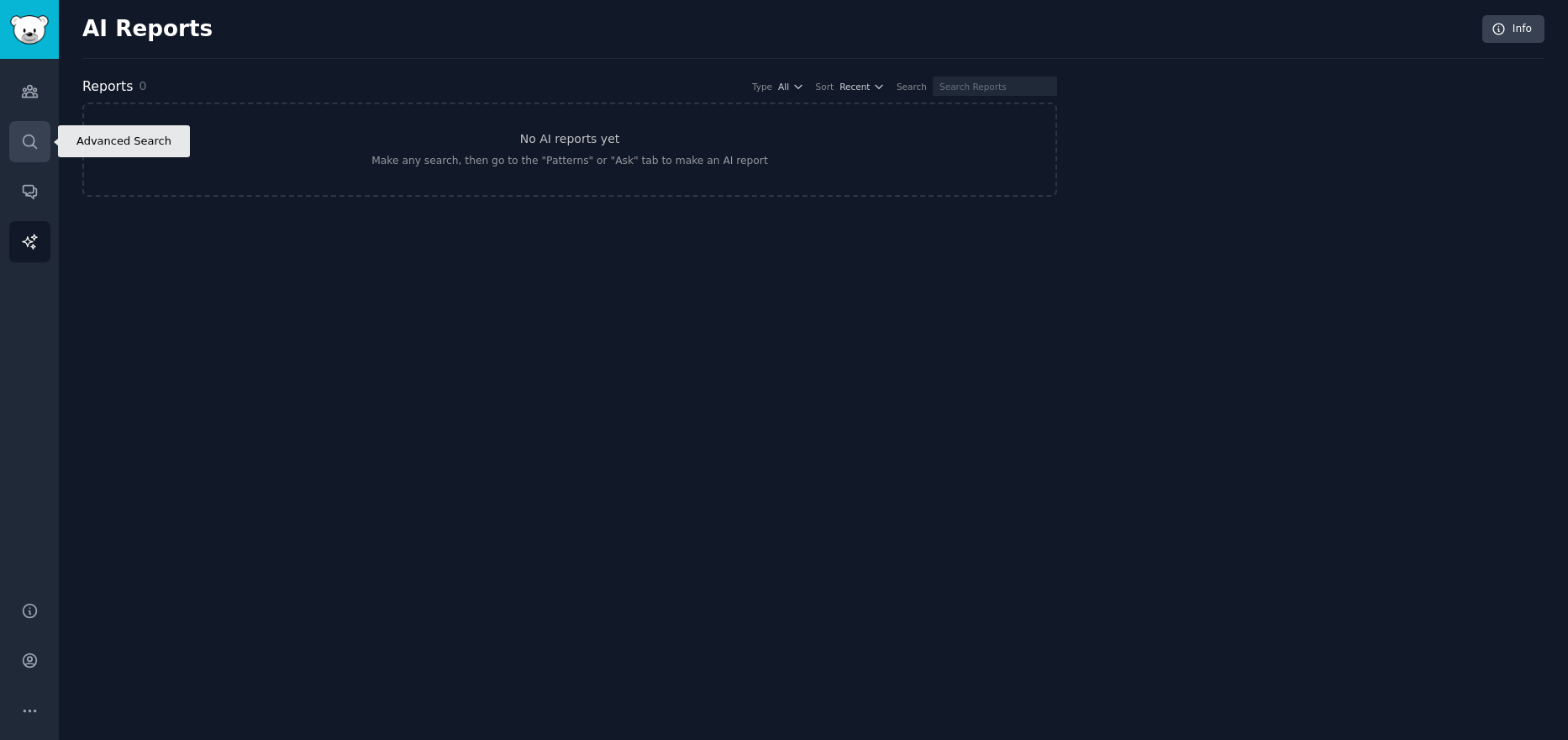
click at [35, 144] on icon "Sidebar" at bounding box center [30, 141] width 18 height 18
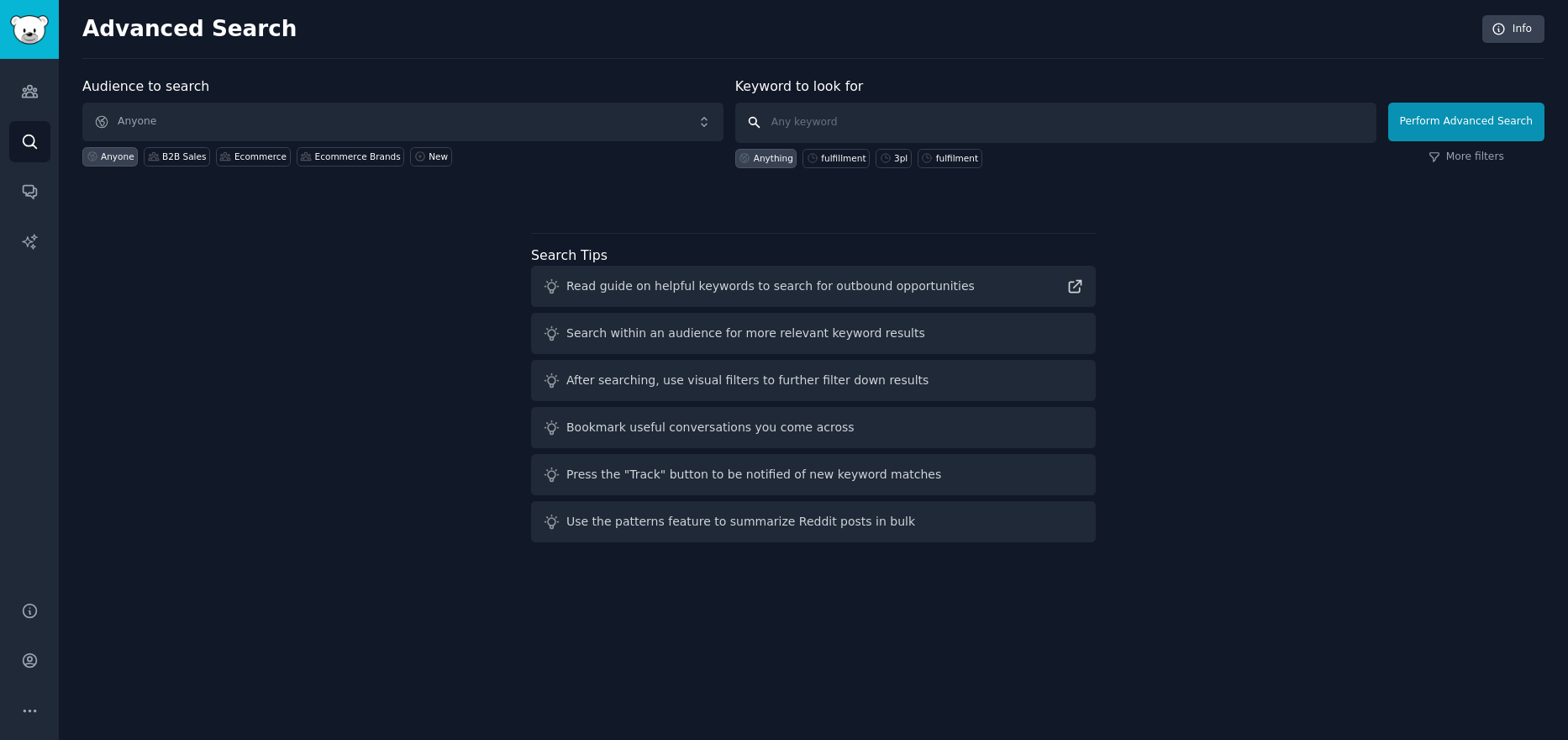
click at [895, 129] on input "text" at bounding box center [1055, 123] width 641 height 41
type input "3pl"
click button "Perform Advanced Search" at bounding box center [1465, 122] width 156 height 39
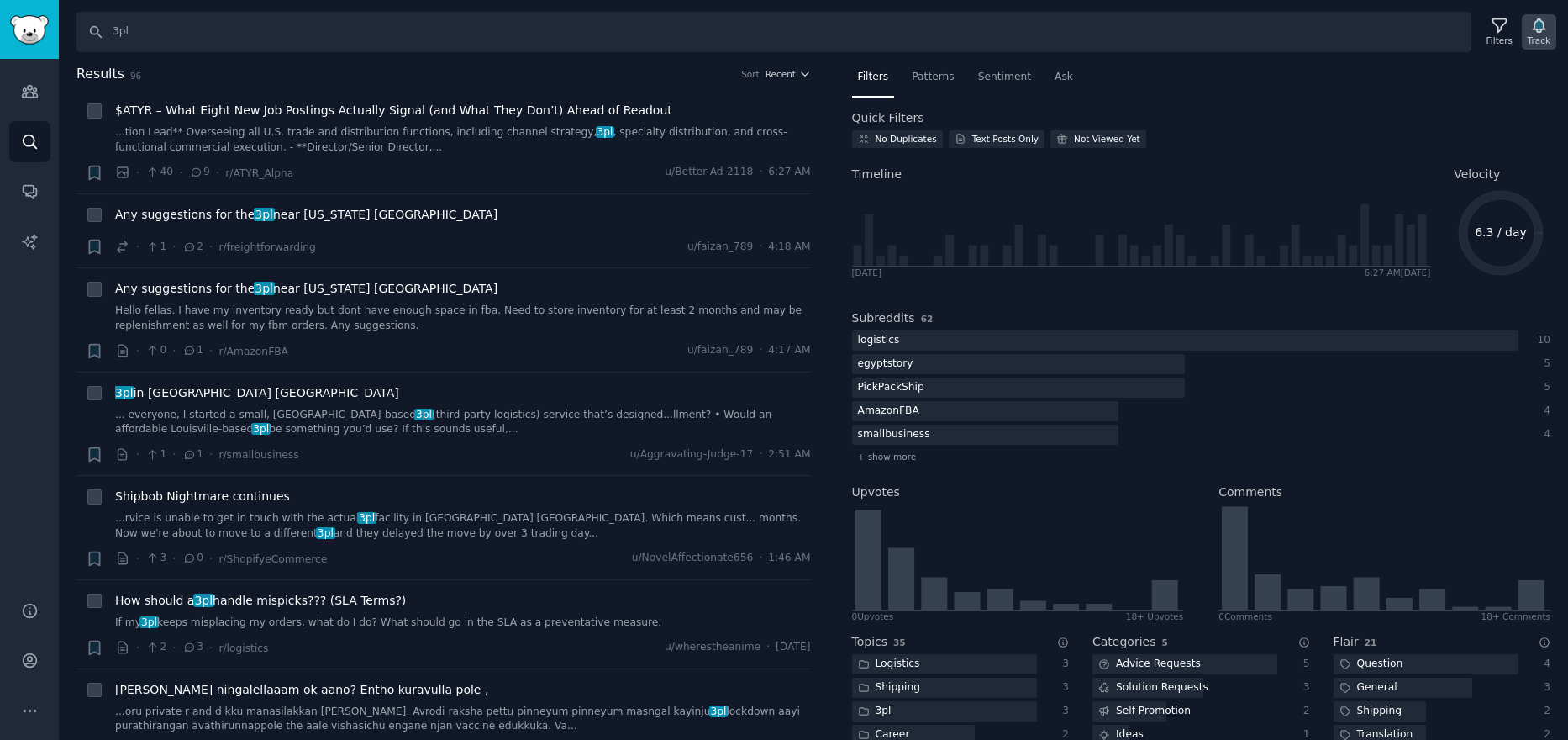
click at [1543, 26] on icon "button" at bounding box center [1538, 26] width 12 height 14
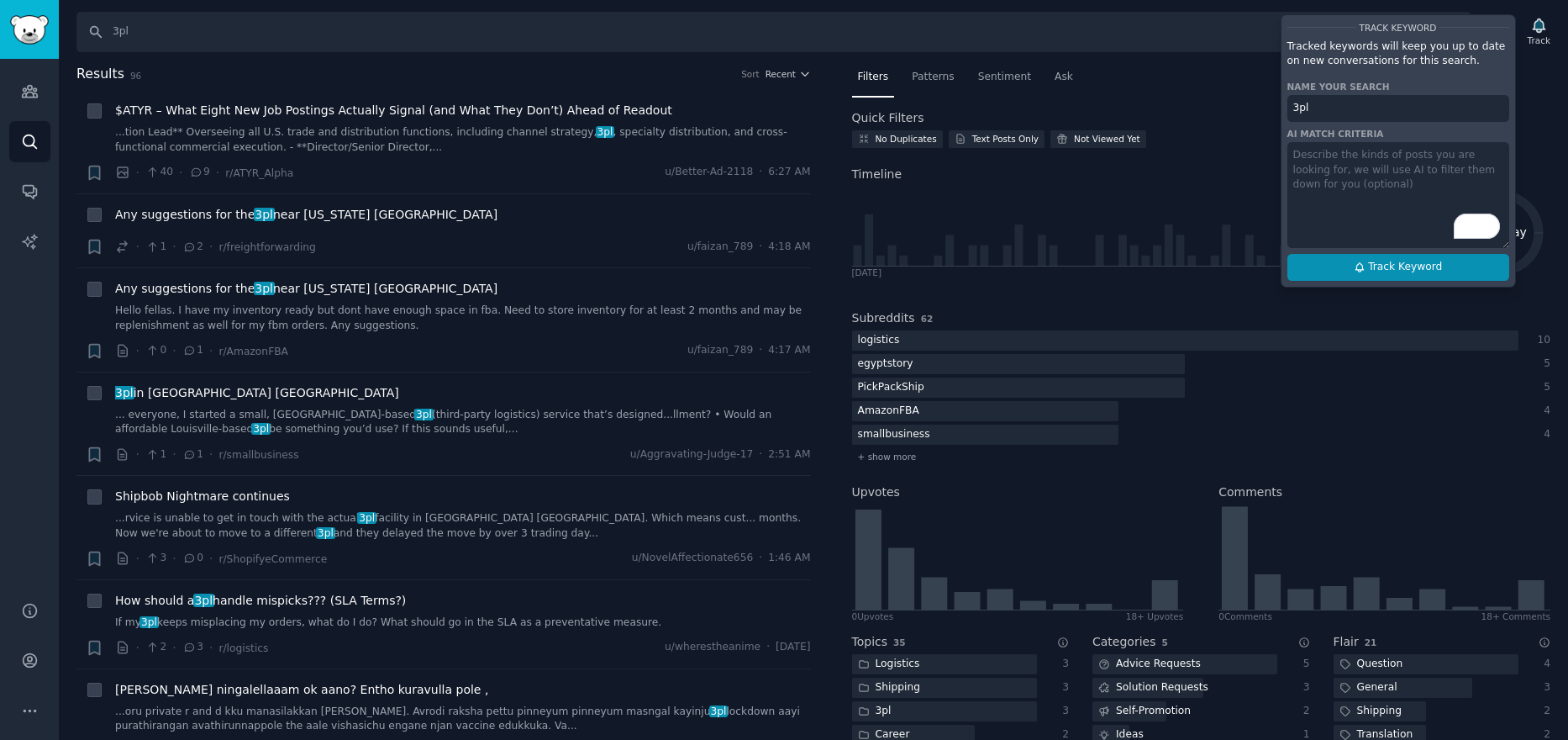
click at [1382, 269] on span "Track Keyword" at bounding box center [1405, 267] width 74 height 15
type input "3pl"
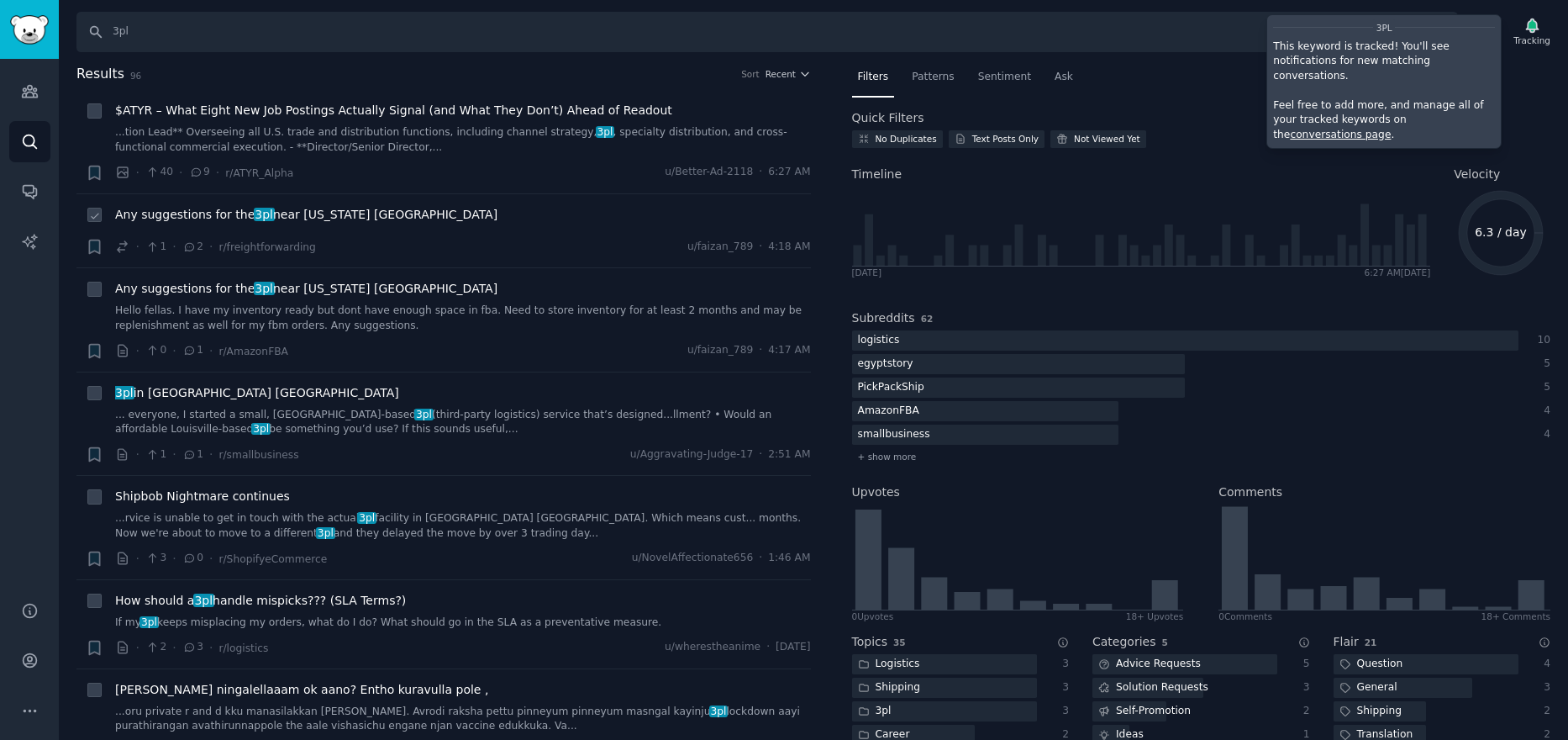
scroll to position [84, 0]
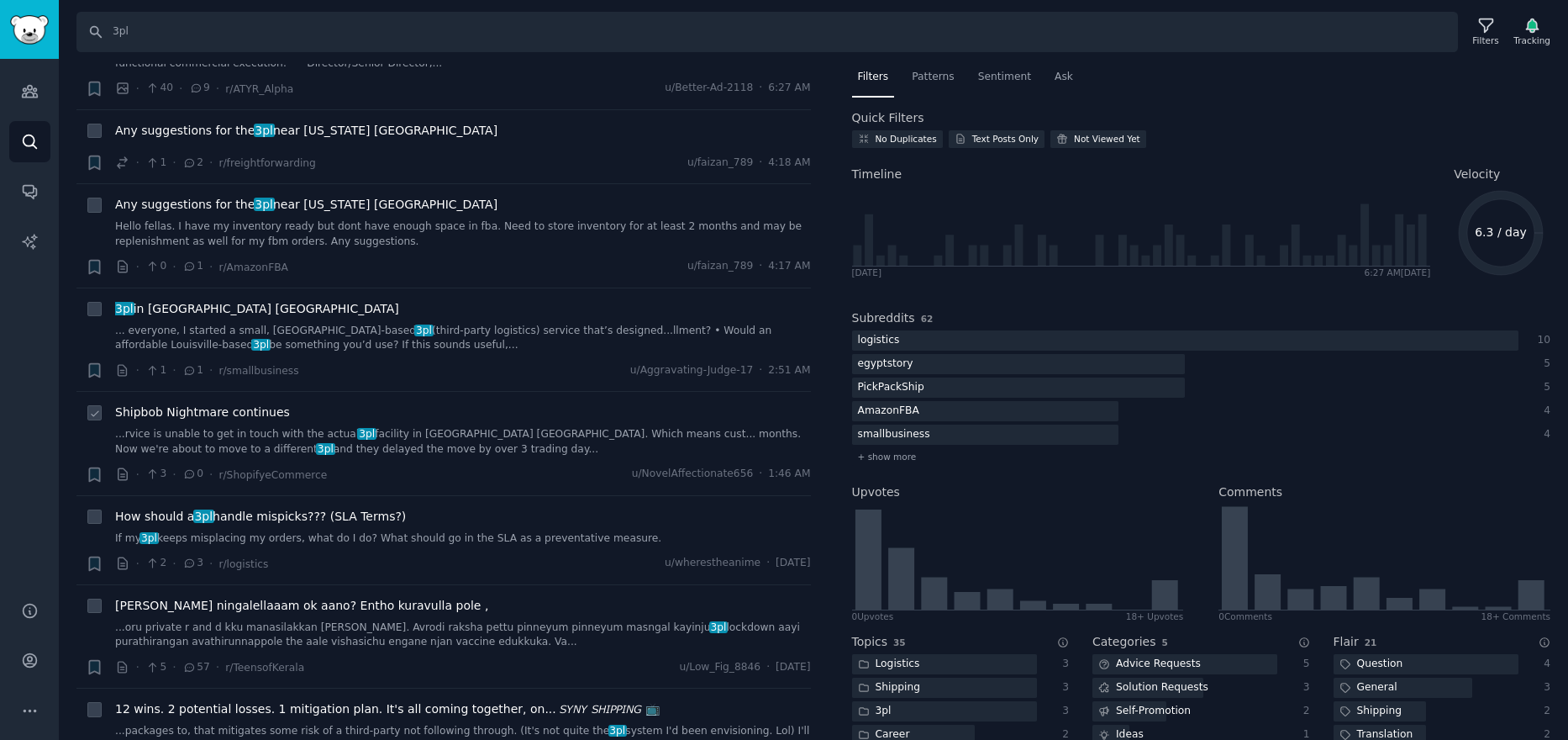
click at [252, 410] on span "Shipbob Nightmare continues" at bounding box center [203, 412] width 175 height 18
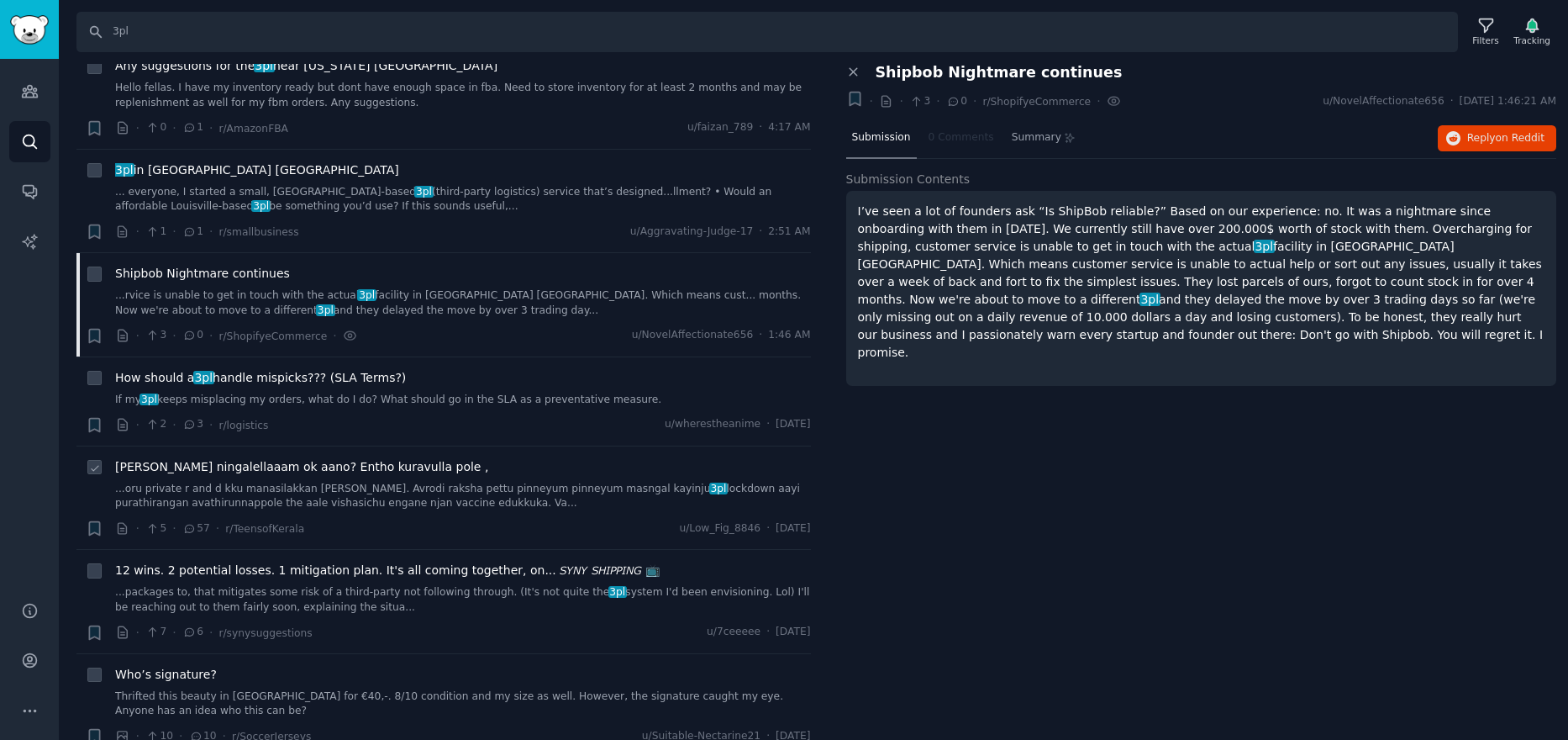
scroll to position [252, 0]
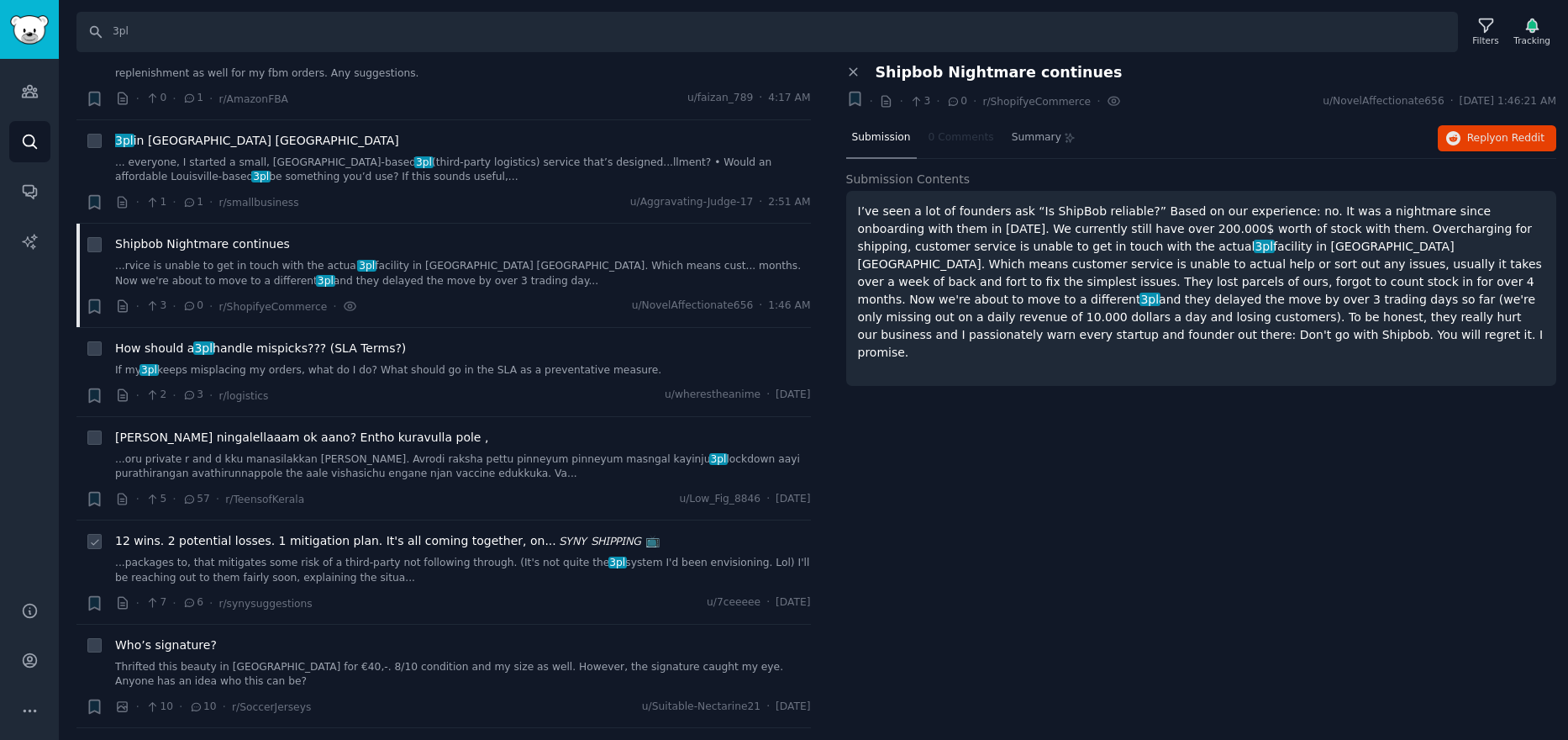
click at [396, 551] on div "12 wins. 2 potential losses. 1 mitigation plan. It's all coming together, on...…" at bounding box center [463, 558] width 696 height 53
click at [386, 541] on span "12 wins. 2 potential losses. 1 mitigation plan. It's all coming together, on...…" at bounding box center [387, 541] width 545 height 18
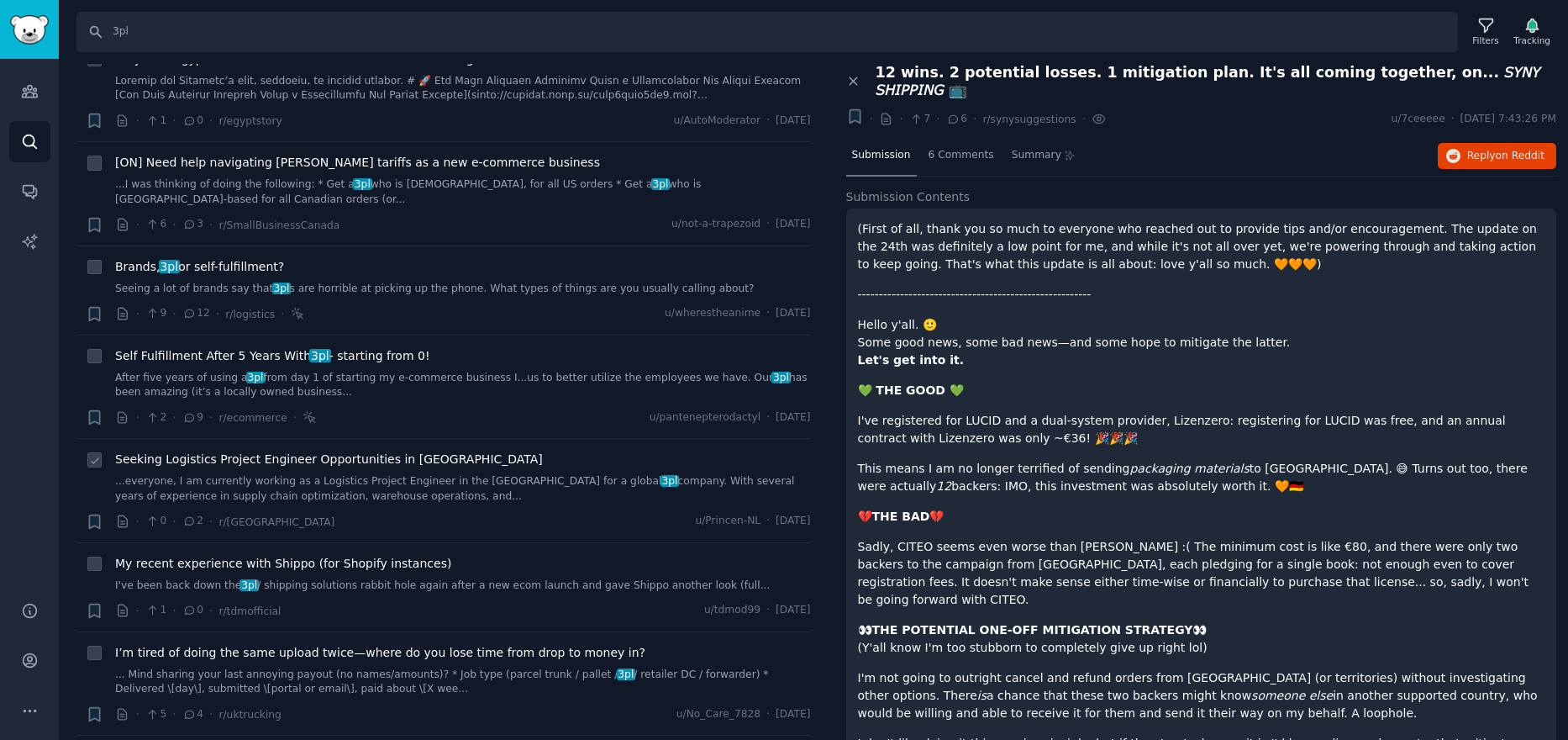
scroll to position [1598, 0]
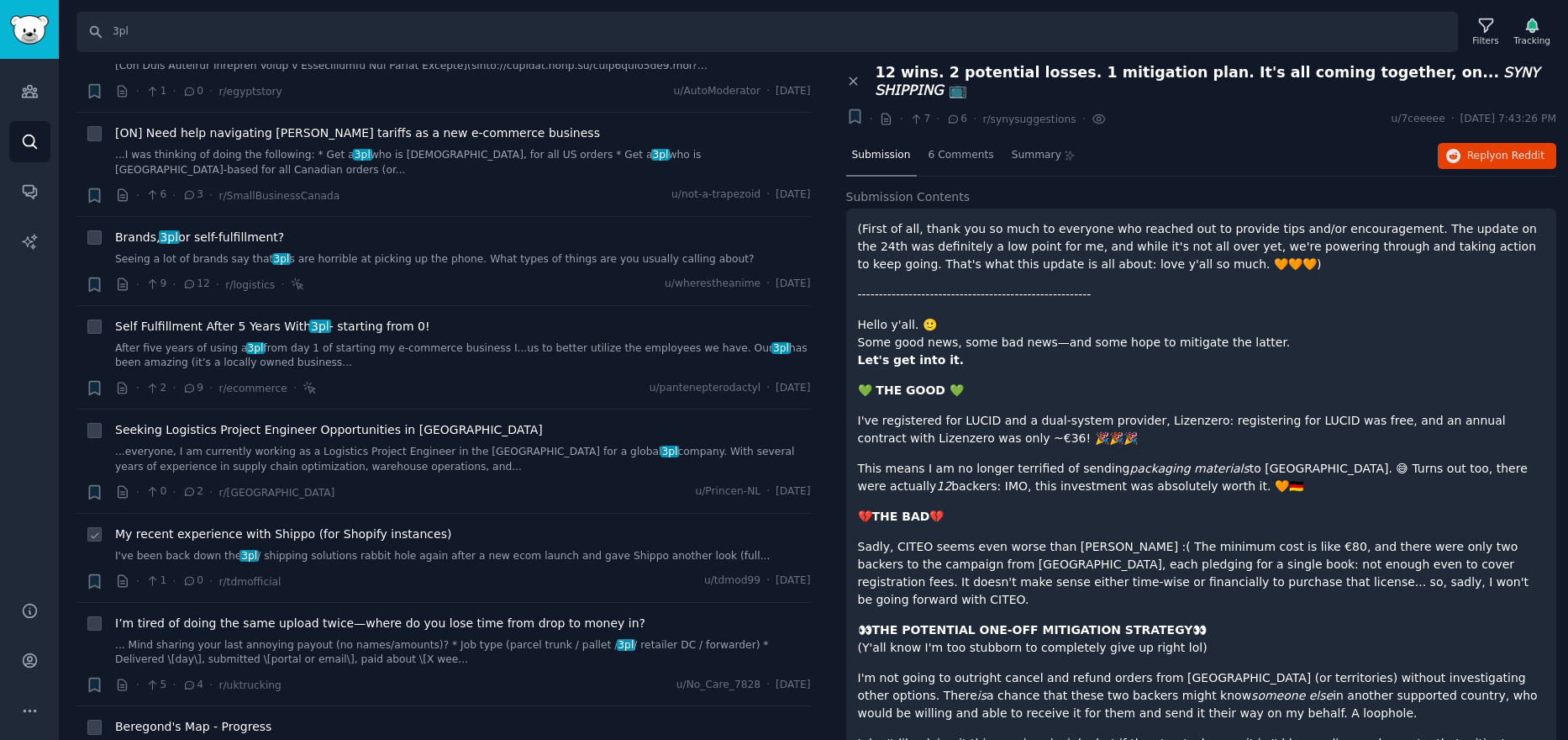
click at [349, 525] on span "My recent experience with Shippo (for Shopify instances)" at bounding box center [284, 534] width 336 height 18
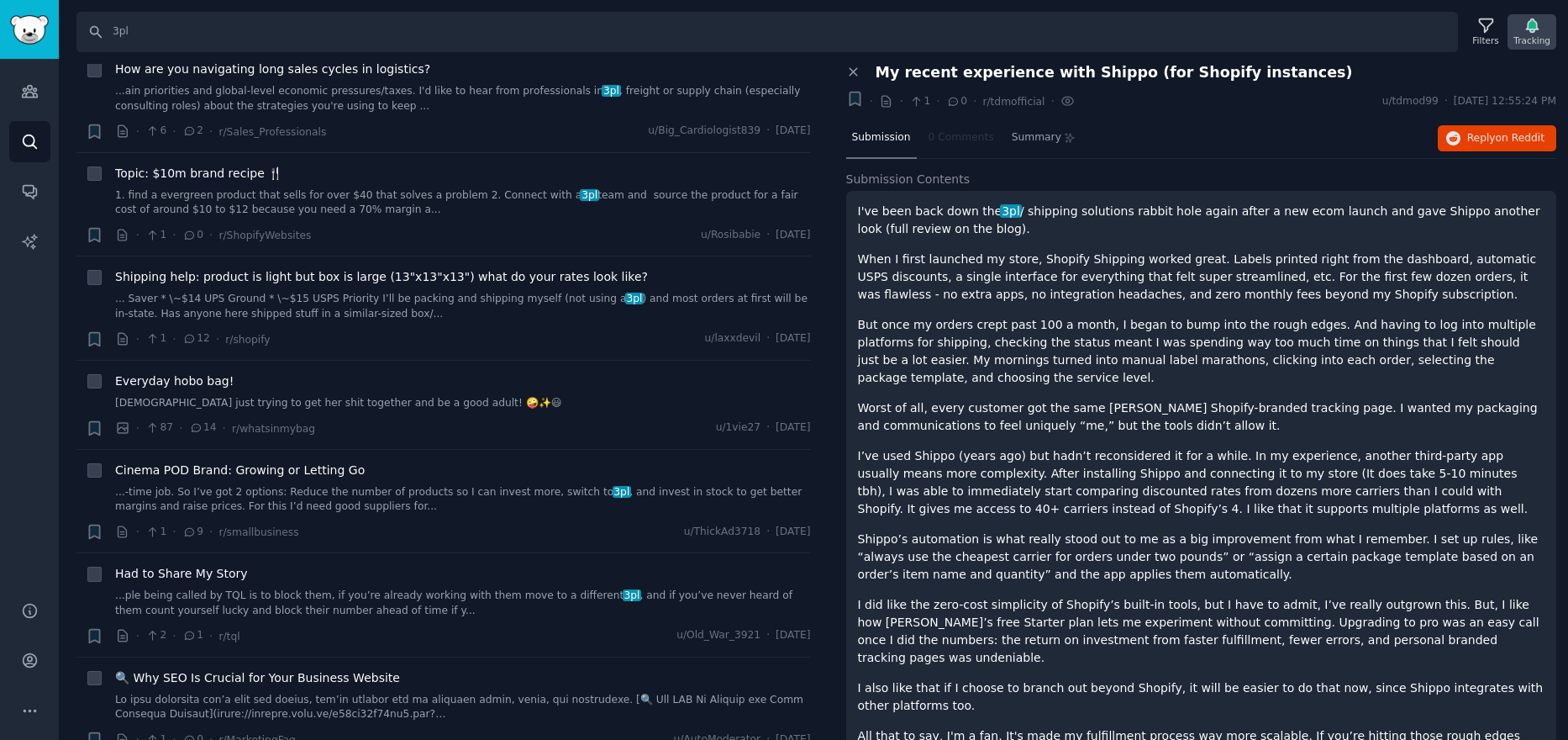
click at [1545, 26] on div "Tracking" at bounding box center [1531, 31] width 49 height 35
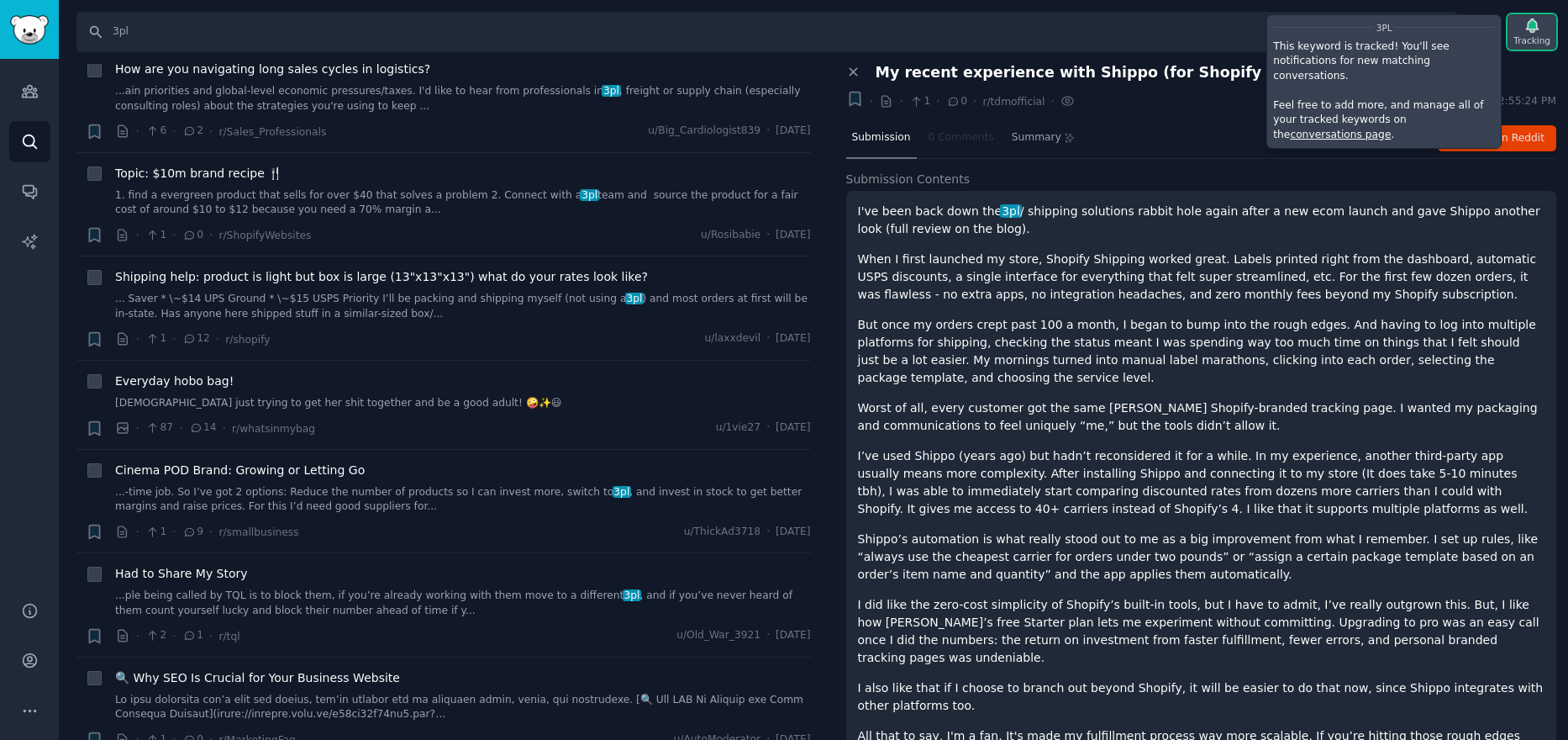
click at [1548, 17] on div "Tracking" at bounding box center [1531, 31] width 49 height 35
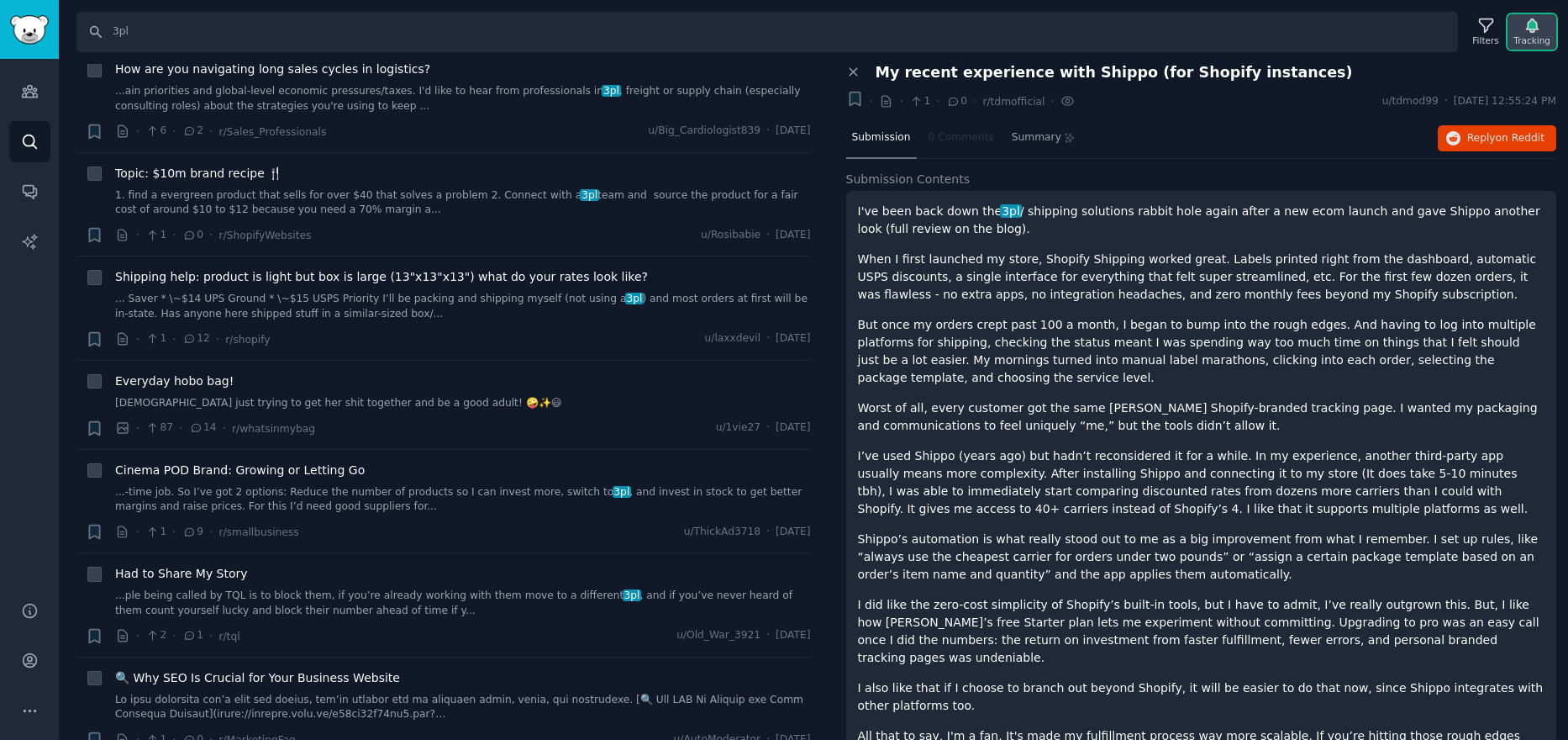
click at [1540, 42] on div "Tracking" at bounding box center [1531, 41] width 37 height 12
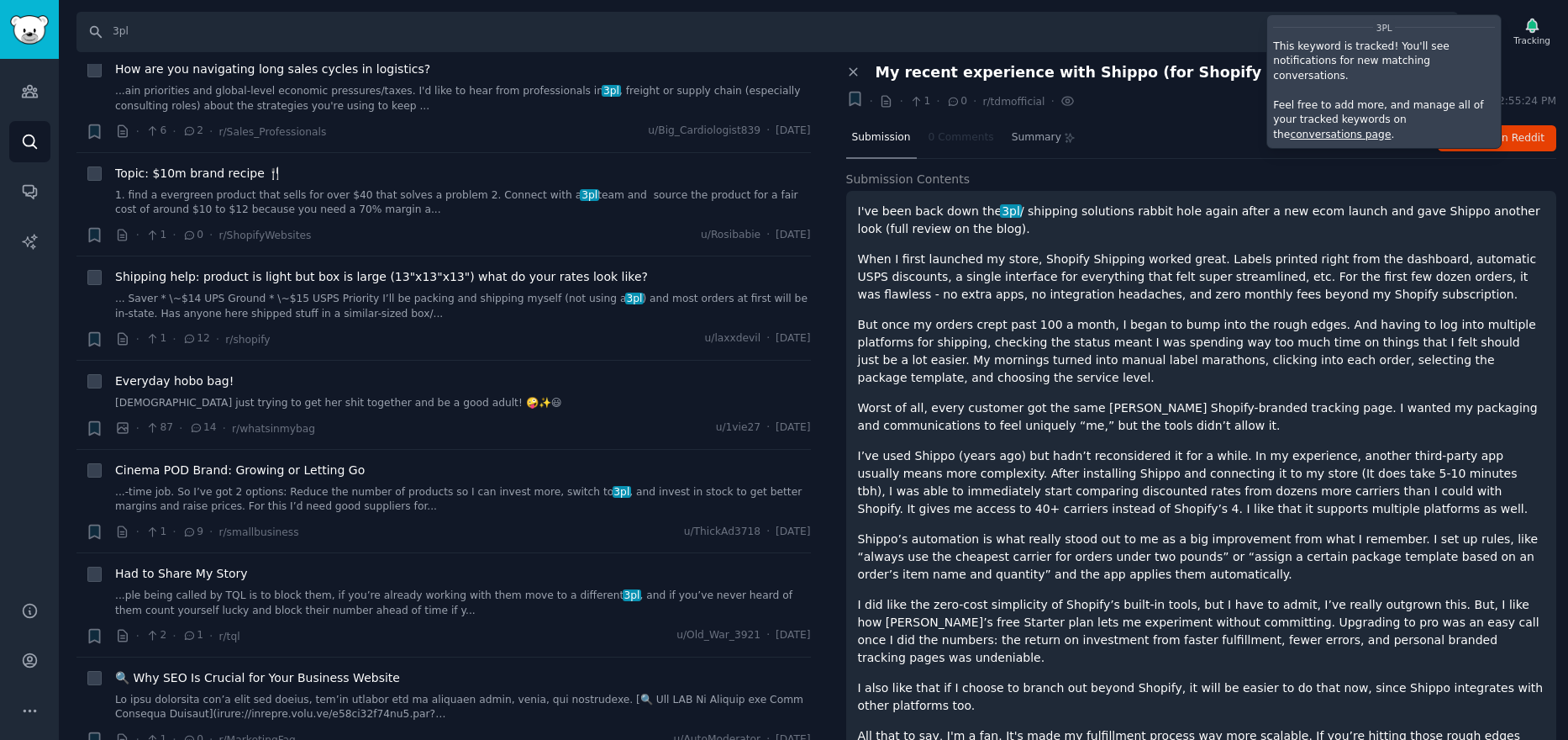
click at [1391, 128] on link "conversations page" at bounding box center [1340, 134] width 101 height 12
click at [176, 33] on input "3pl" at bounding box center [768, 32] width 1382 height 41
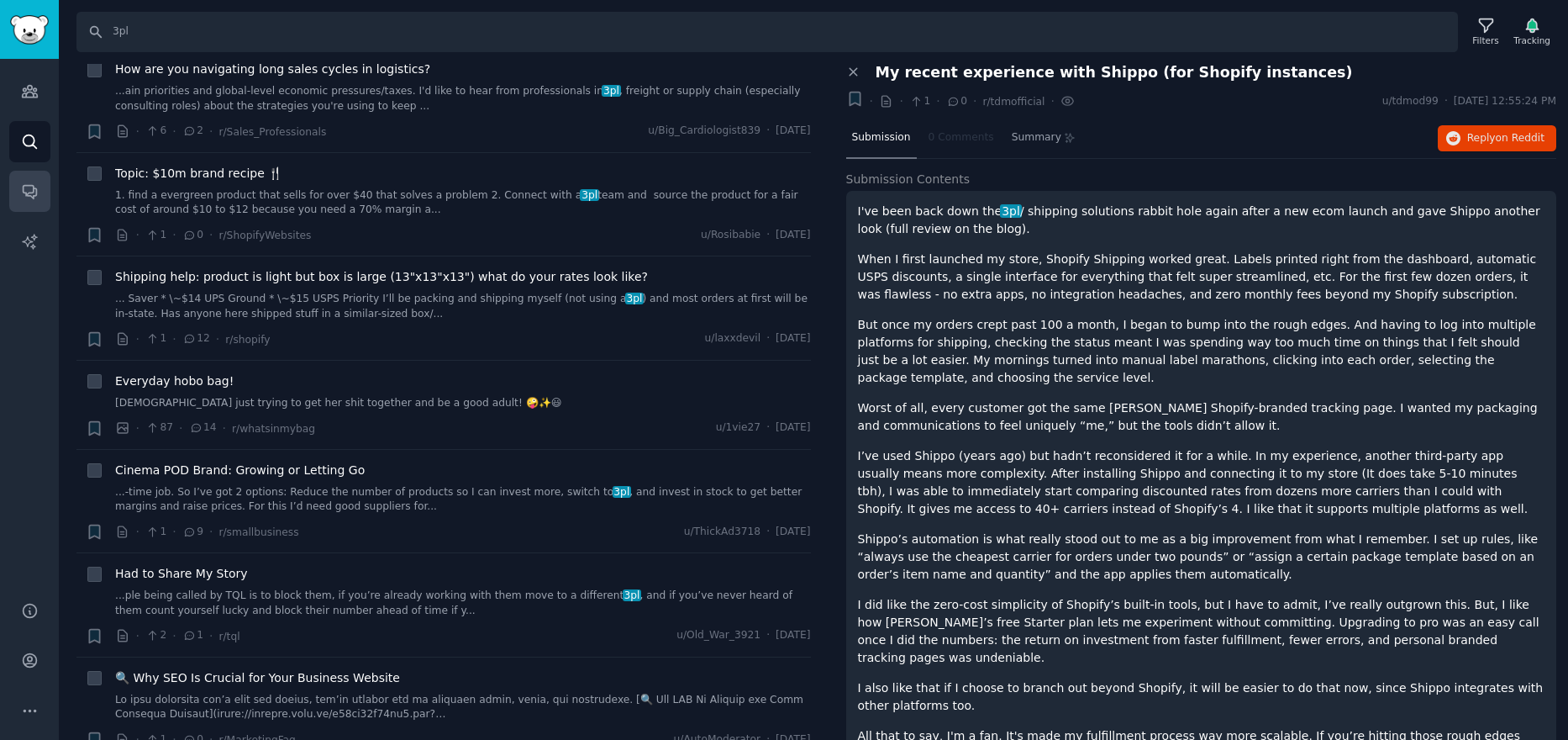
click at [36, 187] on icon "Sidebar" at bounding box center [30, 191] width 18 height 18
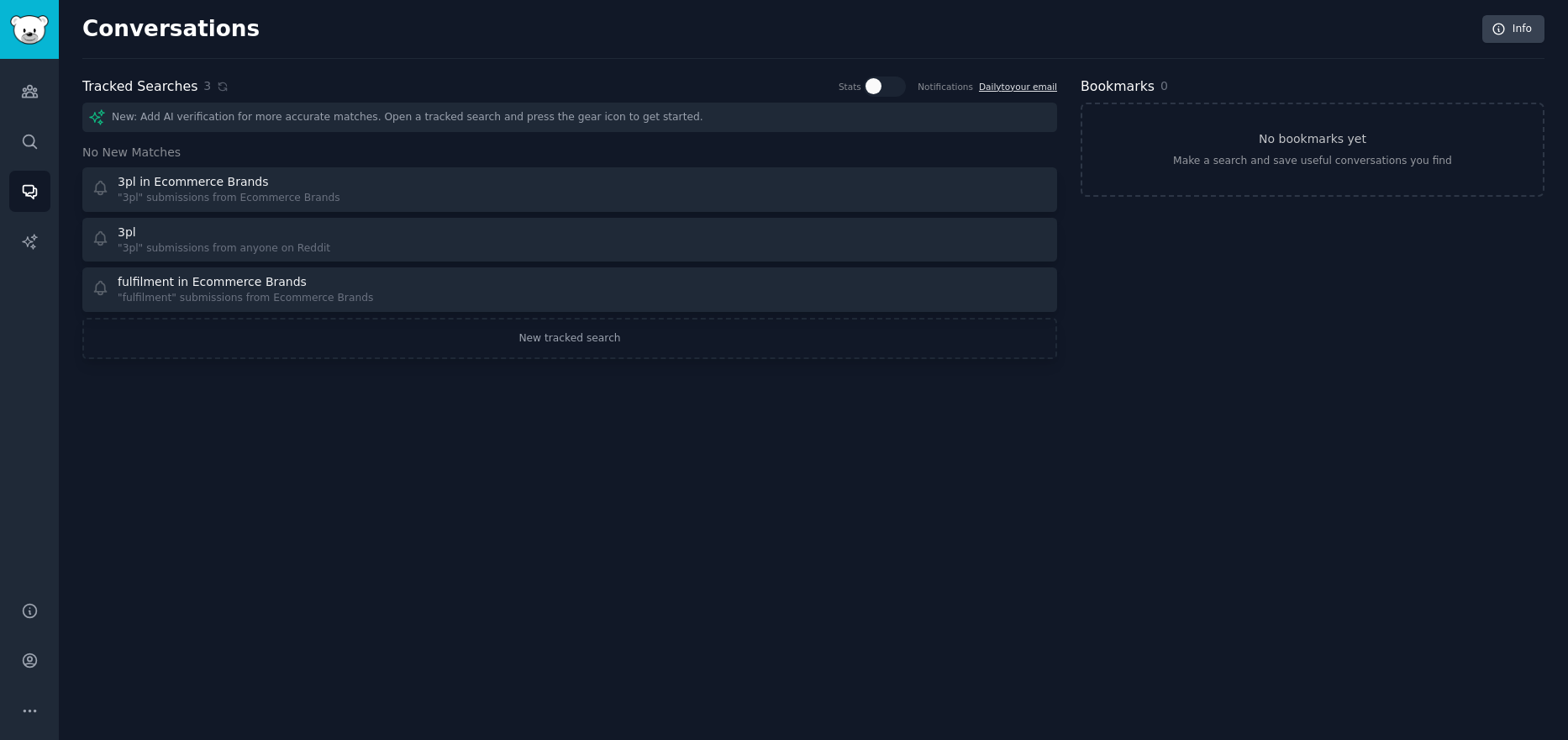
click at [1020, 88] on link "Daily to your email" at bounding box center [1017, 87] width 78 height 10
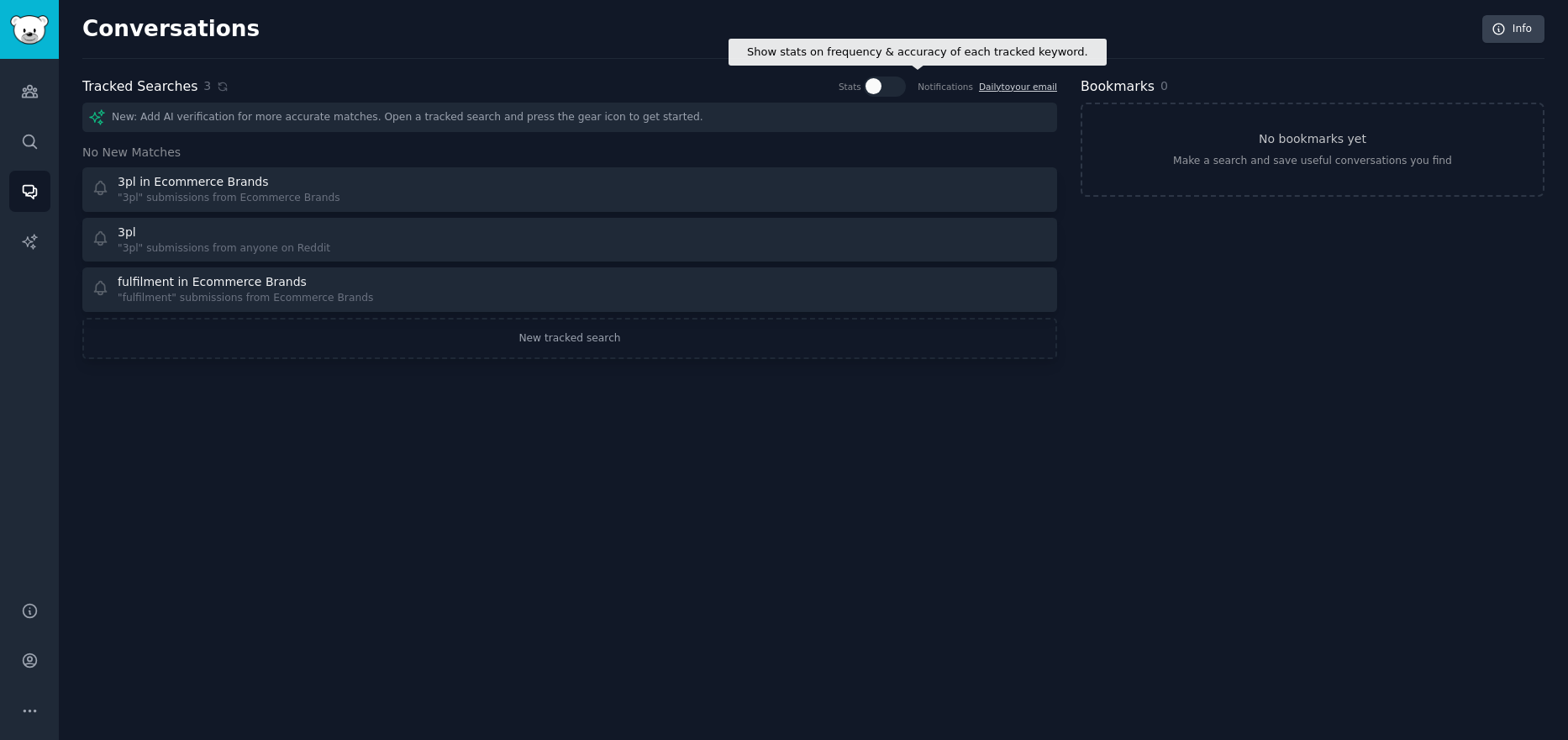
click at [883, 84] on icon at bounding box center [875, 85] width 15 height 15
checkbox input "true"
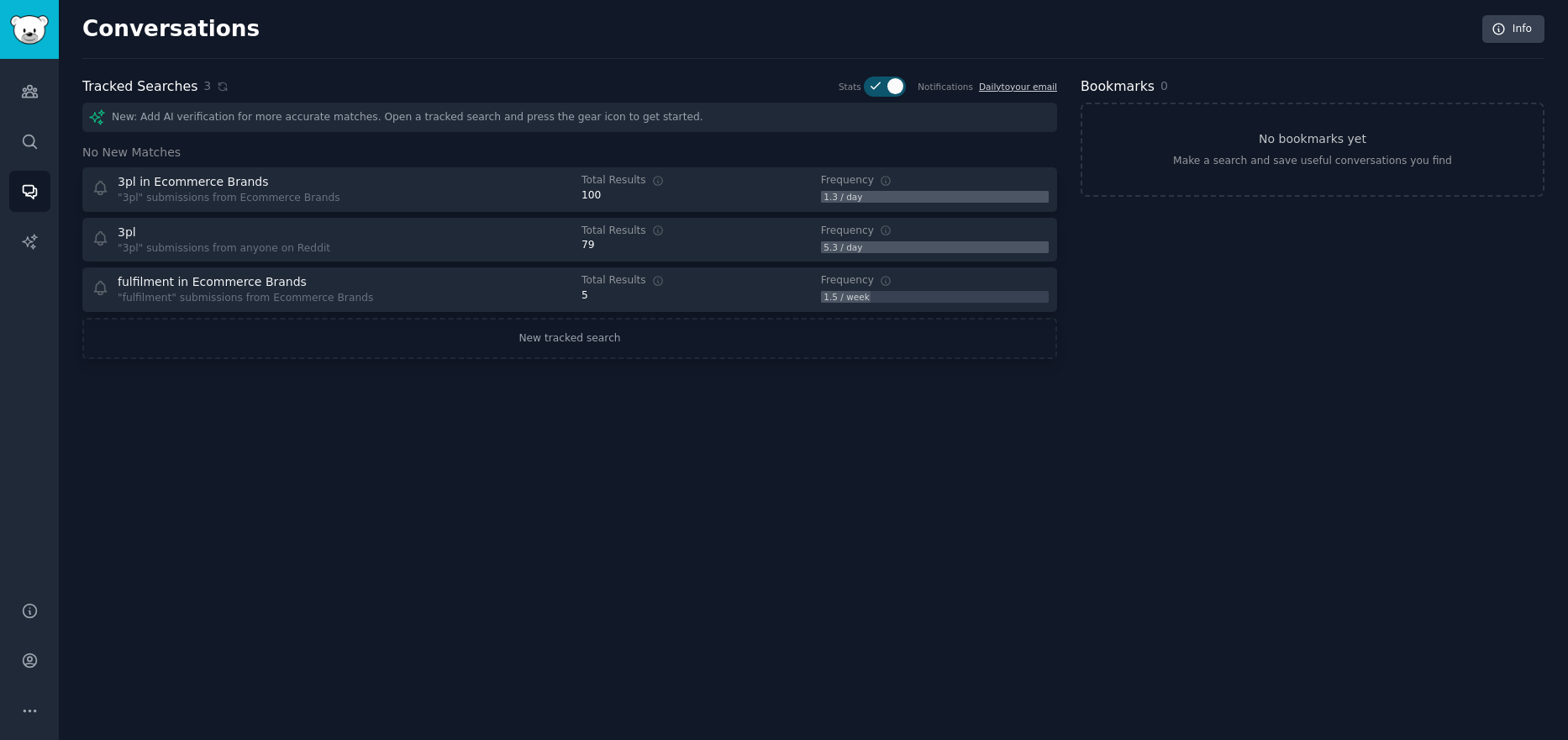
click at [358, 118] on div "New: Add AI verification for more accurate matches. Open a tracked search and p…" at bounding box center [569, 118] width 975 height 30
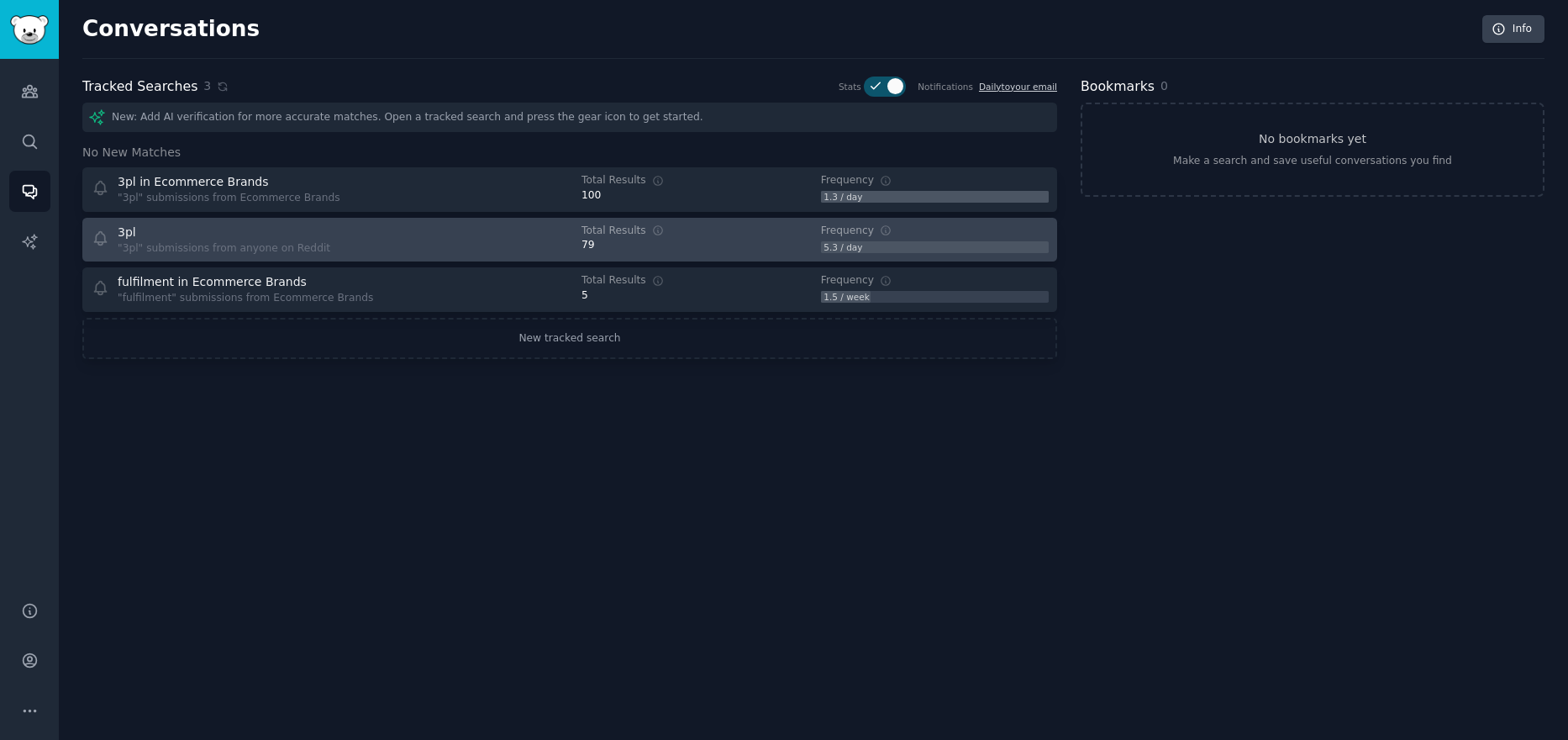
click at [681, 244] on div "79" at bounding box center [695, 245] width 228 height 15
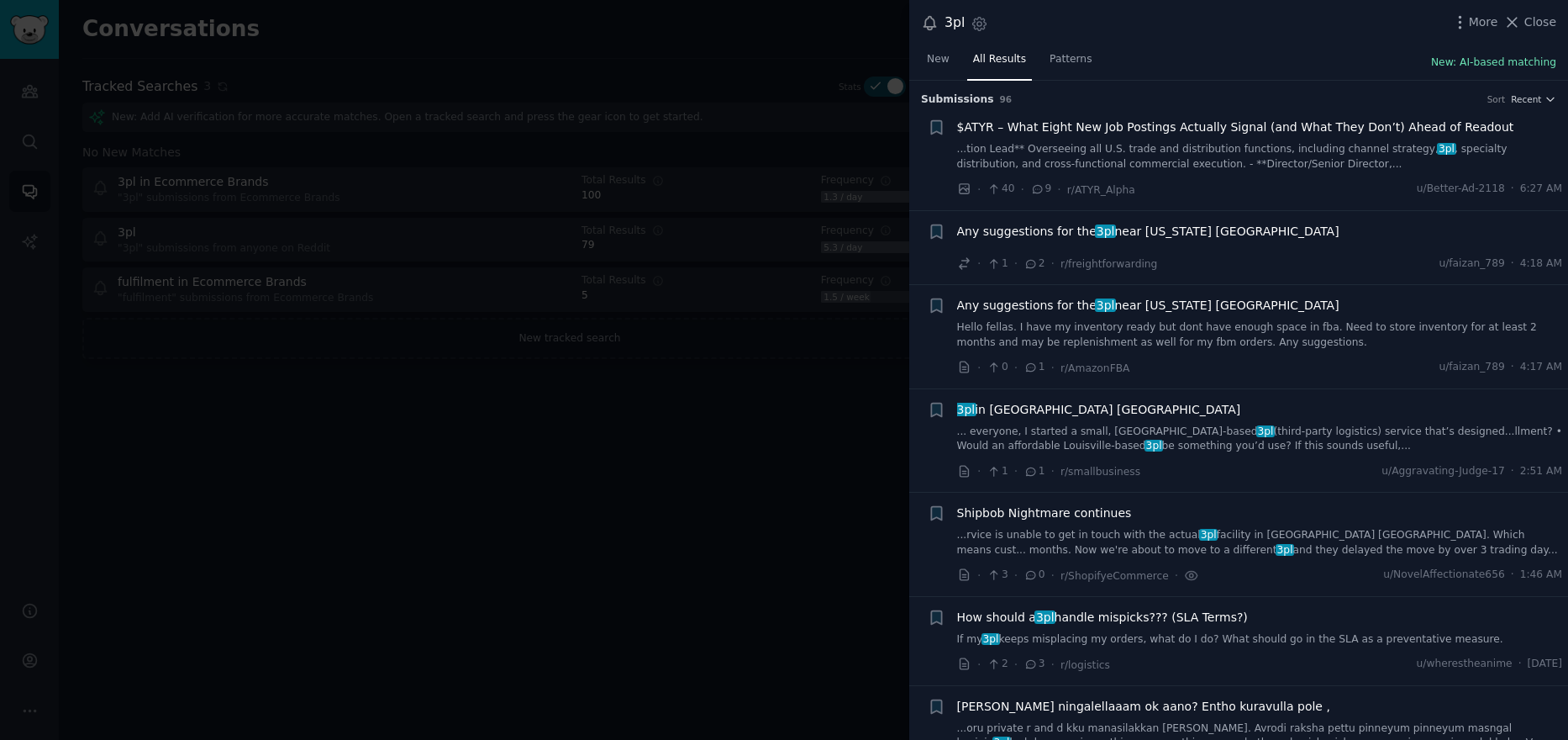
click at [1508, 58] on button "New: AI-based matching" at bounding box center [1493, 63] width 125 height 15
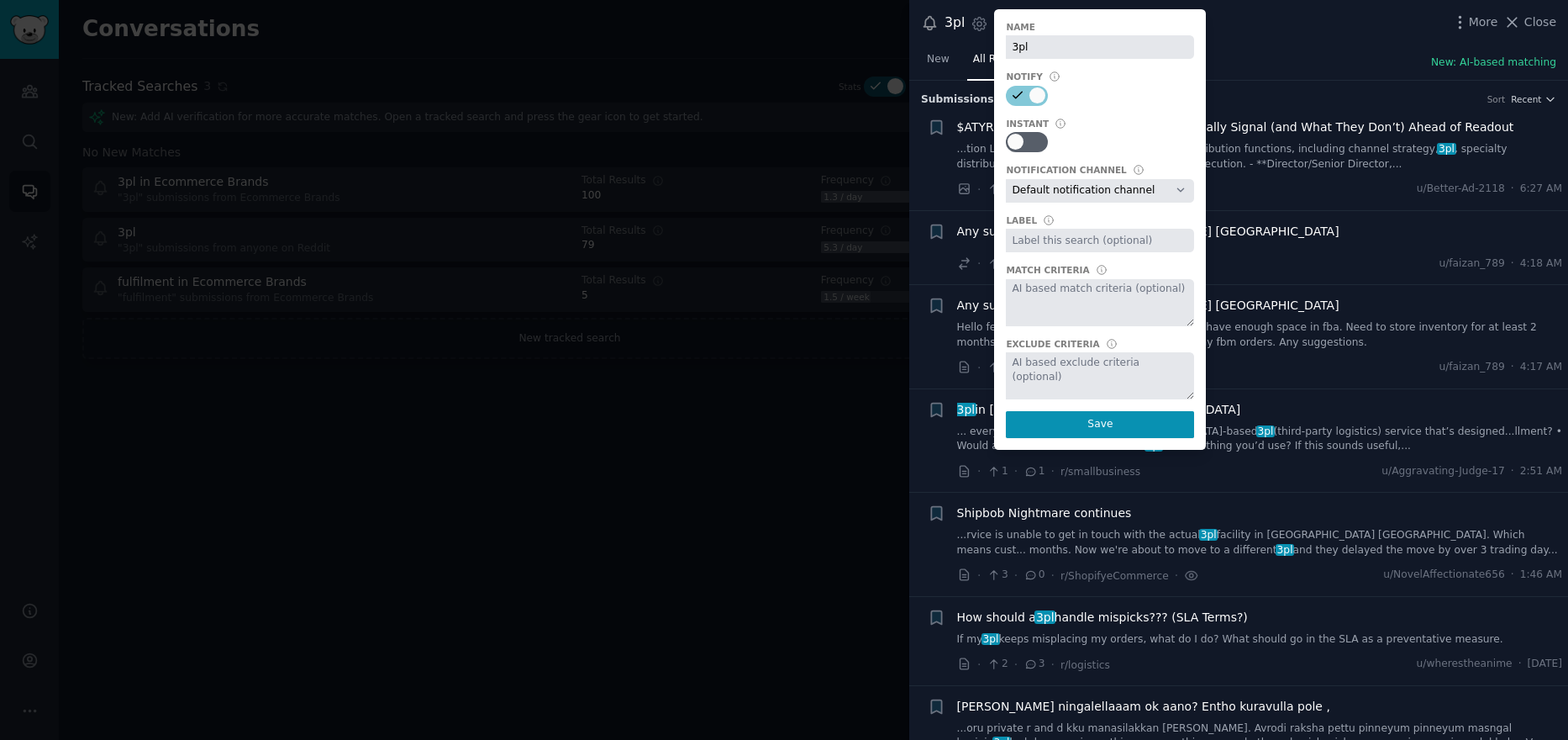
click at [1103, 198] on select "Default notification channel Email: default" at bounding box center [1099, 191] width 188 height 24
select select "452"
click at [1006, 179] on select "Default notification channel Email: default" at bounding box center [1099, 191] width 188 height 24
click at [1100, 247] on input "text" at bounding box center [1099, 241] width 188 height 24
click at [1095, 292] on textarea at bounding box center [1099, 302] width 188 height 47
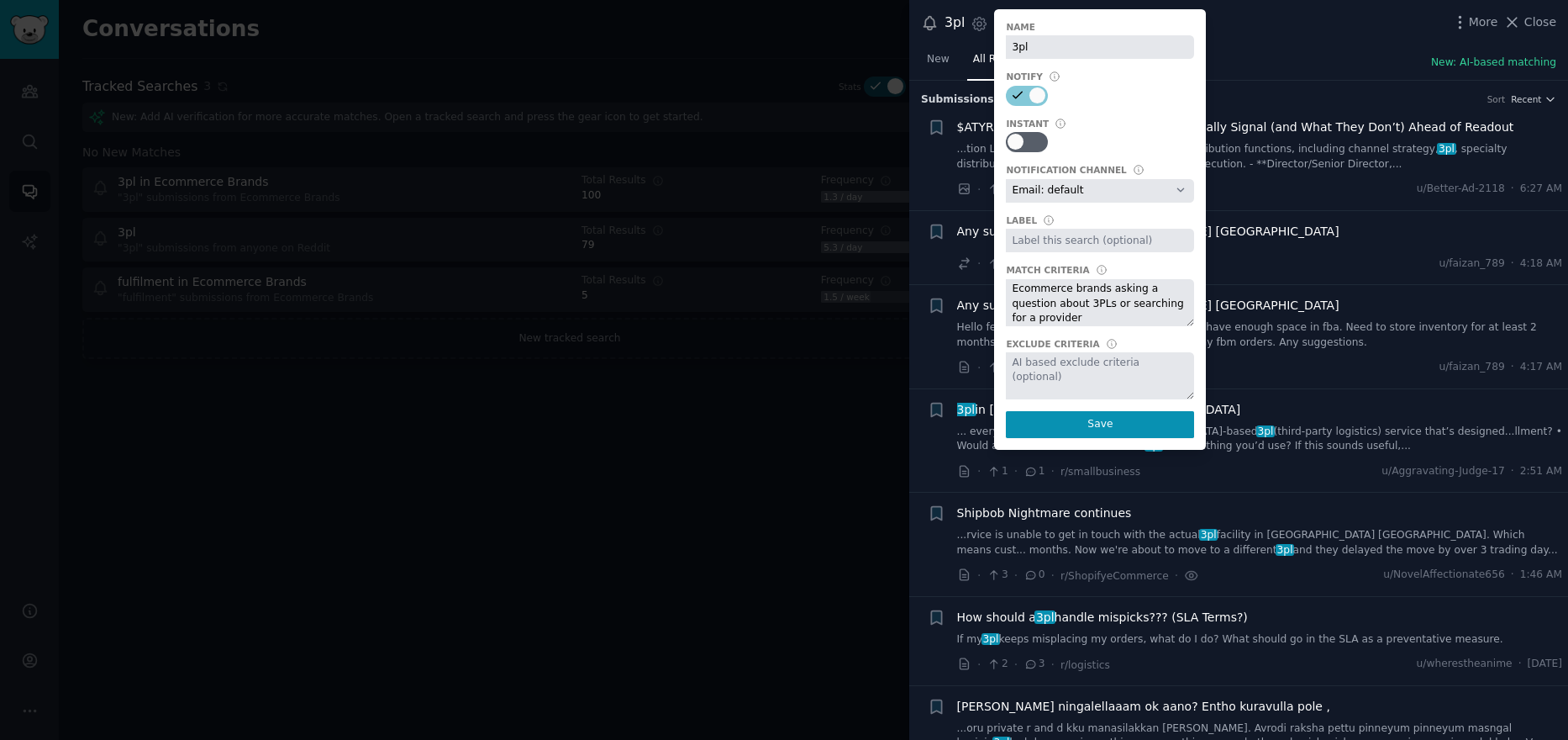
type textarea "Ecommerce brands asking a question about 3PLs or searching for a provider"
click at [1058, 372] on textarea at bounding box center [1099, 375] width 188 height 47
type textarea "Anything with freight forwarding"
click at [1086, 418] on button "Save" at bounding box center [1099, 424] width 188 height 27
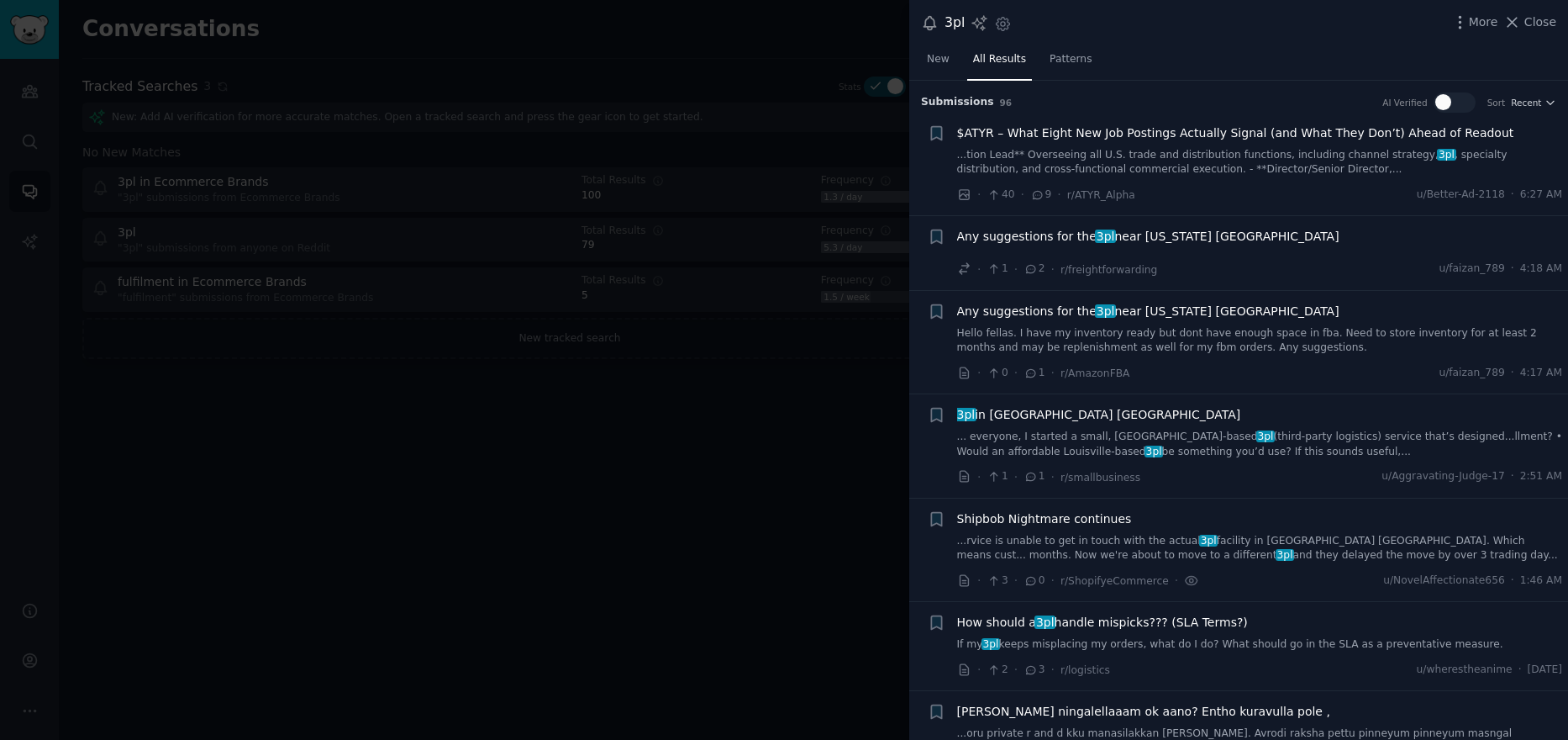
click at [1221, 234] on span "Any suggestions for the 3pl near Rhode Island USA" at bounding box center [1148, 237] width 382 height 18
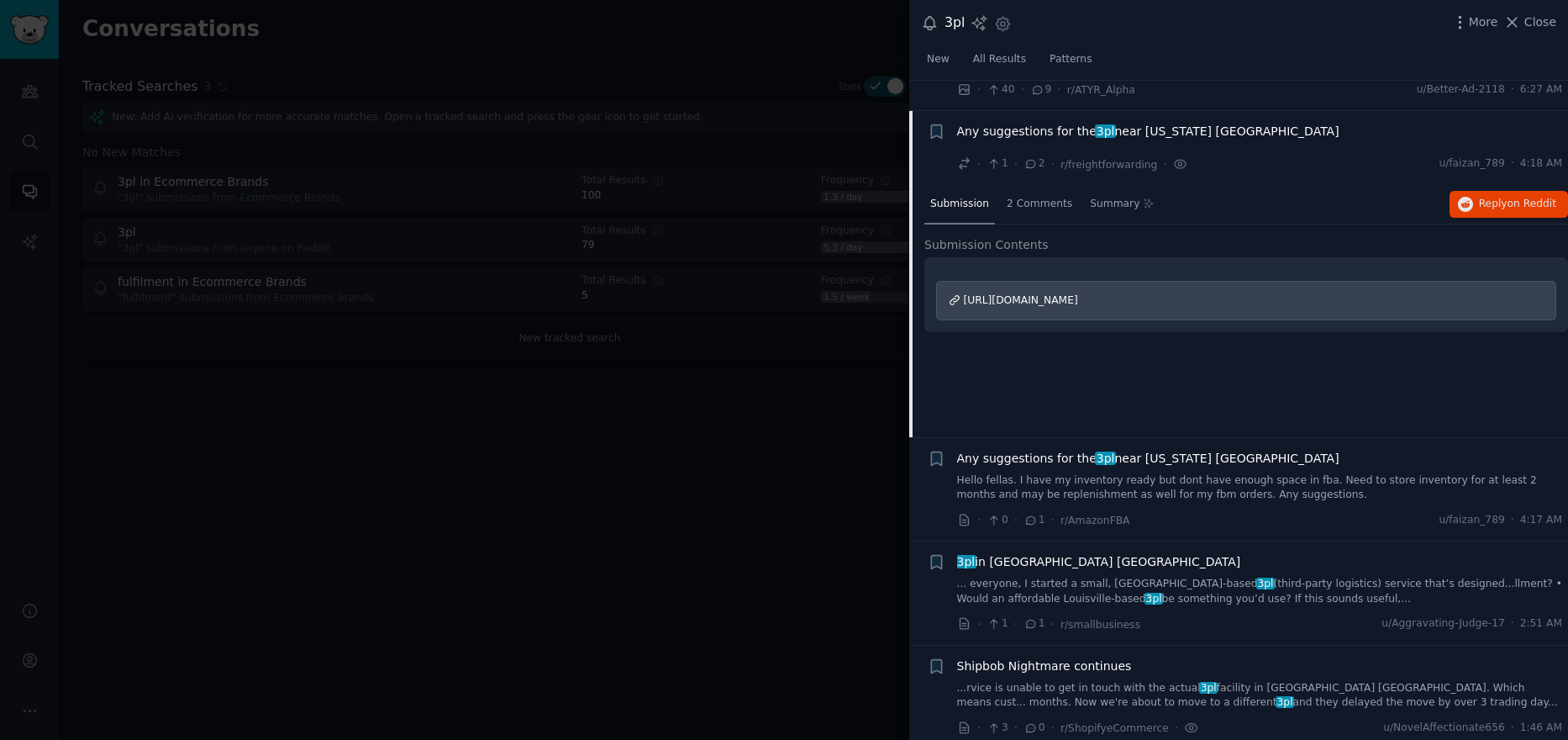
scroll to position [52, 0]
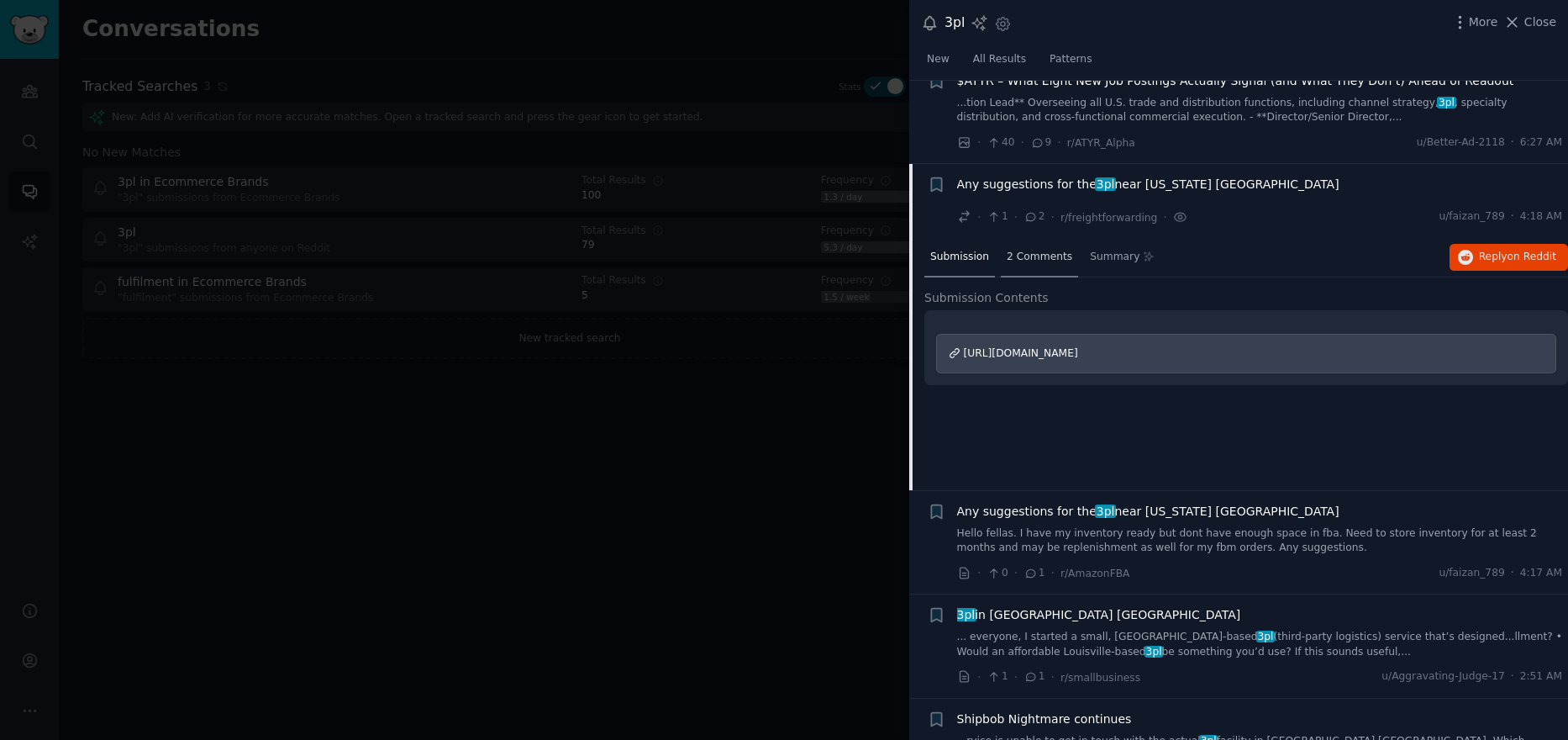
click at [1045, 256] on span "2 Comments" at bounding box center [1039, 257] width 66 height 15
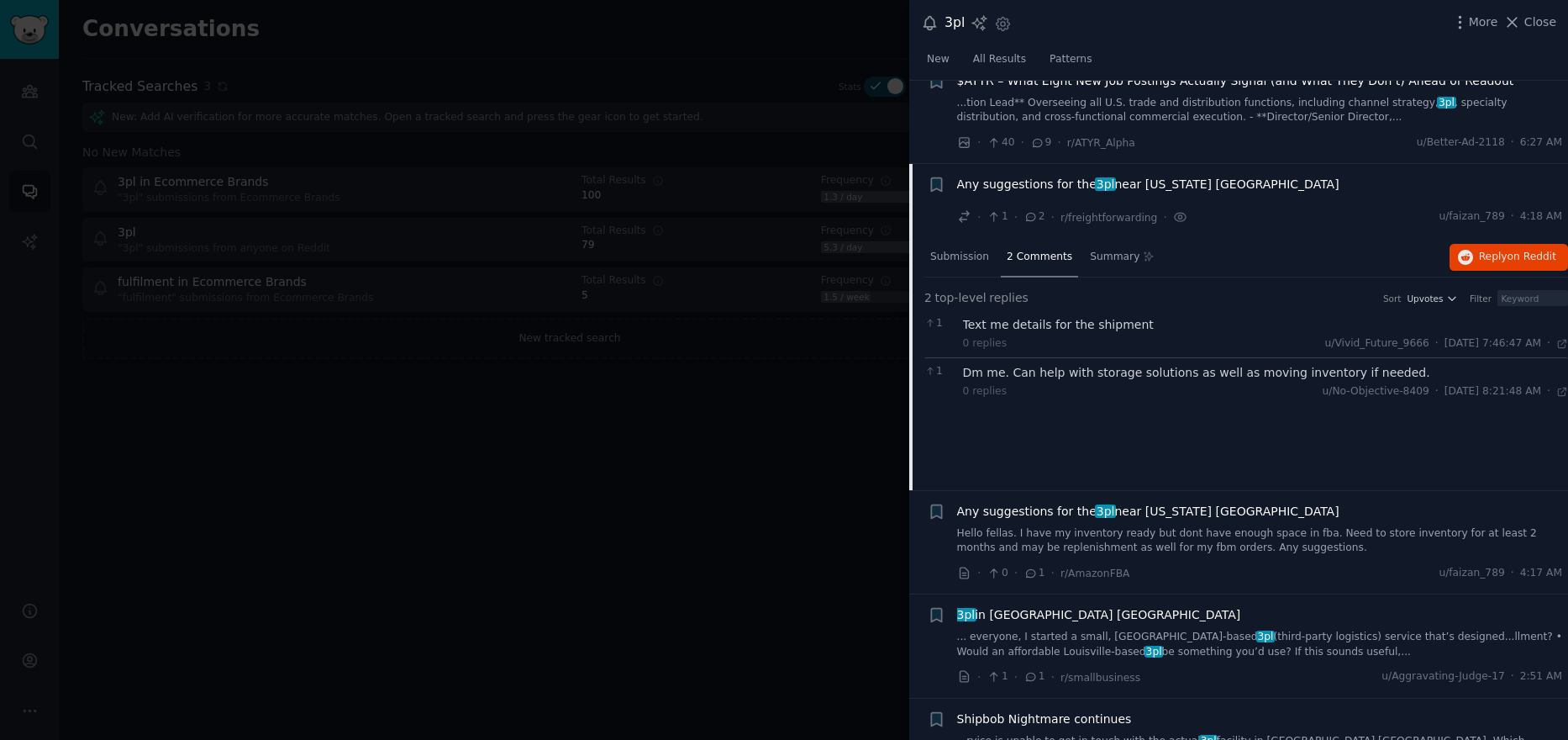
click at [1226, 180] on span "Any suggestions for the 3pl near Rhode Island USA" at bounding box center [1148, 184] width 382 height 18
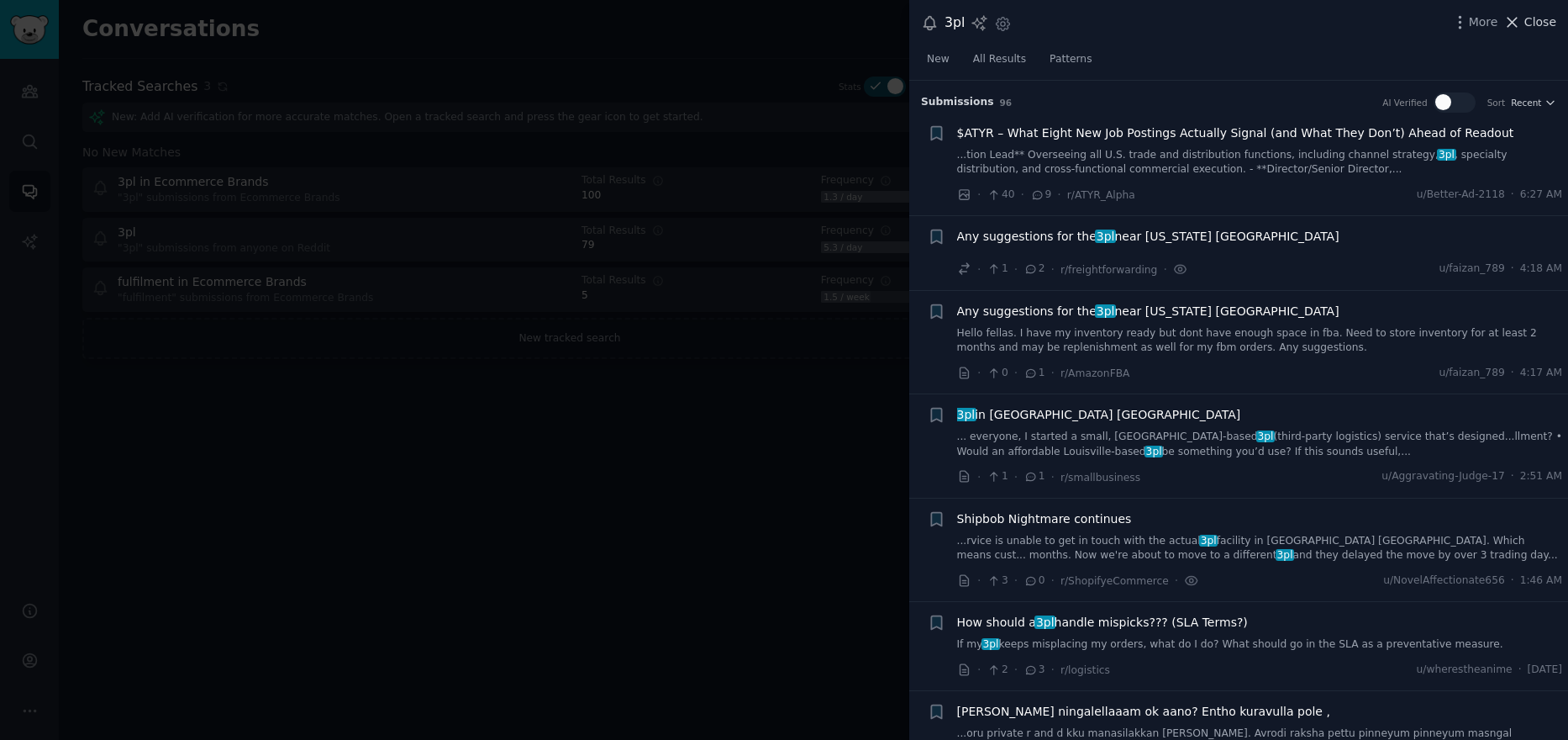
click at [1532, 18] on span "Close" at bounding box center [1540, 23] width 32 height 18
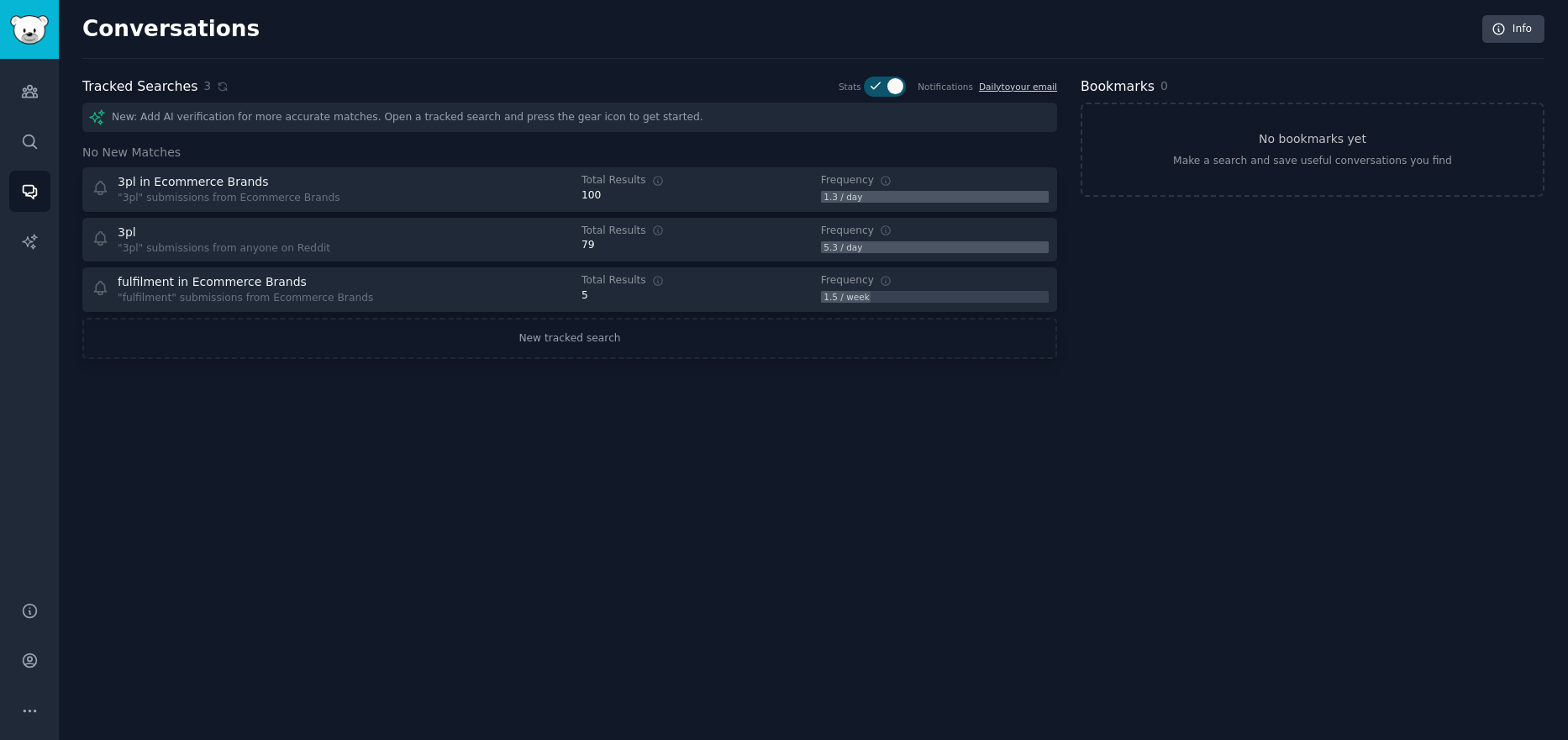
click at [399, 110] on div "New: Add AI verification for more accurate matches. Open a tracked search and p…" at bounding box center [569, 118] width 975 height 30
click at [405, 116] on div "New: Add AI verification for more accurate matches. Open a tracked search and p…" at bounding box center [569, 118] width 975 height 30
click at [411, 122] on div "New: Add AI verification for more accurate matches. Open a tracked search and p…" at bounding box center [569, 118] width 975 height 30
click at [607, 335] on link "New tracked search" at bounding box center [569, 339] width 975 height 42
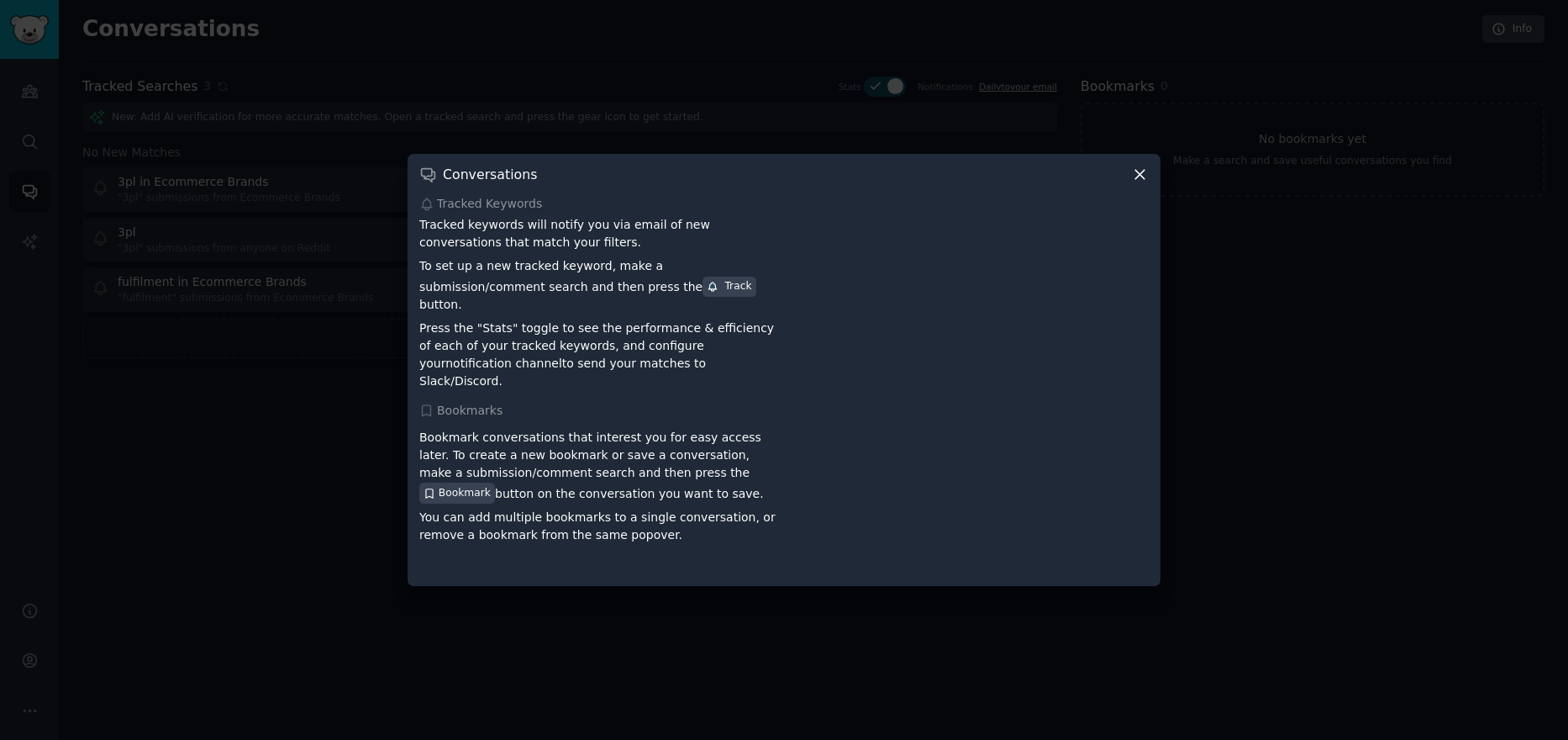
click at [1137, 180] on icon at bounding box center [1139, 174] width 9 height 9
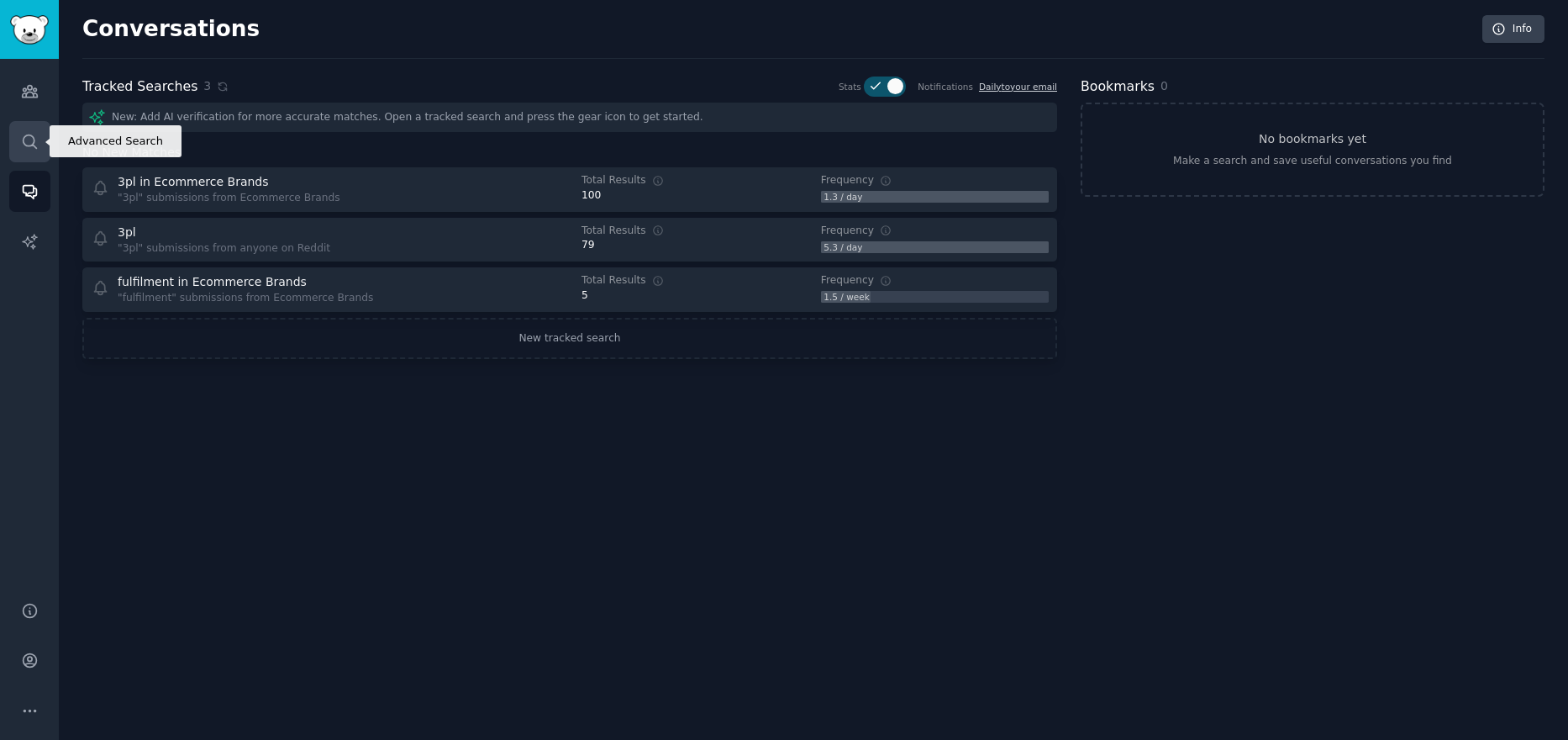
click at [27, 144] on icon "Sidebar" at bounding box center [30, 141] width 18 height 18
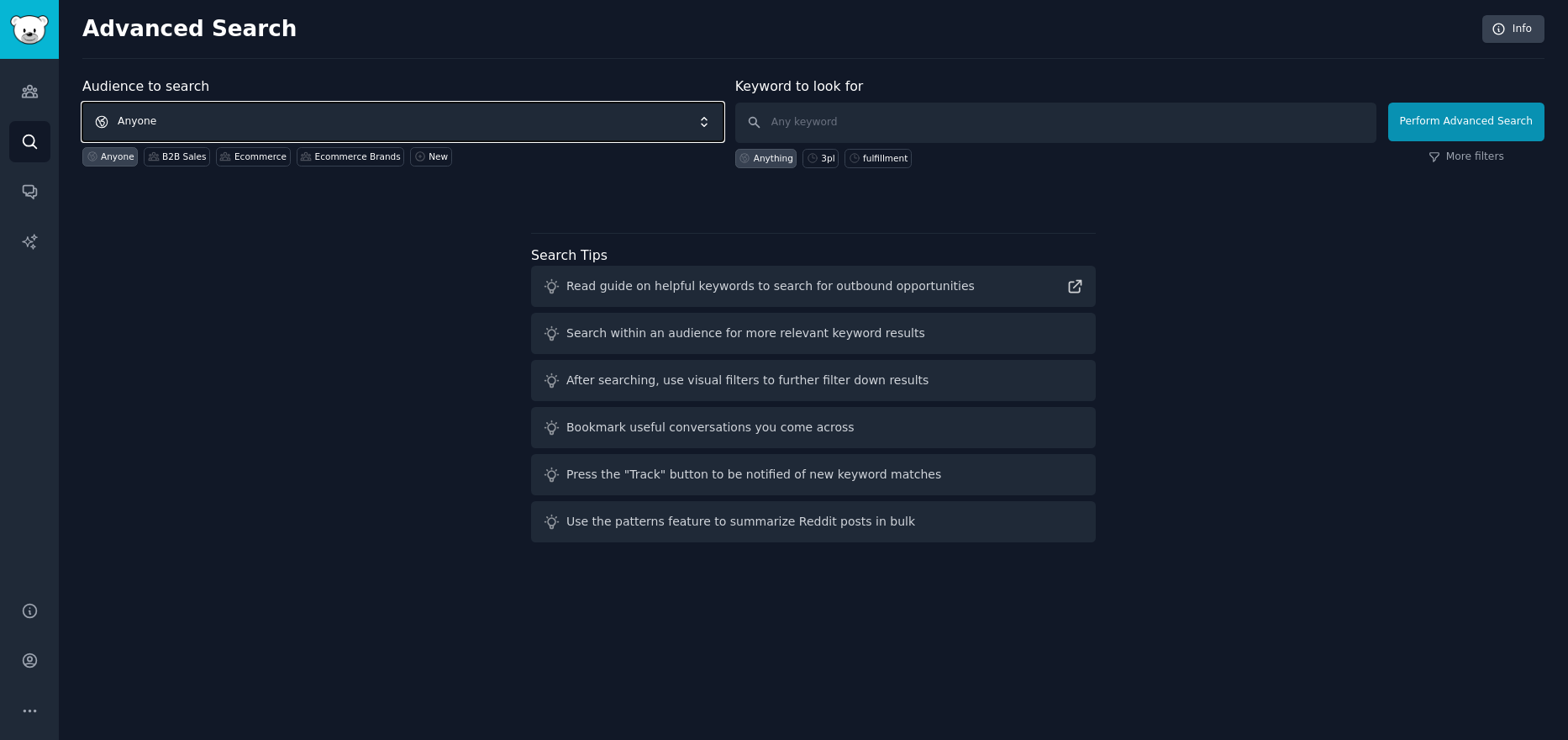
click at [254, 113] on span "Anyone" at bounding box center [403, 122] width 641 height 39
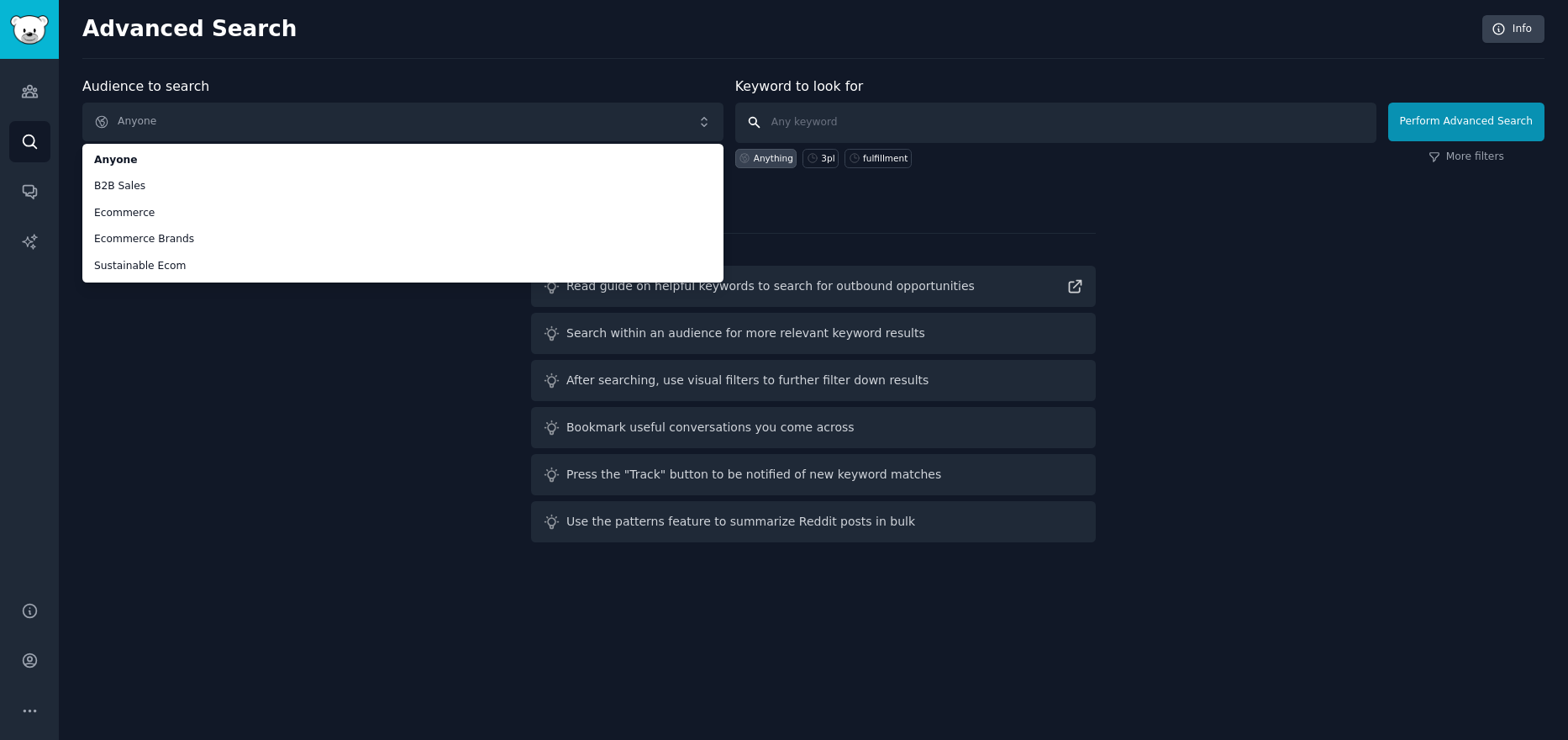
click at [881, 110] on input "text" at bounding box center [1055, 123] width 641 height 41
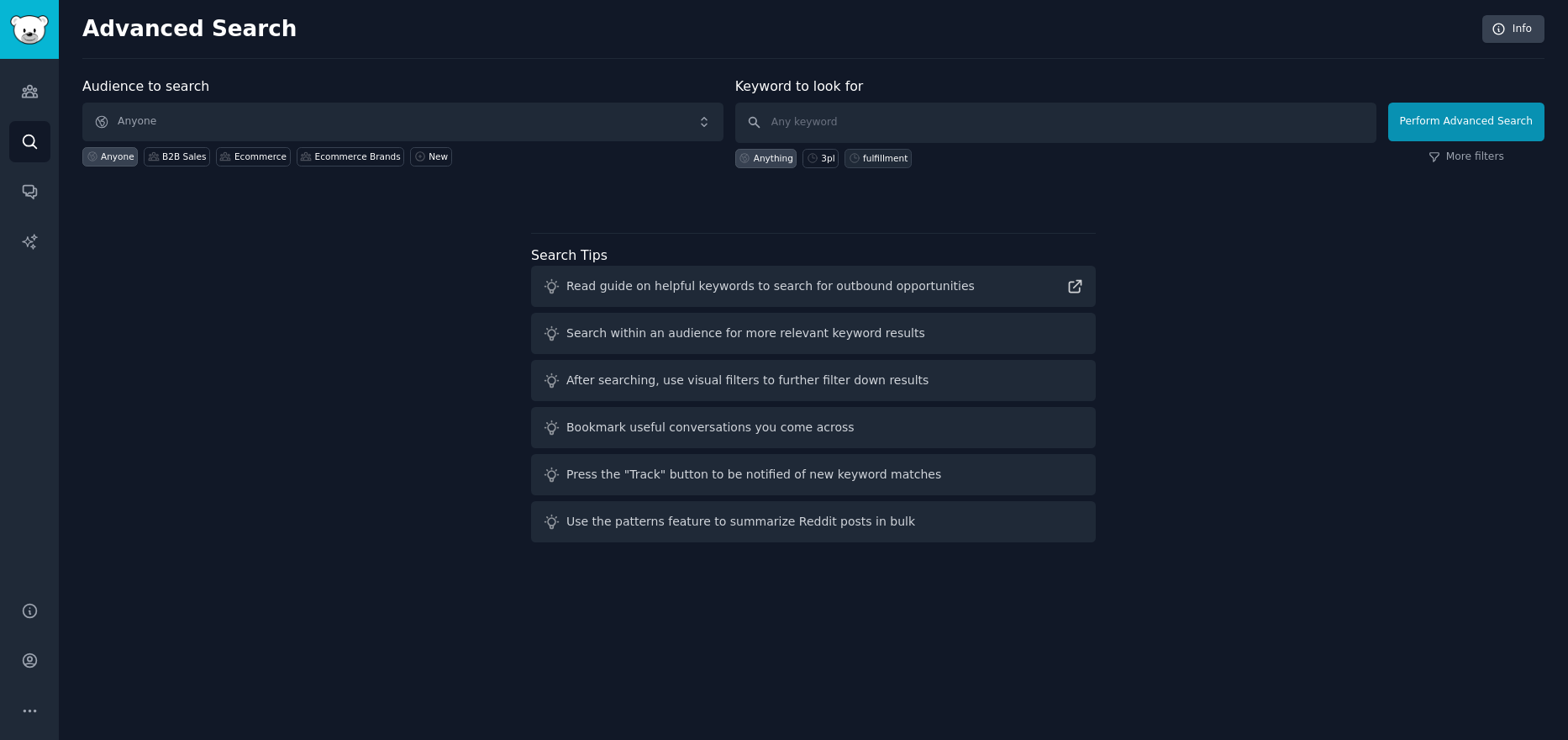
click at [891, 153] on div "fulfillment" at bounding box center [885, 158] width 45 height 12
type input "fulfillment"
click at [1437, 126] on button "Perform Advanced Search" at bounding box center [1465, 122] width 156 height 39
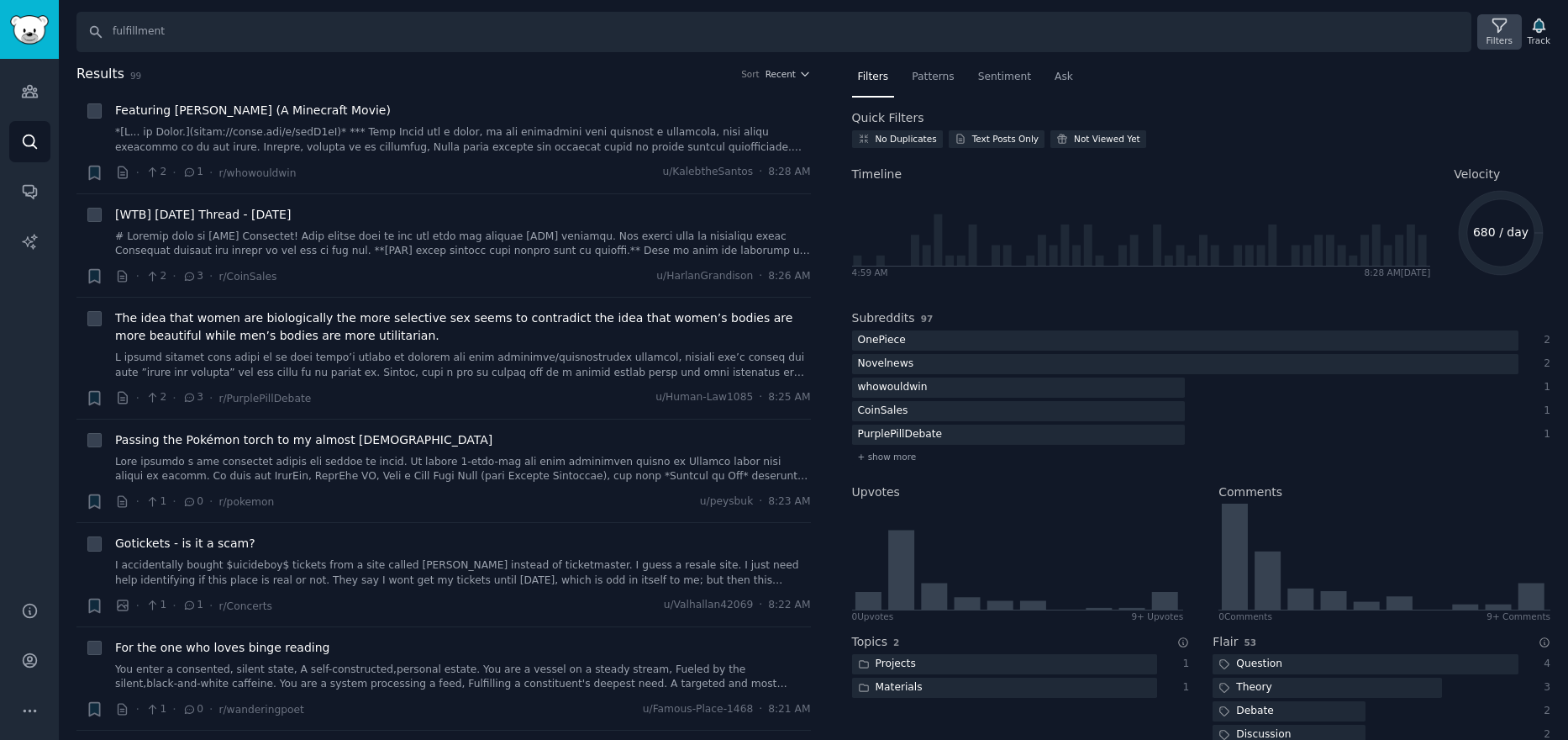
click at [1496, 32] on icon at bounding box center [1499, 26] width 18 height 18
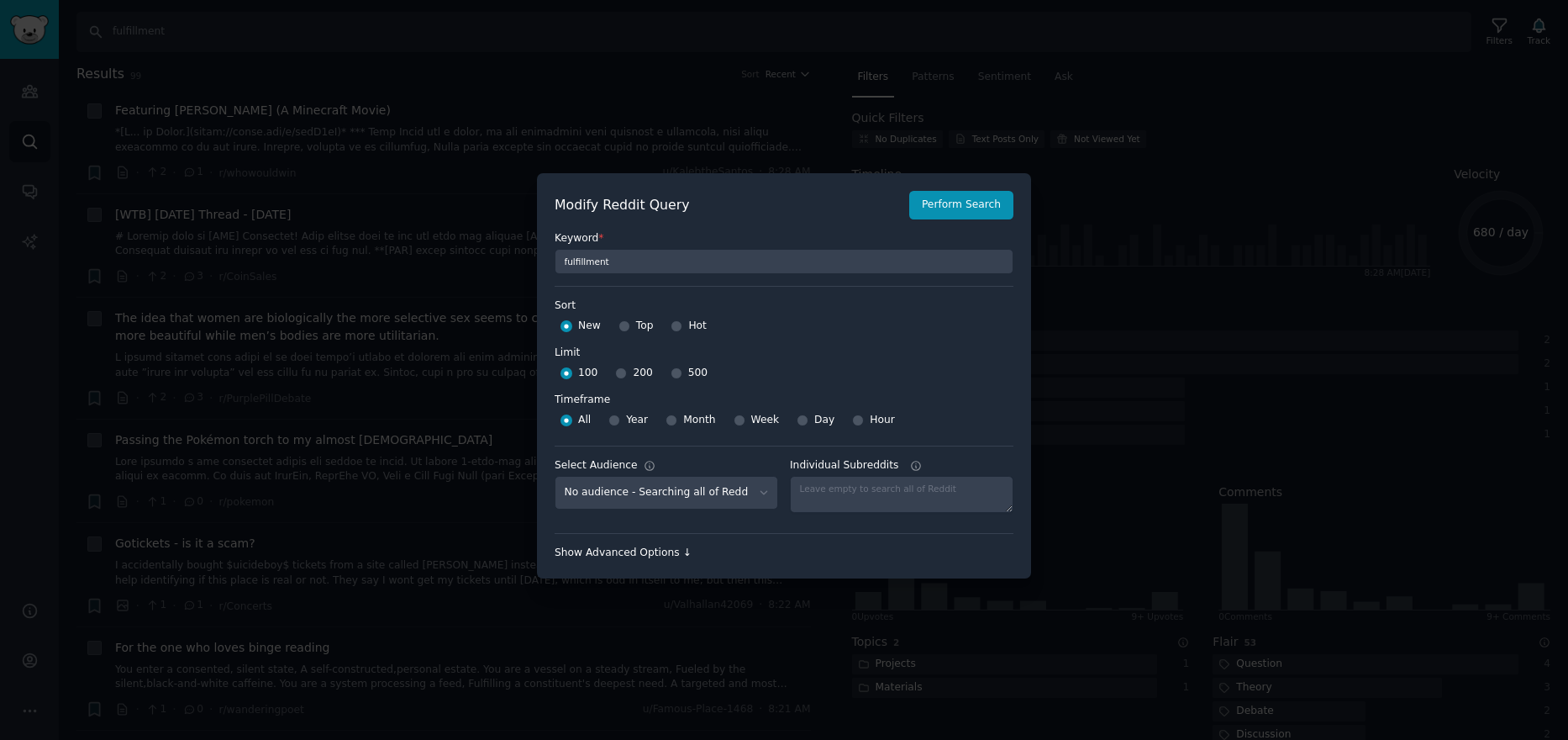
click at [669, 555] on div "Show Advanced Options ↓" at bounding box center [784, 553] width 459 height 15
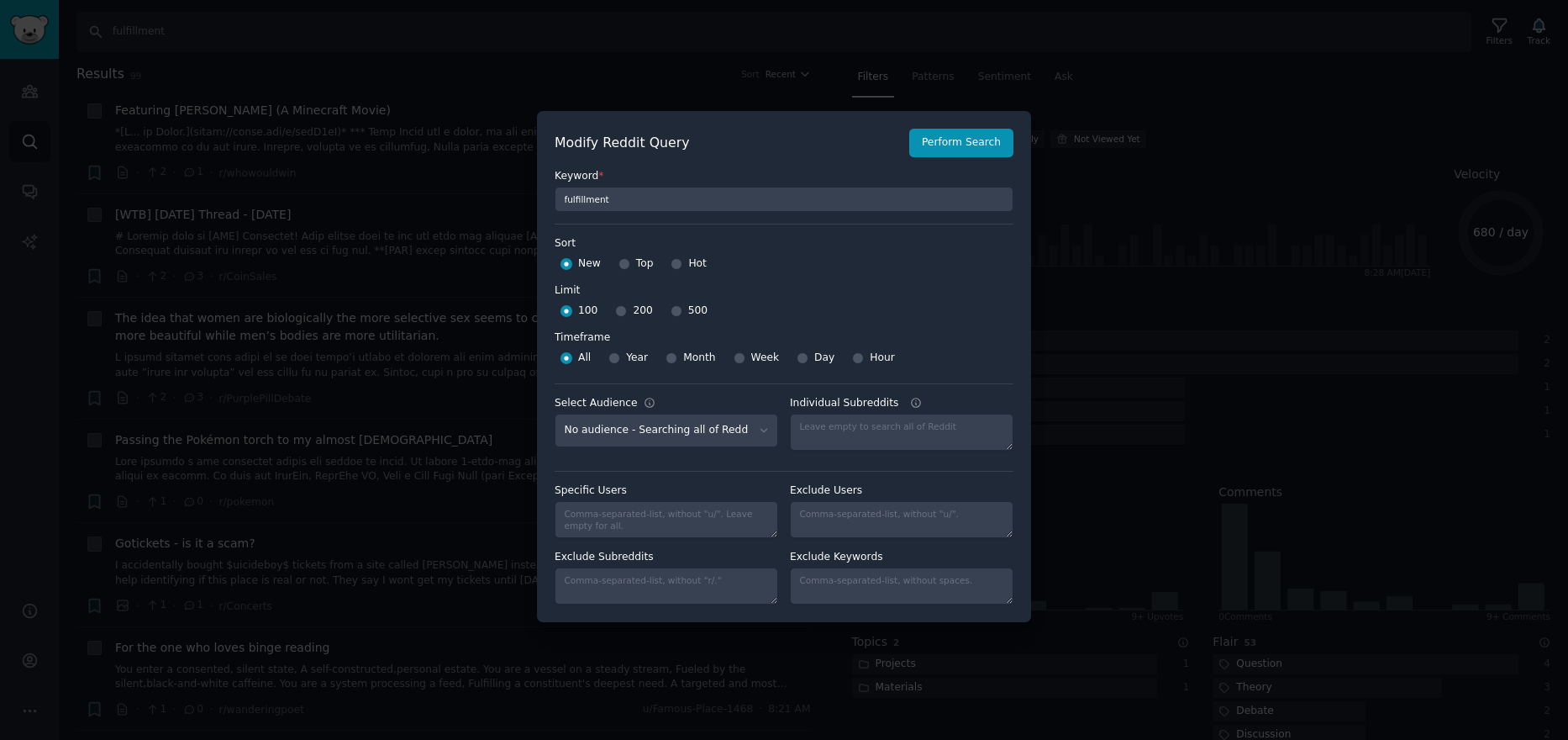
scroll to position [12, 0]
click at [1122, 234] on div at bounding box center [784, 370] width 1568 height 740
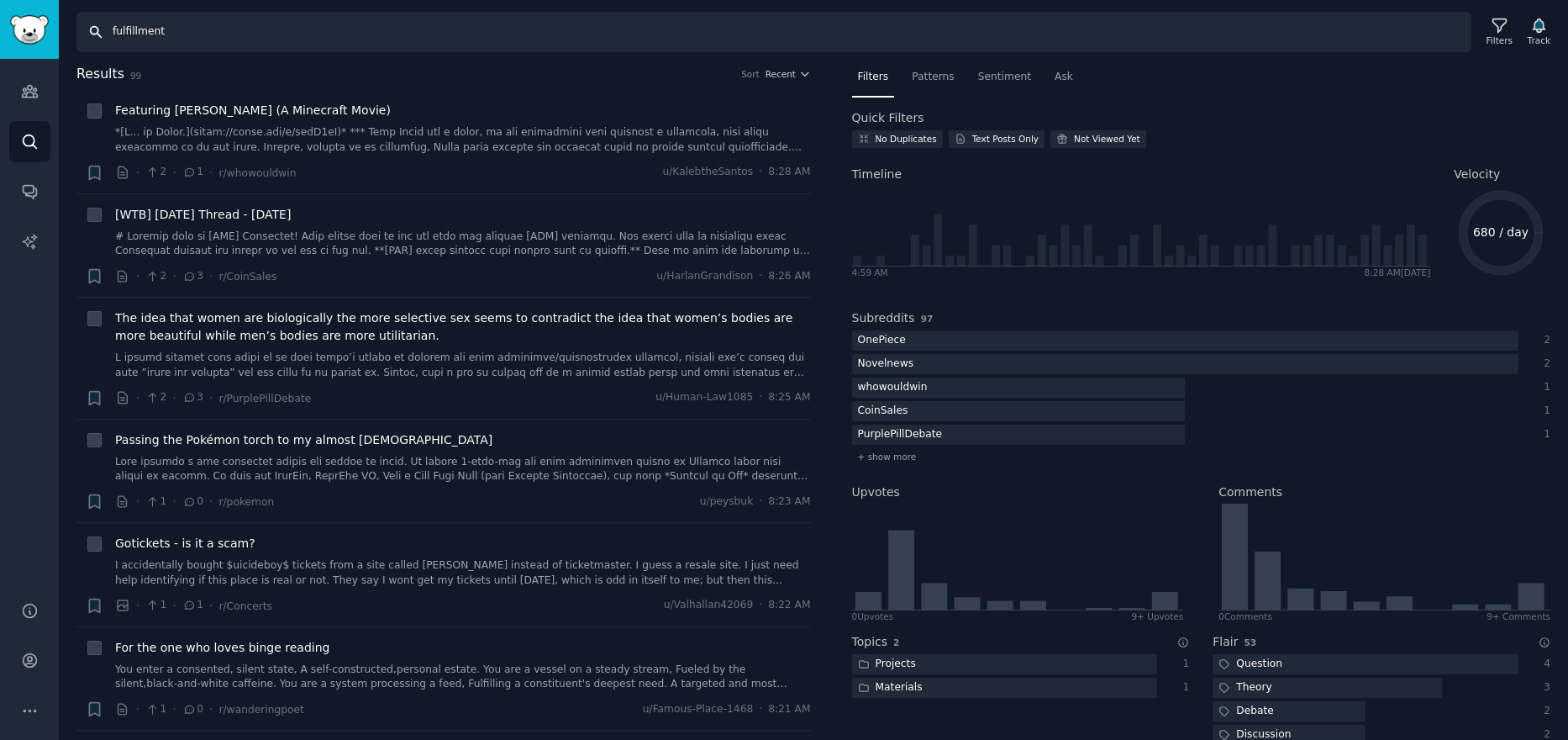
click at [251, 35] on input "fulfillment" at bounding box center [774, 32] width 1395 height 41
type input "fulfillment center"
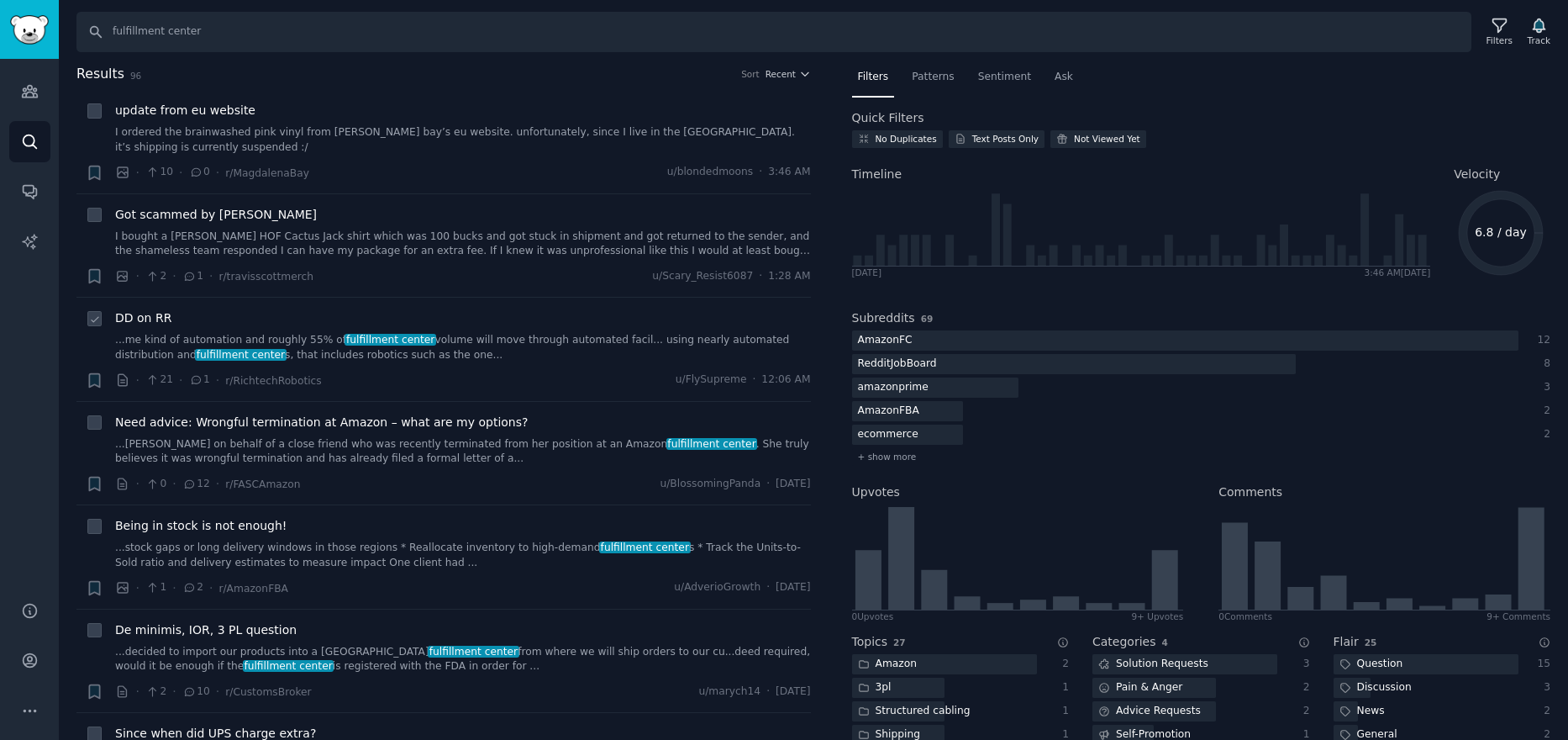
click at [169, 310] on div "DD on RR" at bounding box center [463, 319] width 696 height 18
click at [228, 333] on link "...me kind of automation and roughly 55% of fulfillment center volume will move…" at bounding box center [463, 348] width 696 height 30
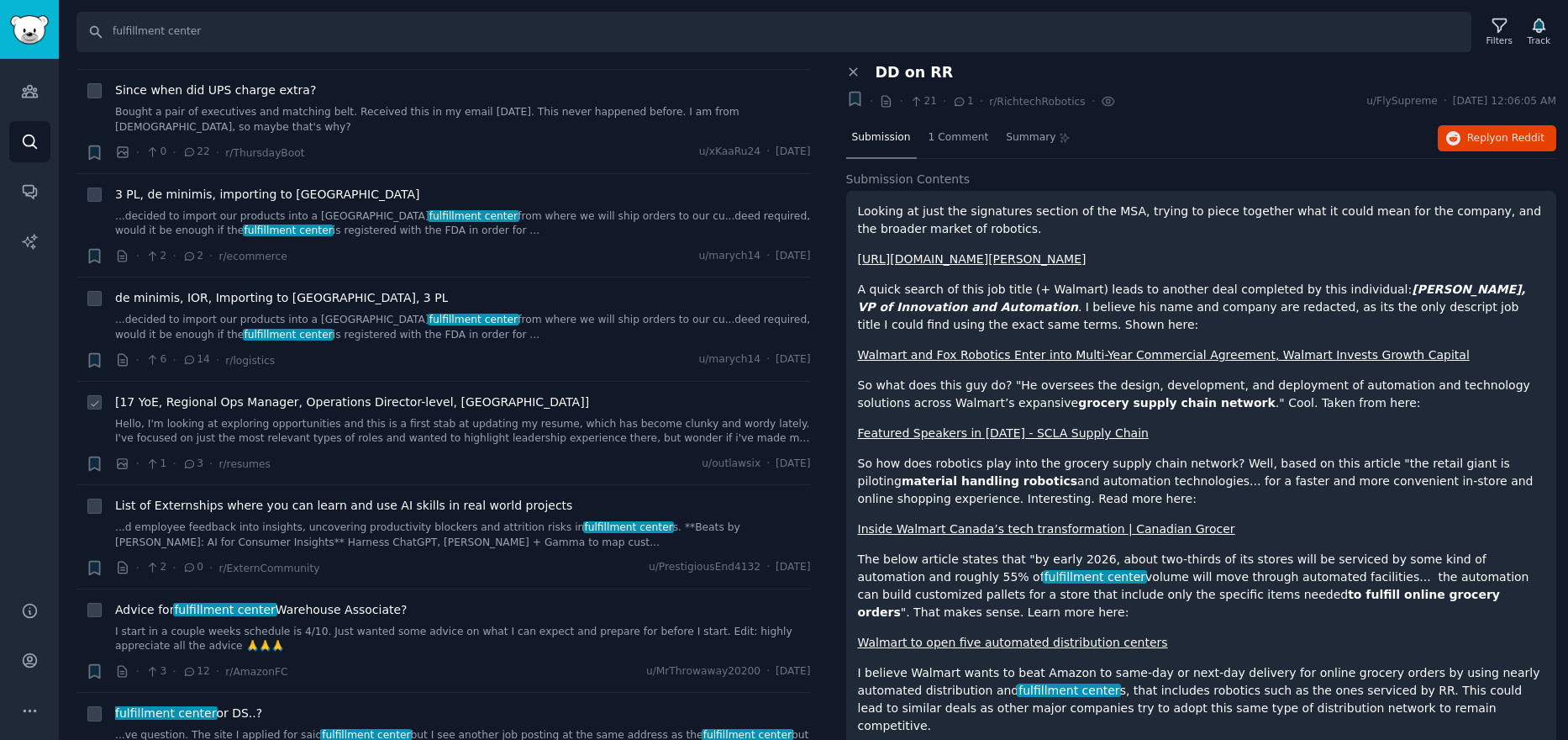
scroll to position [672, 0]
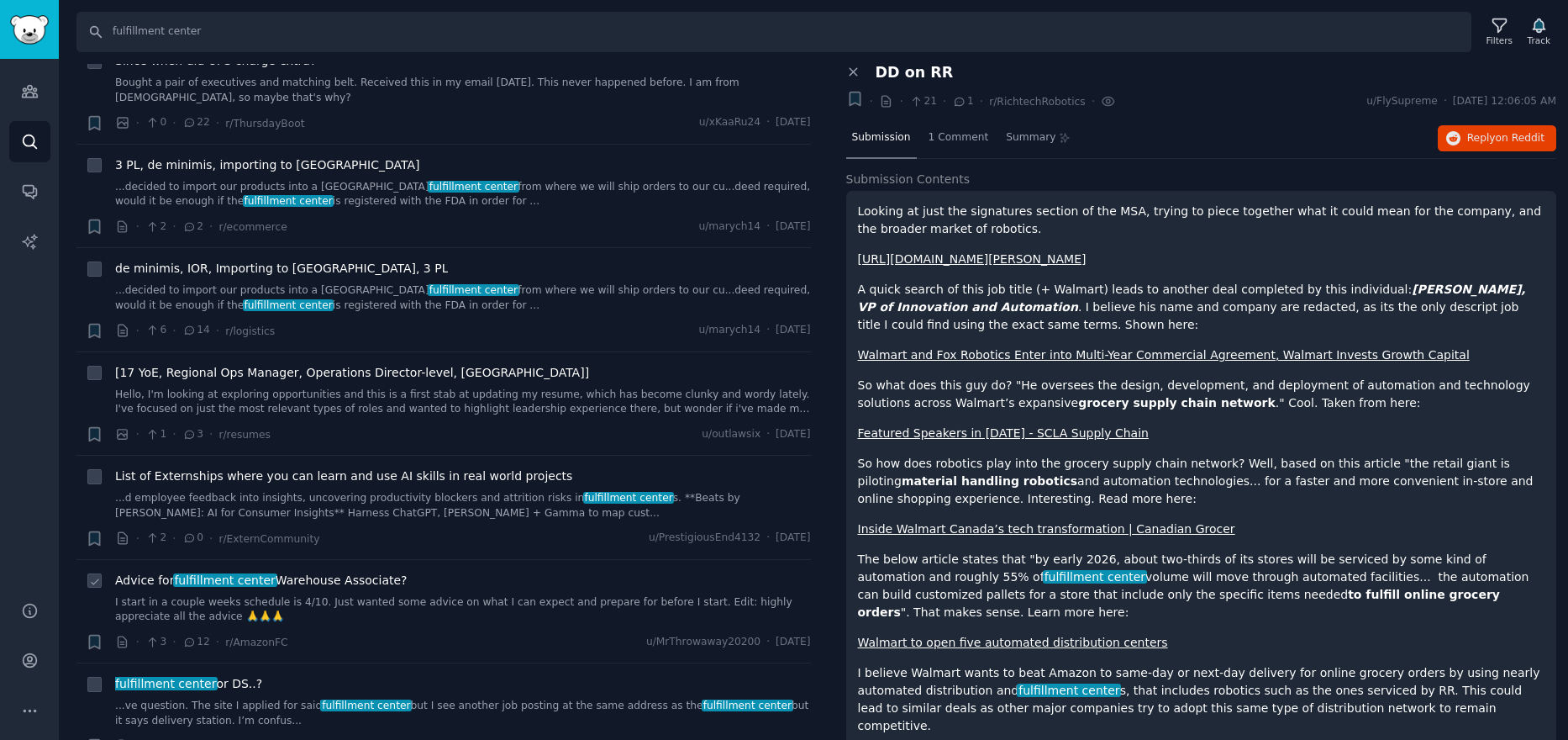
click at [359, 572] on span "Advice for fulfillment center Warehouse Associate?" at bounding box center [262, 581] width 293 height 18
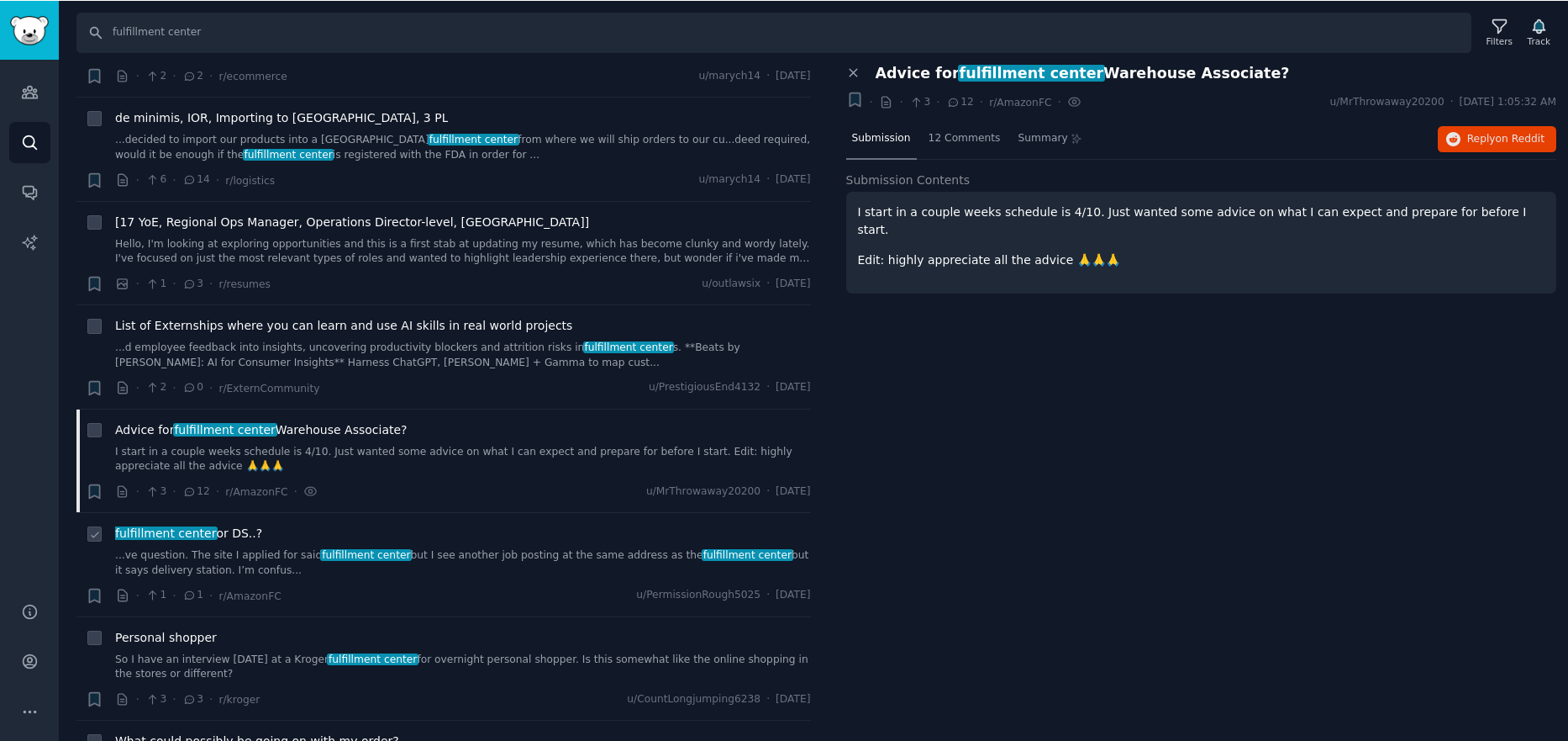
scroll to position [841, 0]
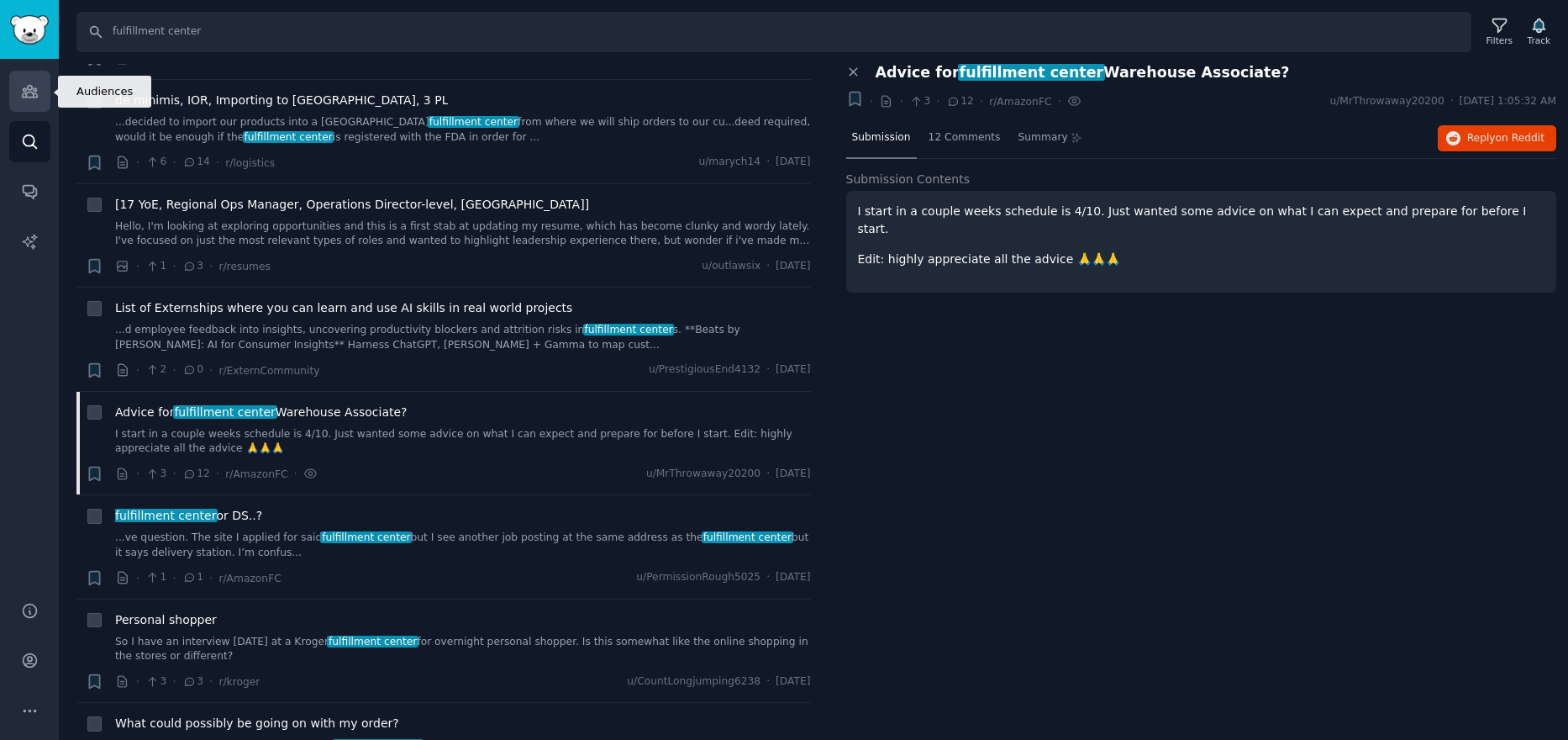
click at [35, 96] on icon "Sidebar" at bounding box center [30, 92] width 18 height 18
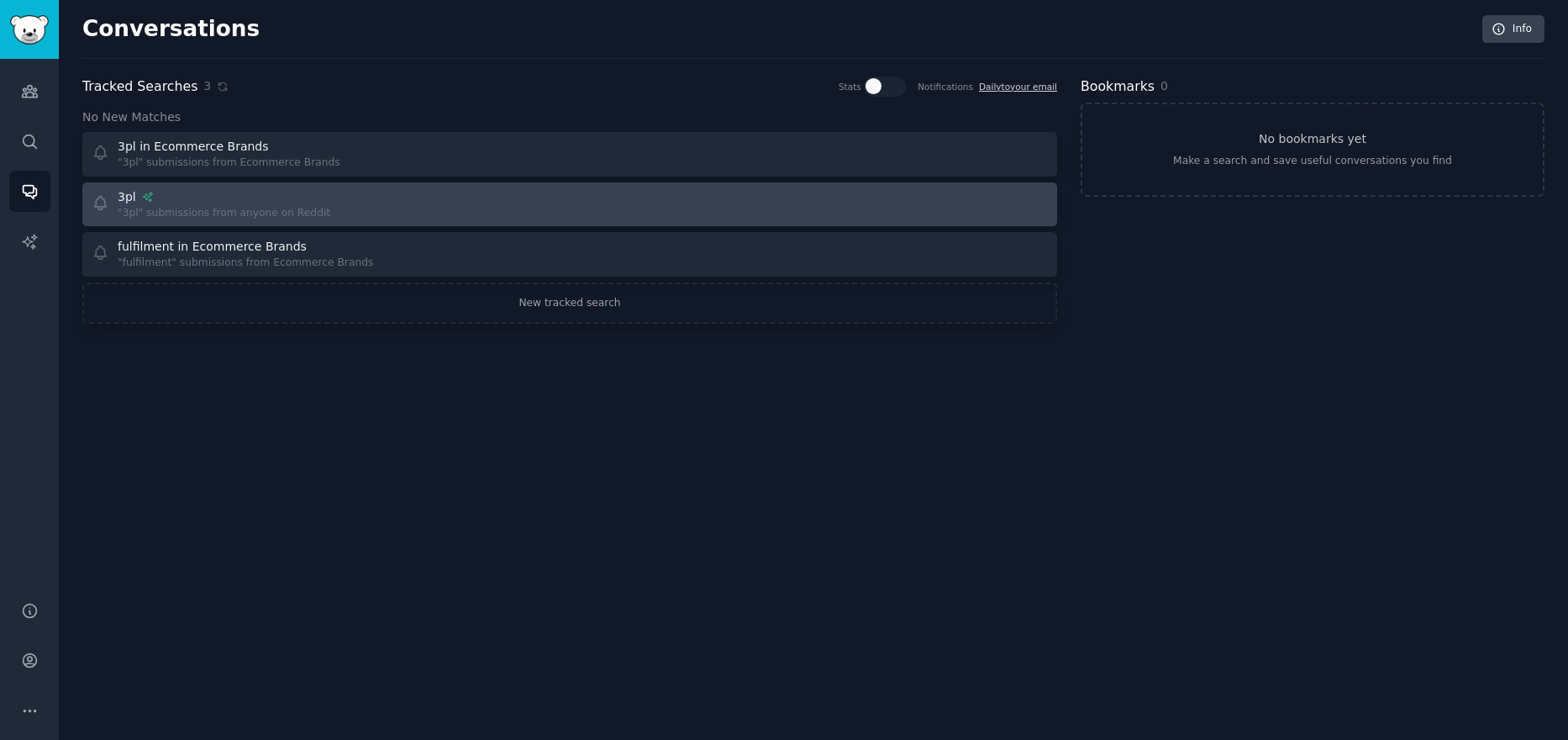
click at [461, 203] on div "3pl "3pl" submissions from anyone on Reddit" at bounding box center [325, 204] width 467 height 33
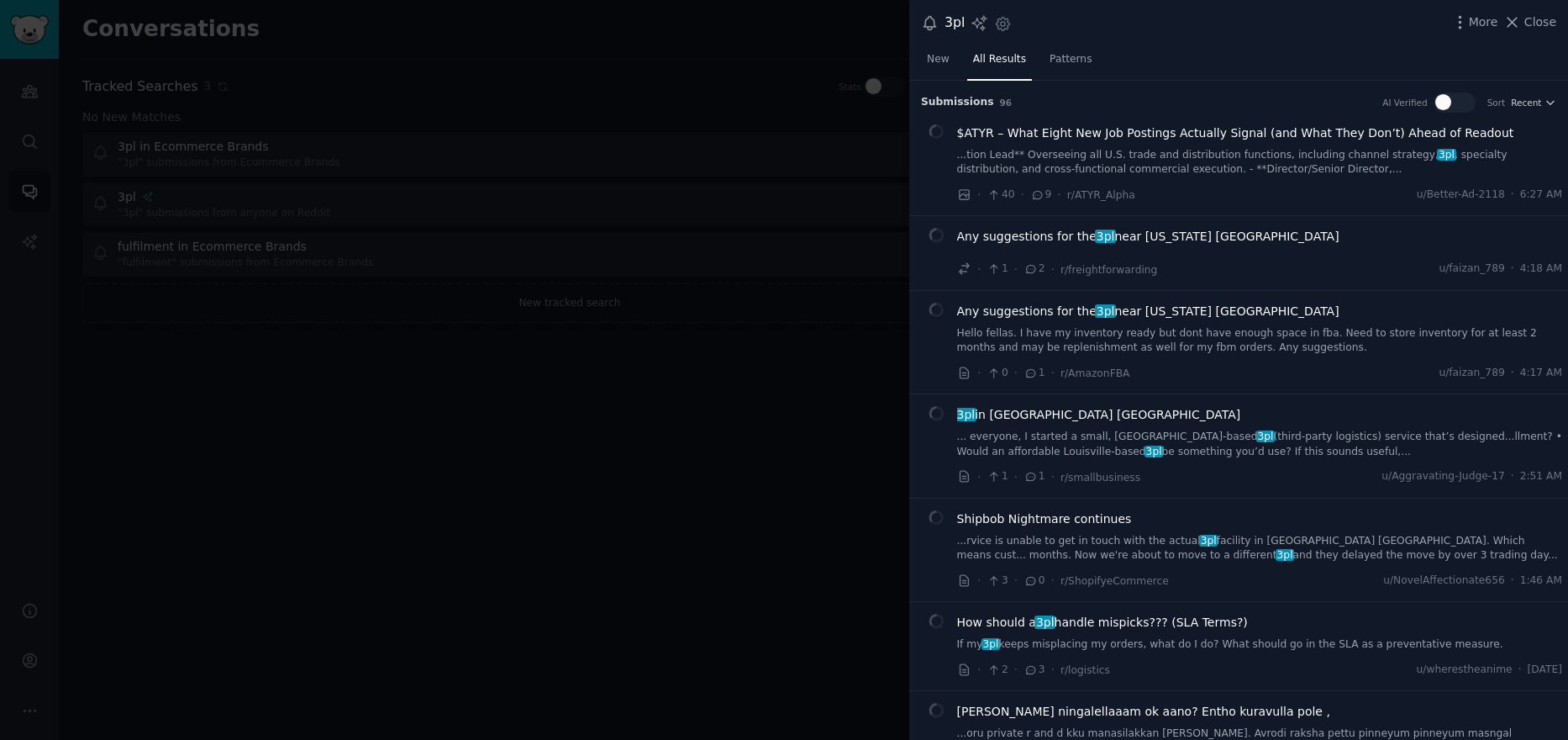
click at [931, 19] on icon at bounding box center [930, 23] width 18 height 18
click at [924, 21] on icon at bounding box center [930, 23] width 18 height 18
click at [994, 23] on icon "button" at bounding box center [1003, 24] width 18 height 18
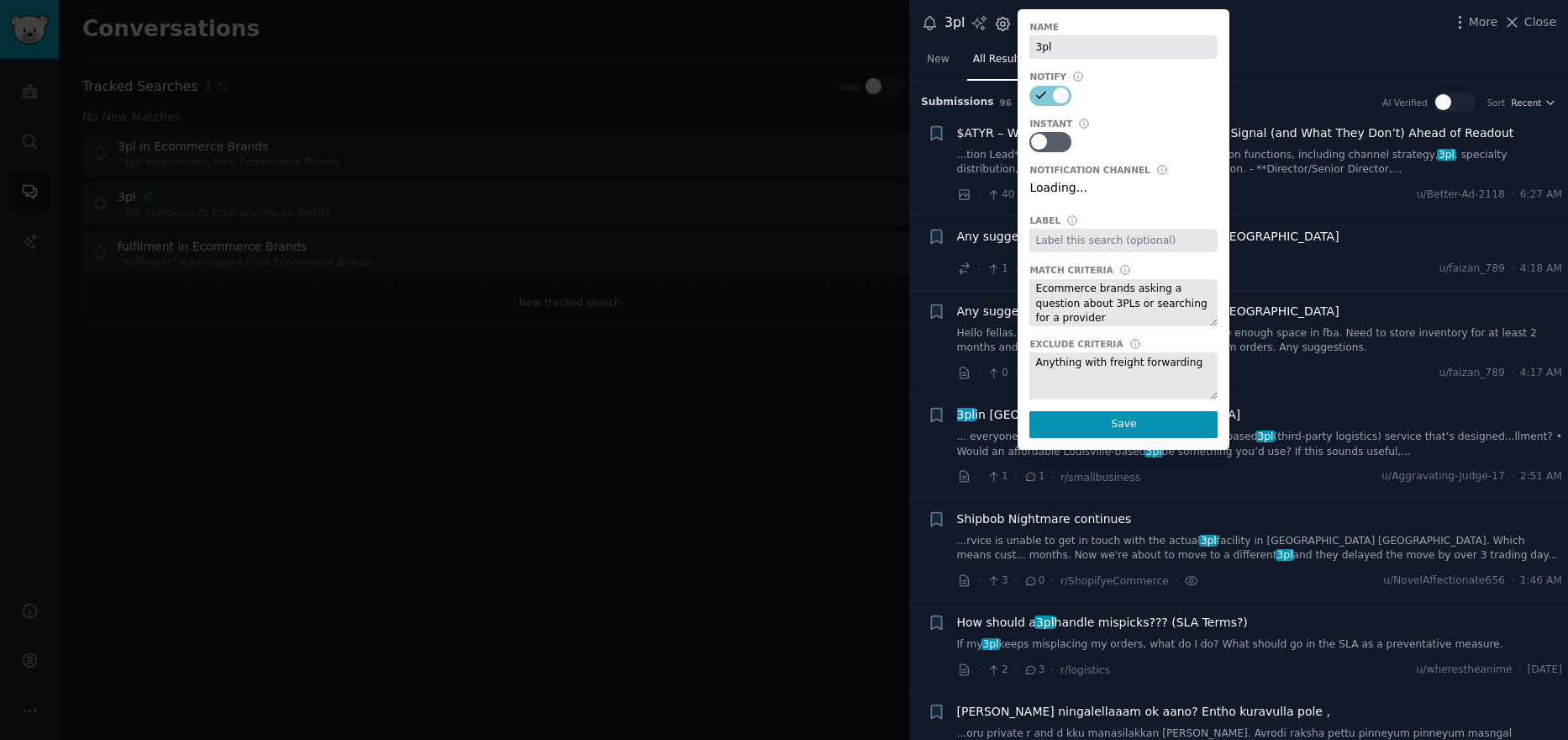
select select "452"
click at [1047, 138] on div at bounding box center [1050, 142] width 42 height 20
checkbox input "true"
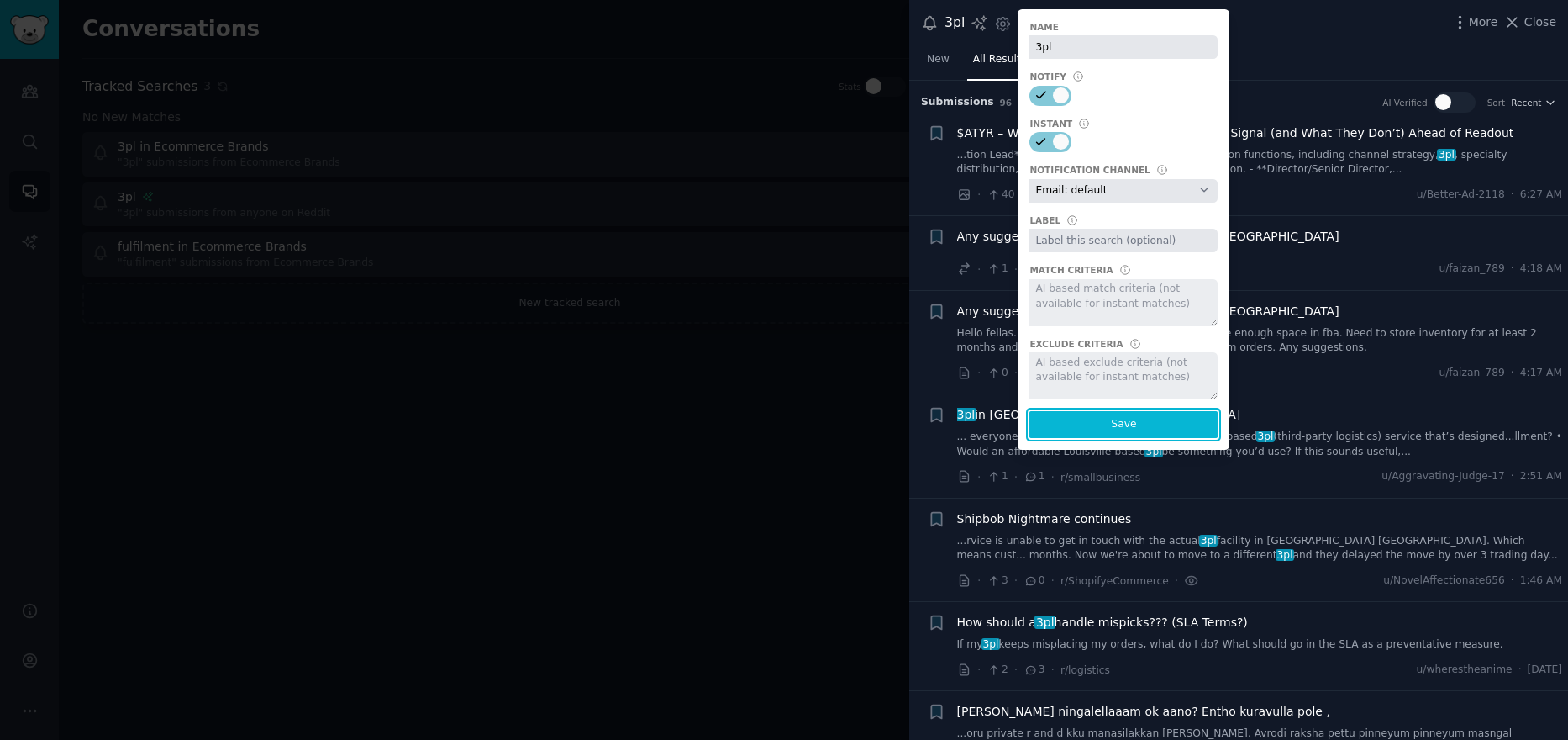
click at [1131, 425] on button "Save" at bounding box center [1123, 424] width 188 height 27
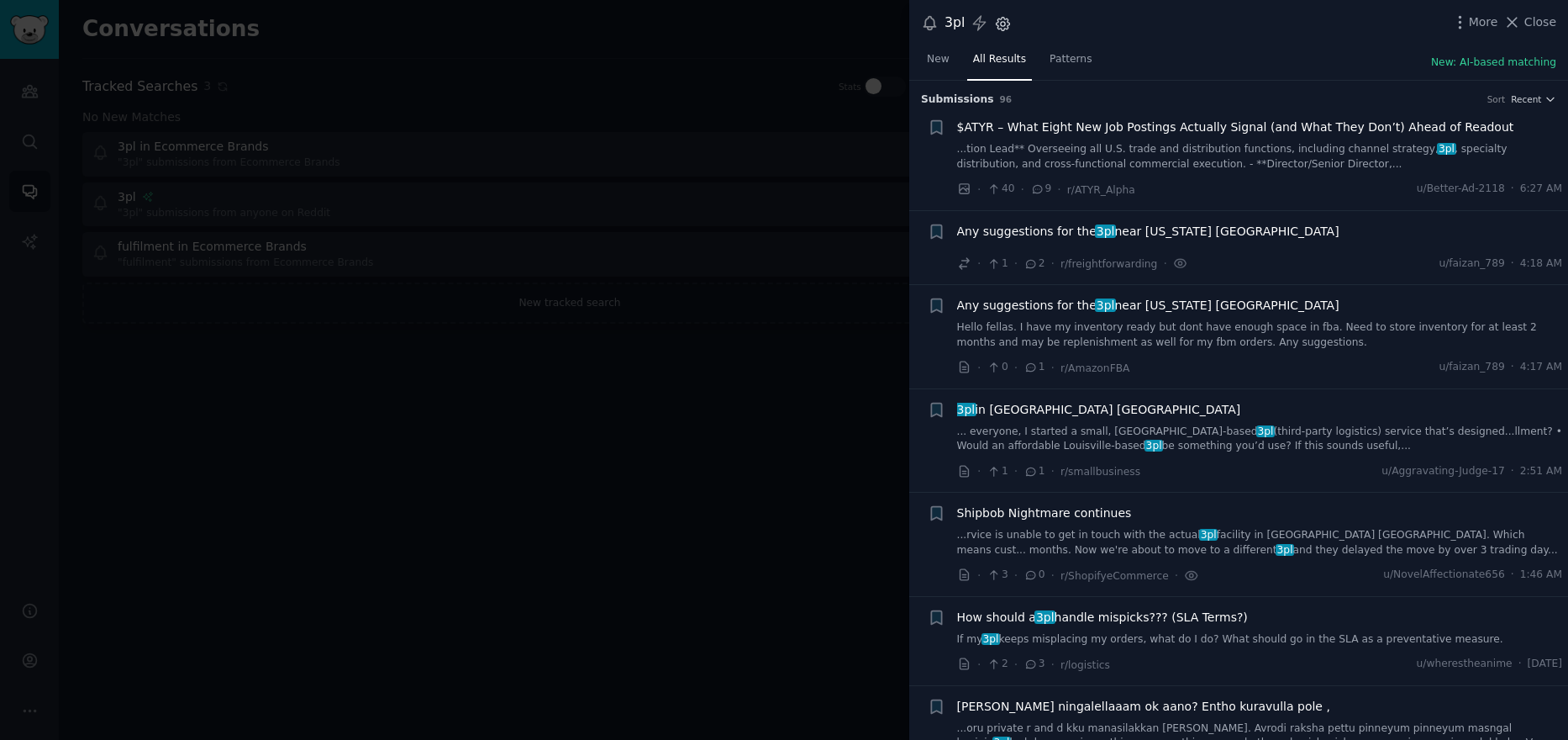
click at [1006, 21] on icon "button" at bounding box center [1004, 24] width 14 height 14
select select "452"
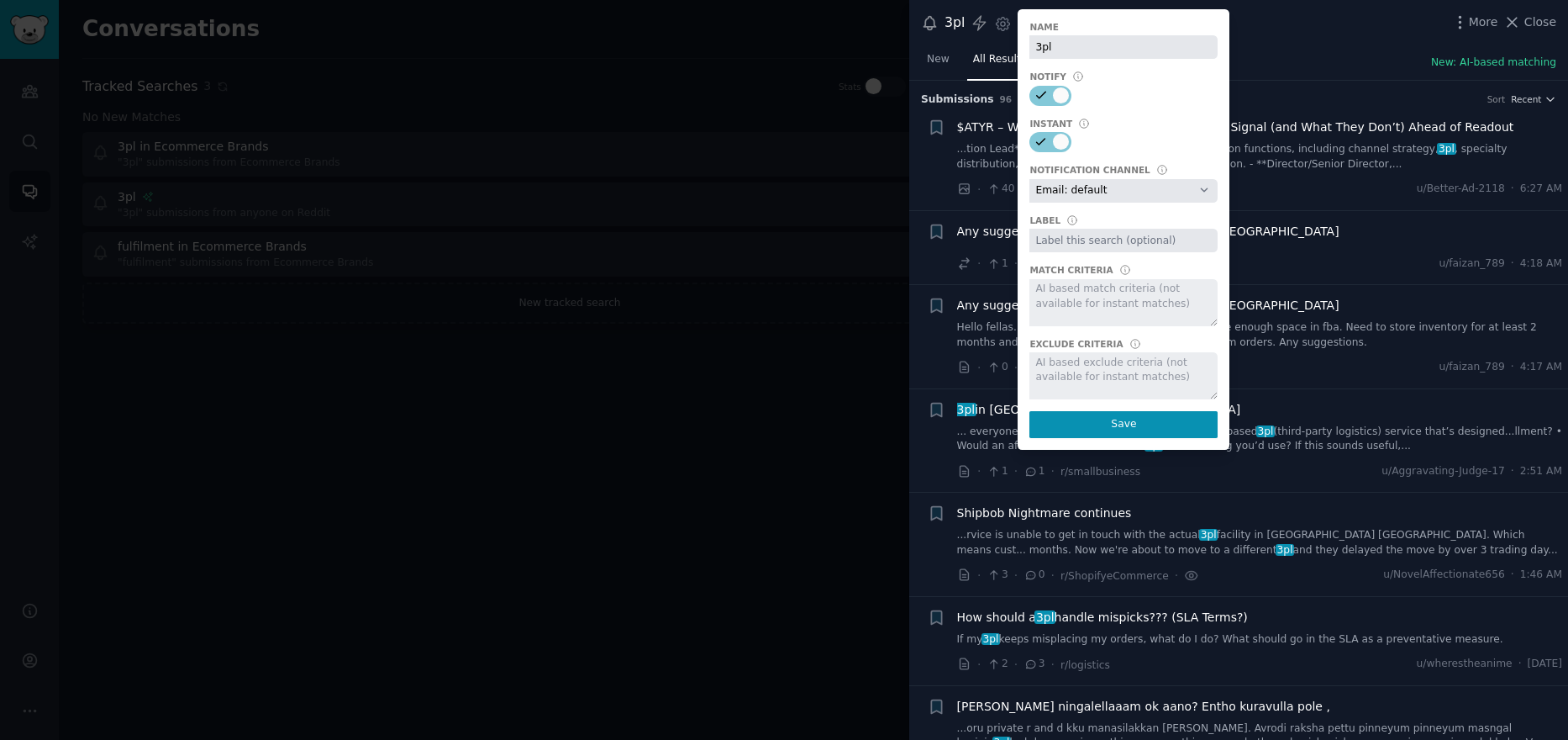
click at [647, 209] on div at bounding box center [784, 370] width 1568 height 740
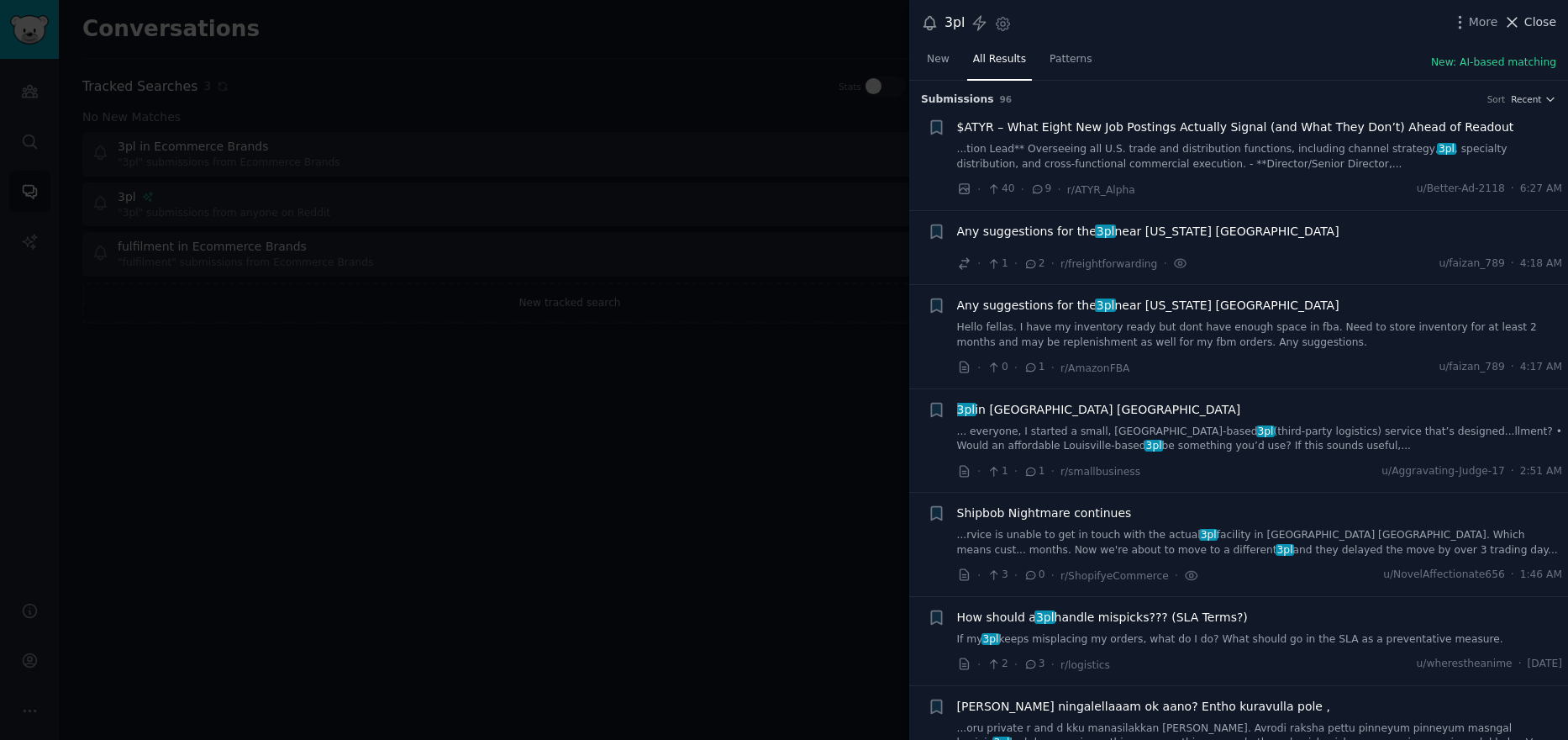
click at [1538, 24] on span "Close" at bounding box center [1540, 23] width 32 height 18
